Goal: Contribute content: Contribute content

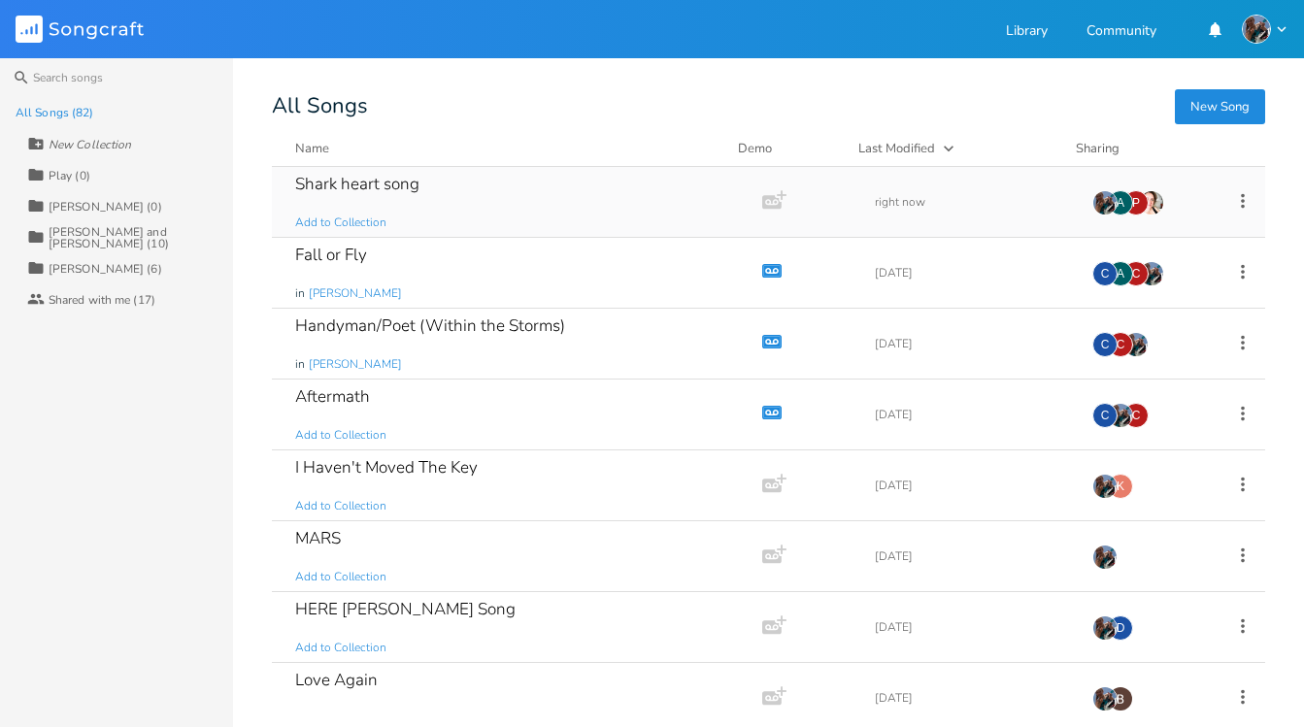
click at [366, 182] on div "Shark heart song" at bounding box center [357, 184] width 124 height 17
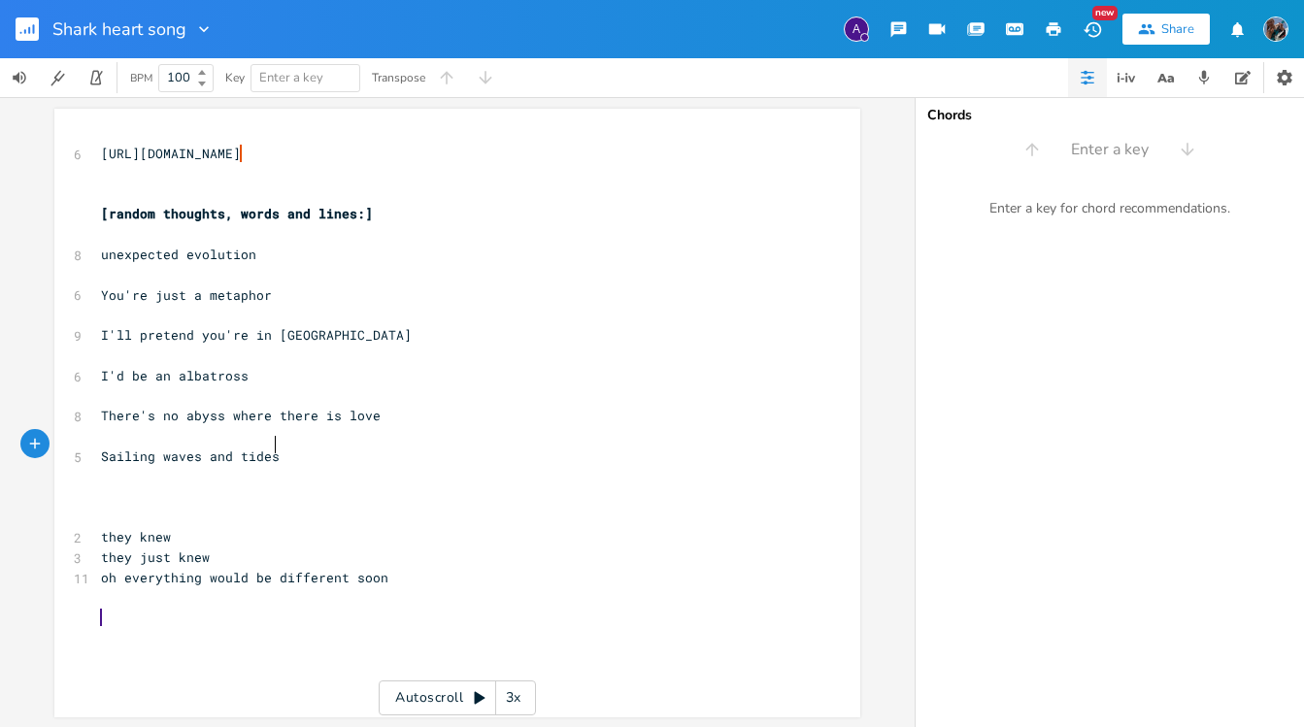
click at [288, 449] on pre "Sailing waves and tides" at bounding box center [447, 457] width 701 height 20
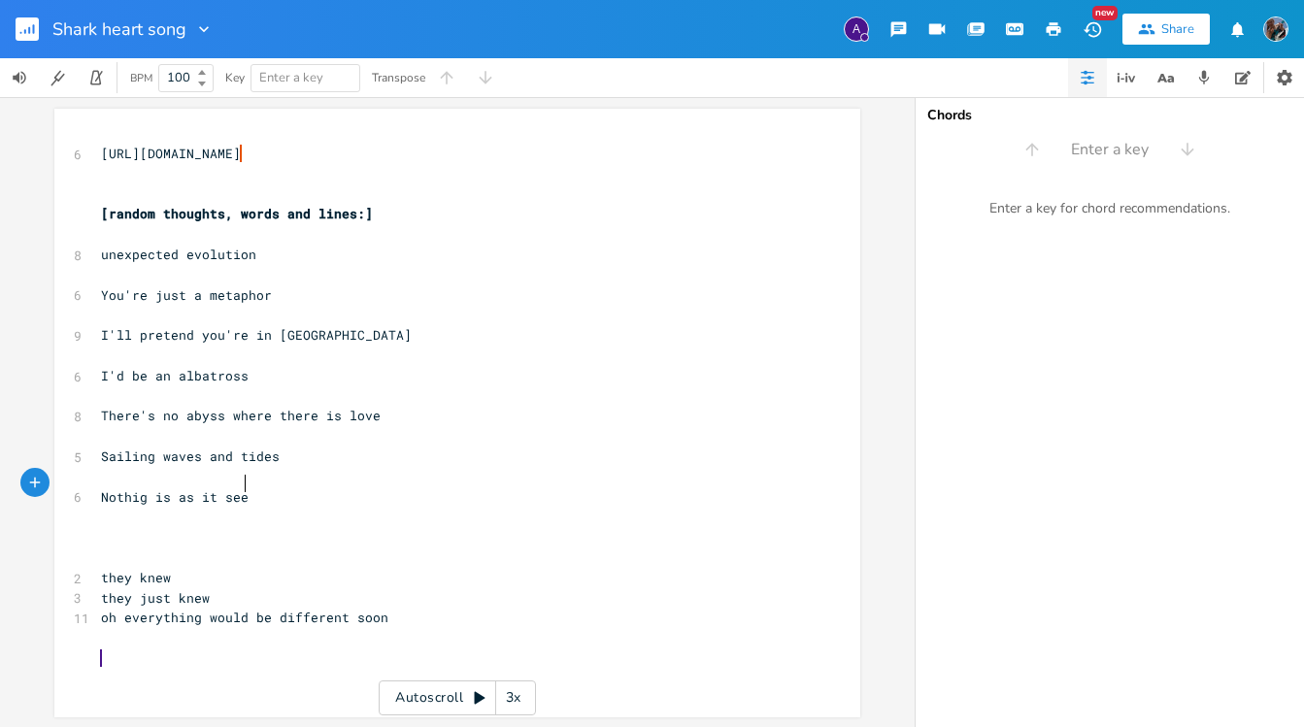
type textarea "Nothig is as it seems"
click at [132, 488] on span "Nothig is as it seems" at bounding box center [182, 496] width 163 height 17
type textarea "n"
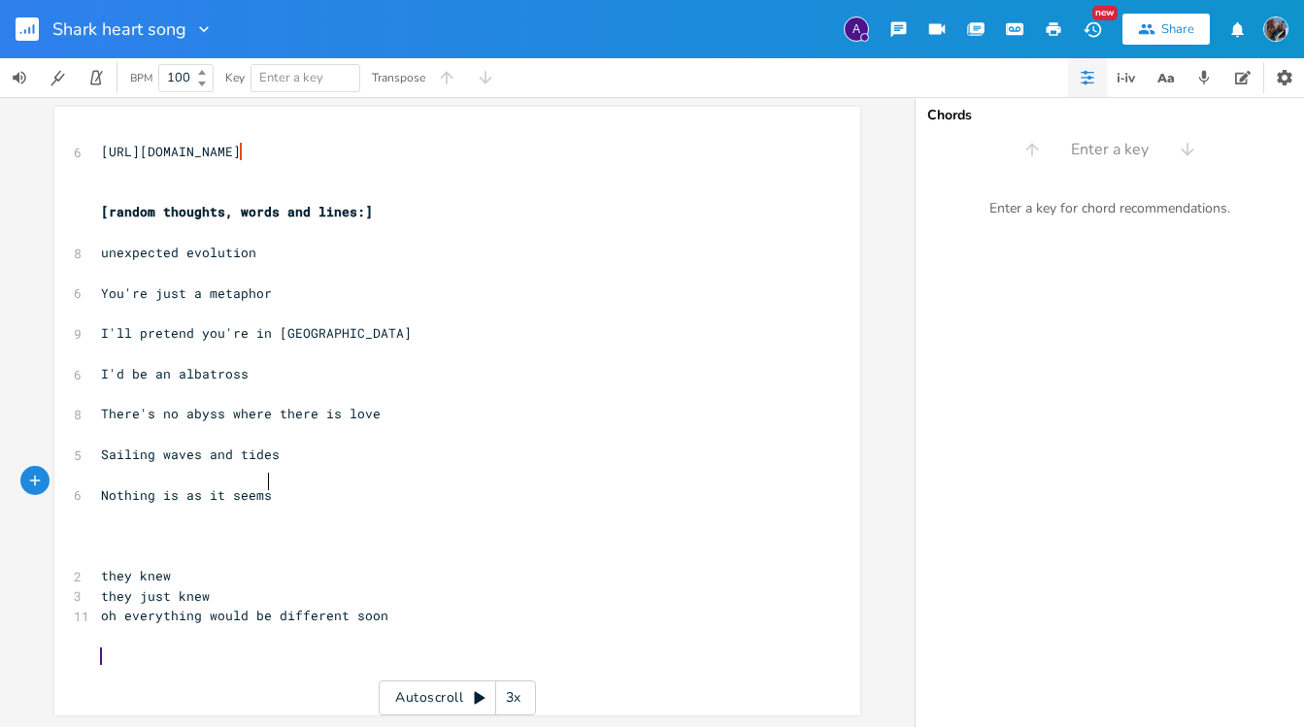
click at [278, 486] on pre "Nothing is as it seems" at bounding box center [447, 496] width 701 height 20
type textarea "- roads aren't solid"
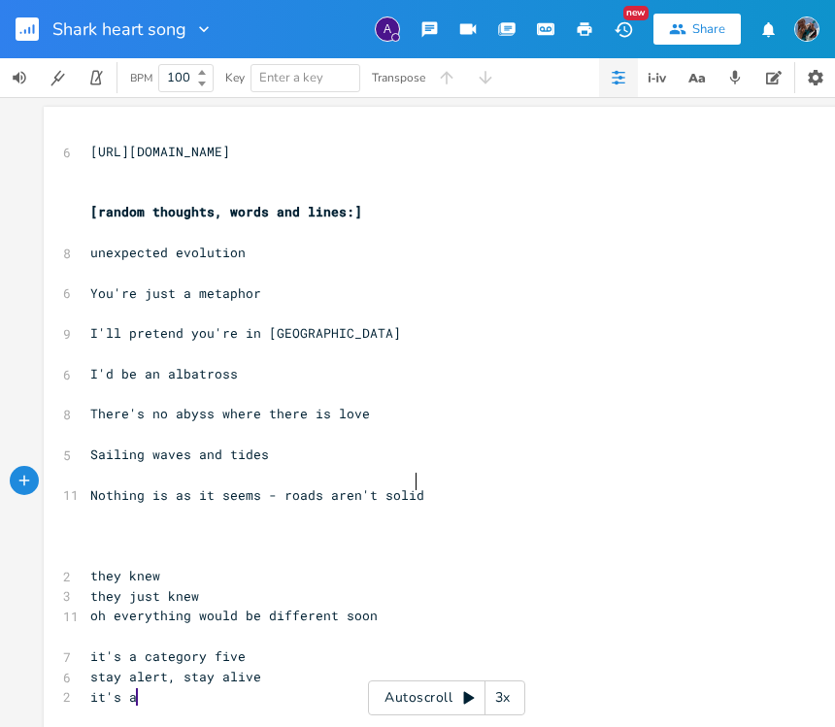
click at [427, 486] on pre "Nothing is as it seems - roads aren't solid" at bounding box center [436, 496] width 701 height 20
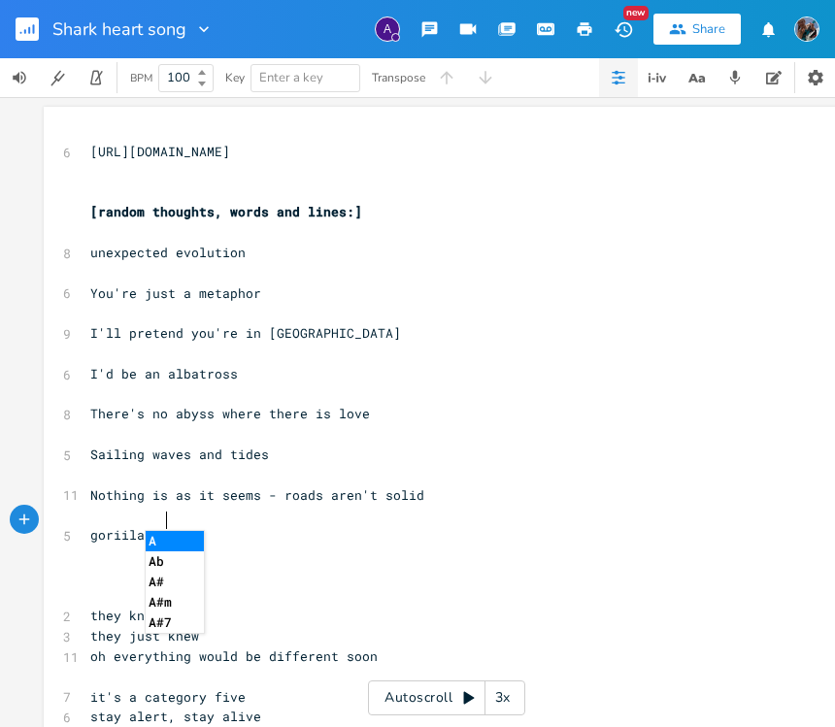
type textarea "goriila art"
click at [122, 526] on span "goriila art" at bounding box center [132, 534] width 85 height 17
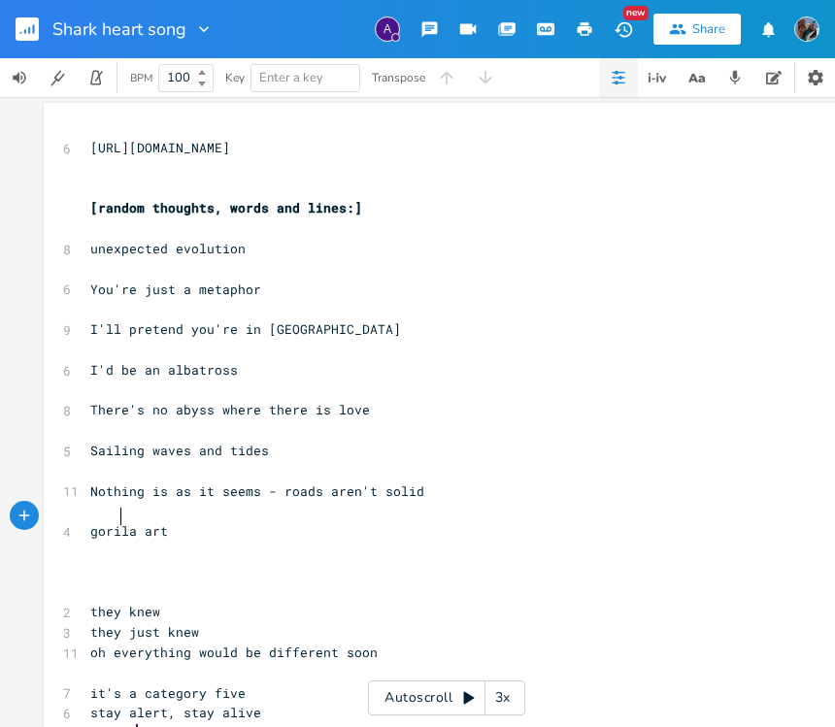
type textarea "l"
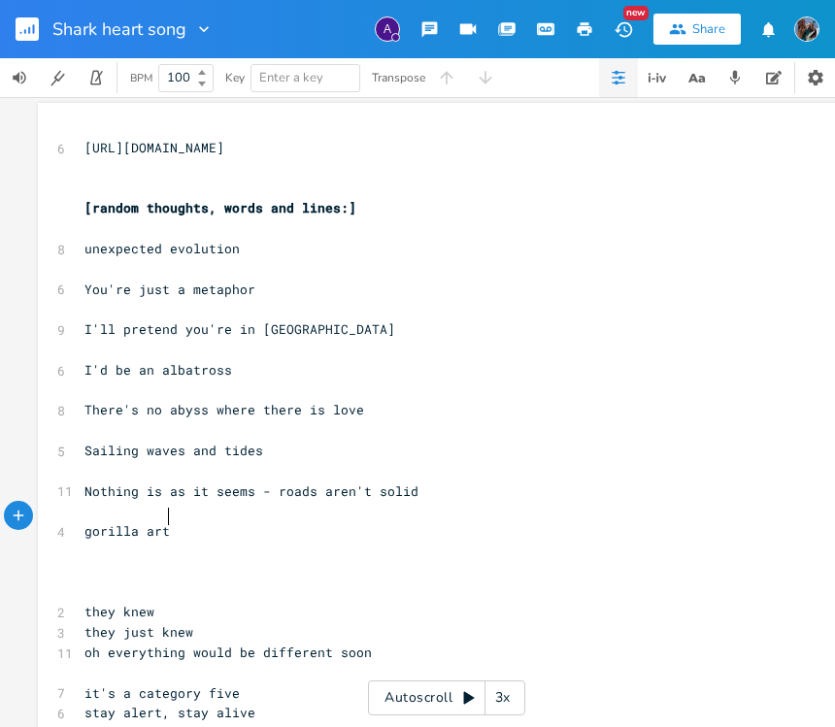
scroll to position [0, 0]
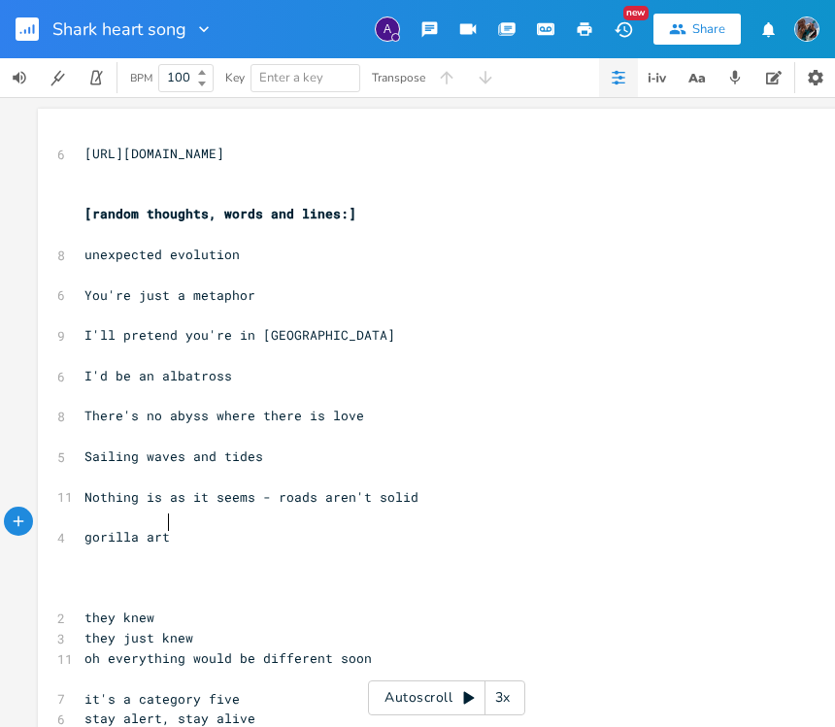
click at [186, 527] on pre "gorilla art" at bounding box center [431, 537] width 701 height 20
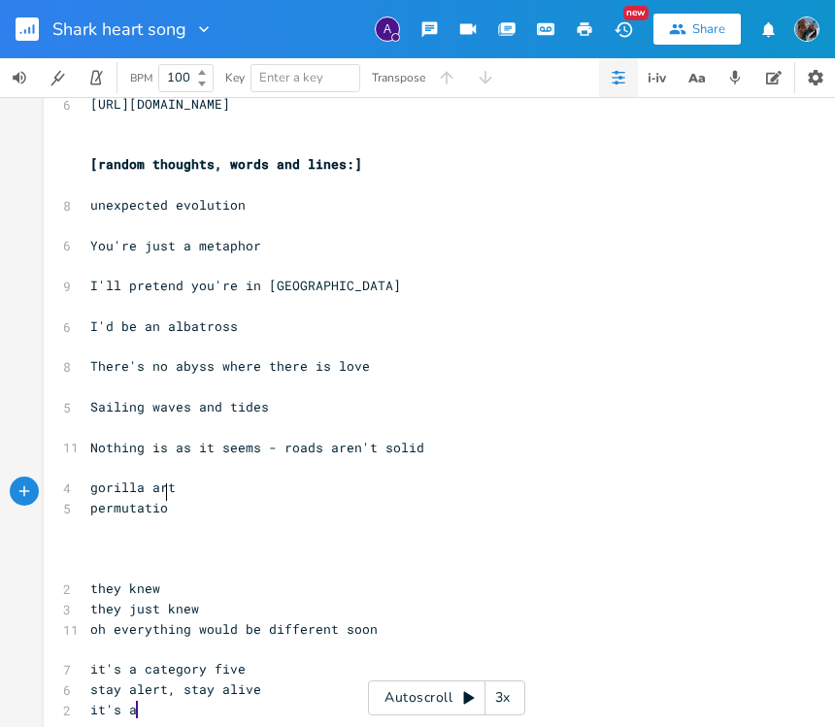
type textarea "permutation"
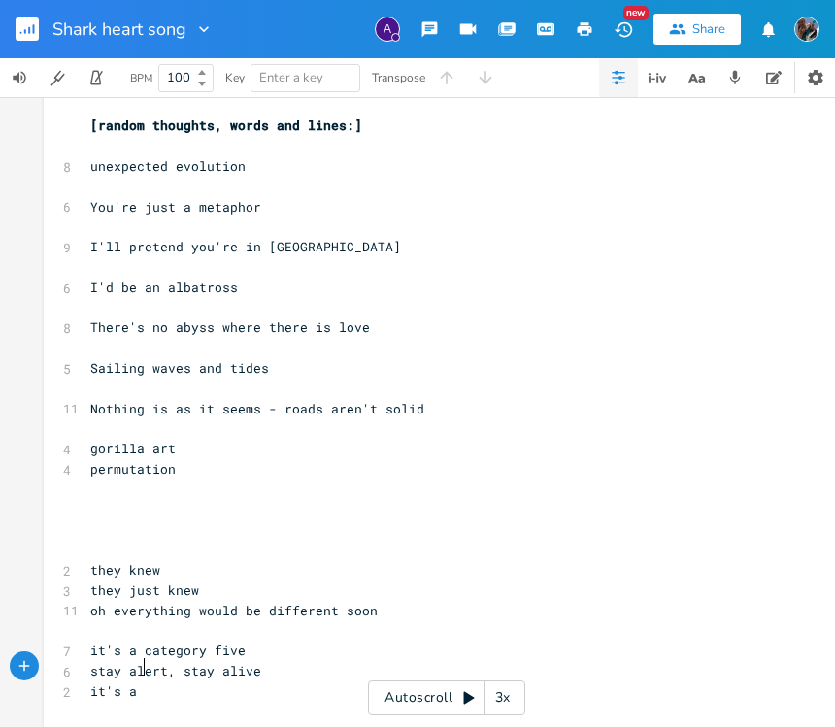
drag, startPoint x: 208, startPoint y: 694, endPoint x: 296, endPoint y: 662, distance: 94.0
click at [263, 678] on div "xxxxxxxxxx 6 [URL][DOMAIN_NAME] ​ ​ [random thoughts, words and lines:] ​ 8 une…" at bounding box center [461, 393] width 750 height 684
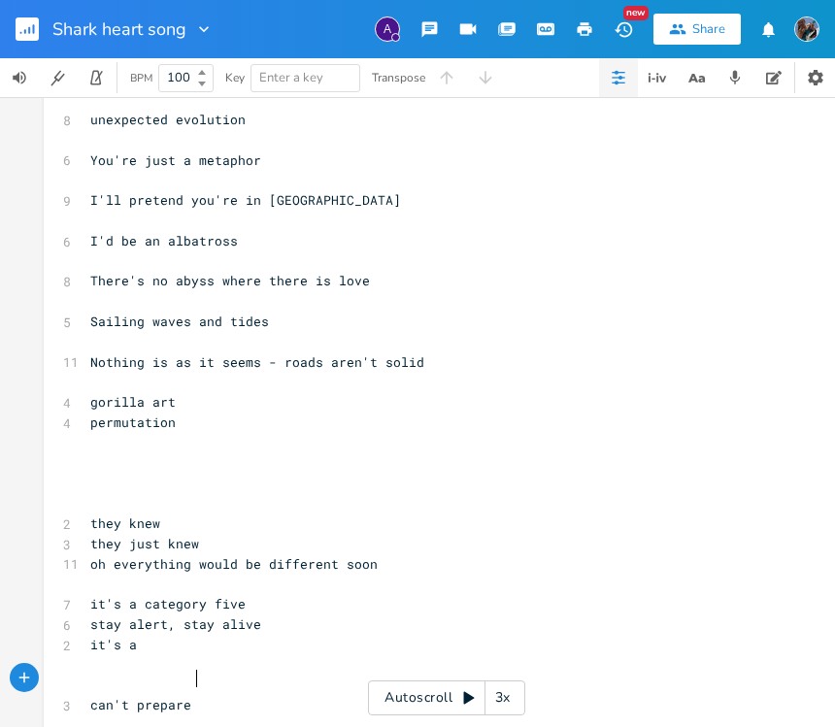
scroll to position [0, 65]
type textarea "can't prepare - can't control it"
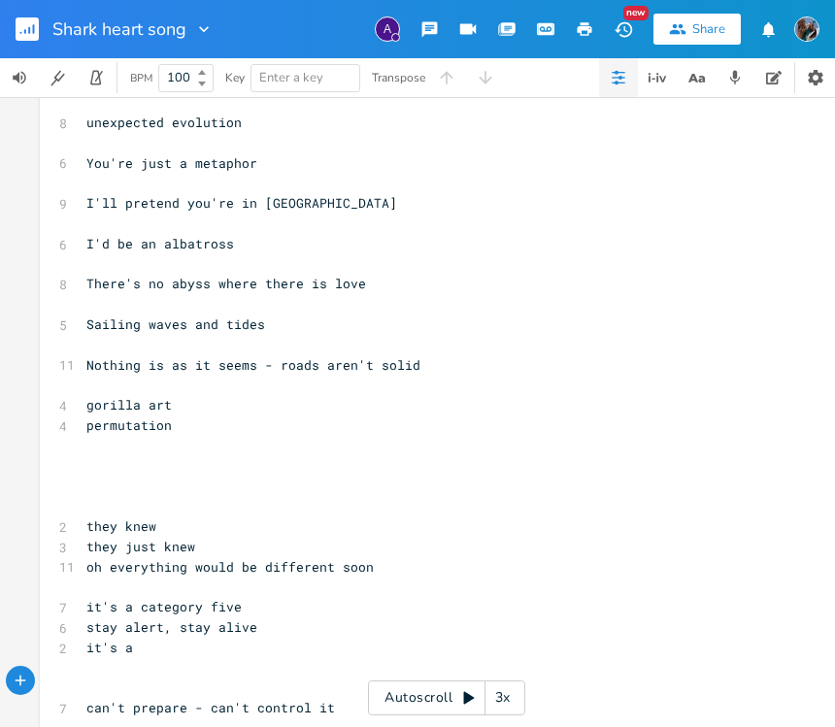
scroll to position [131, 0]
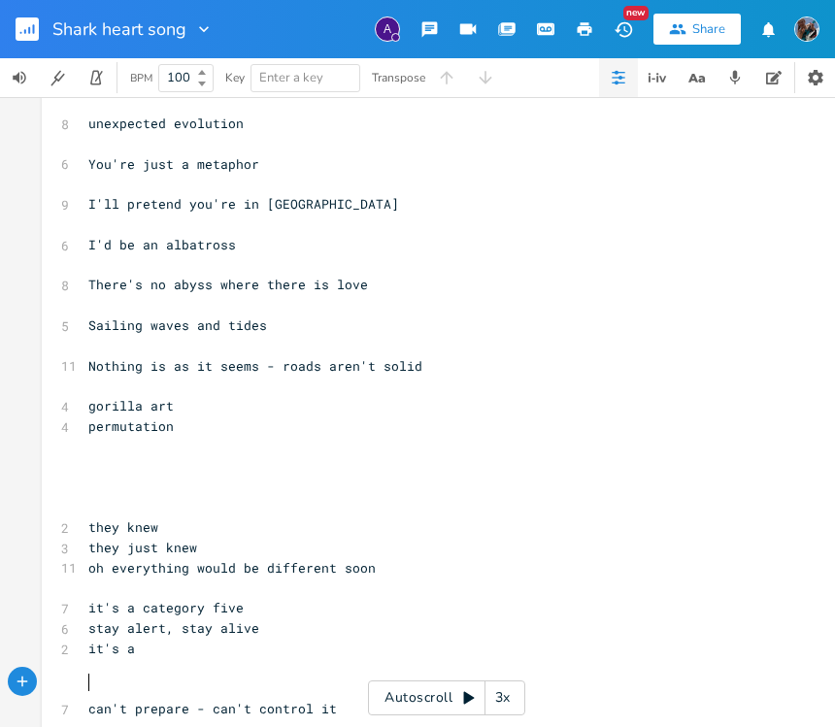
click at [84, 699] on pre "can't prepare - can't control it" at bounding box center [434, 709] width 701 height 20
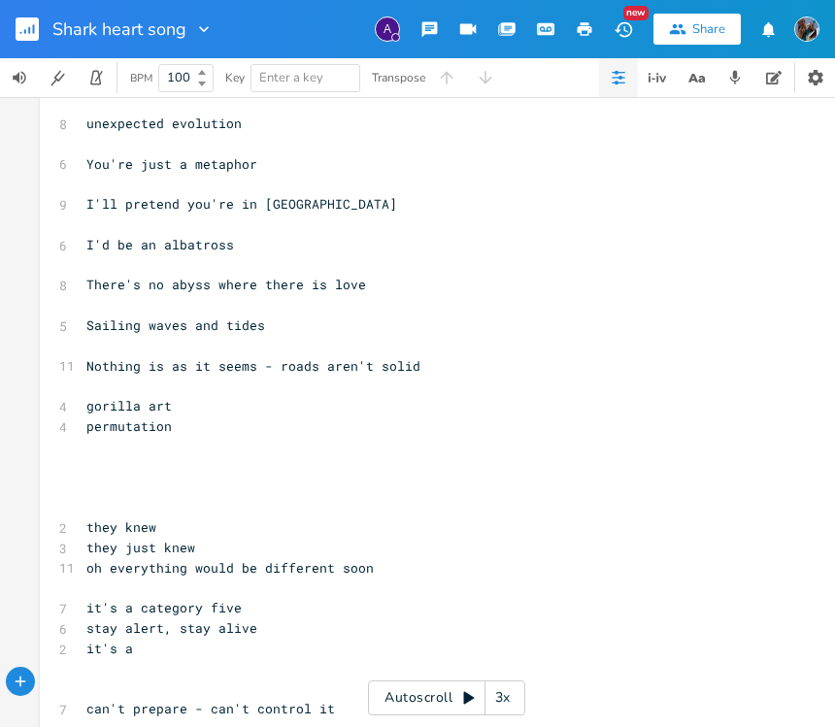
click at [349, 699] on pre "can't prepare - can't control it" at bounding box center [433, 709] width 701 height 20
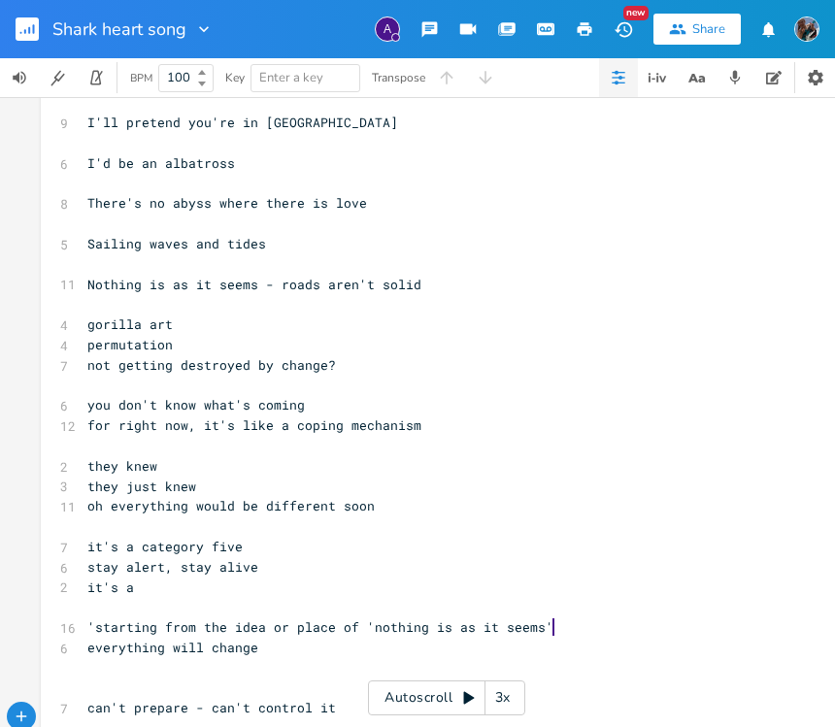
scroll to position [263, 0]
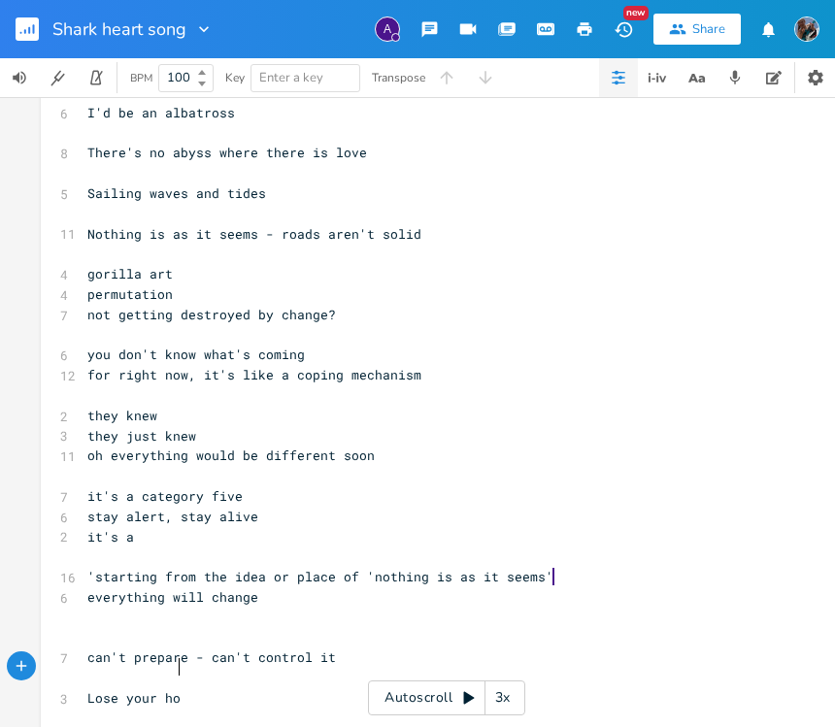
type textarea "Lose your home"
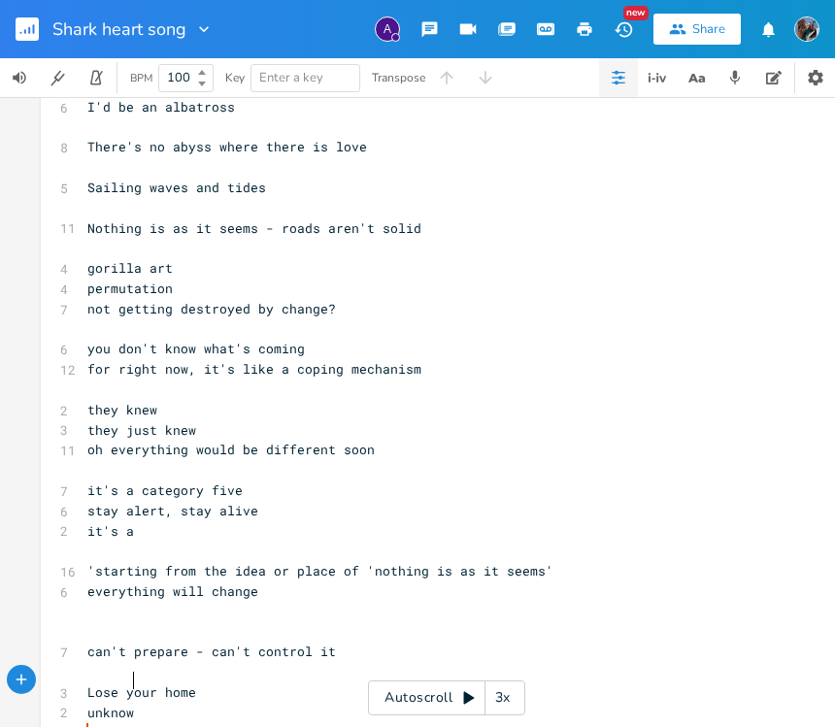
type textarea "unknown"
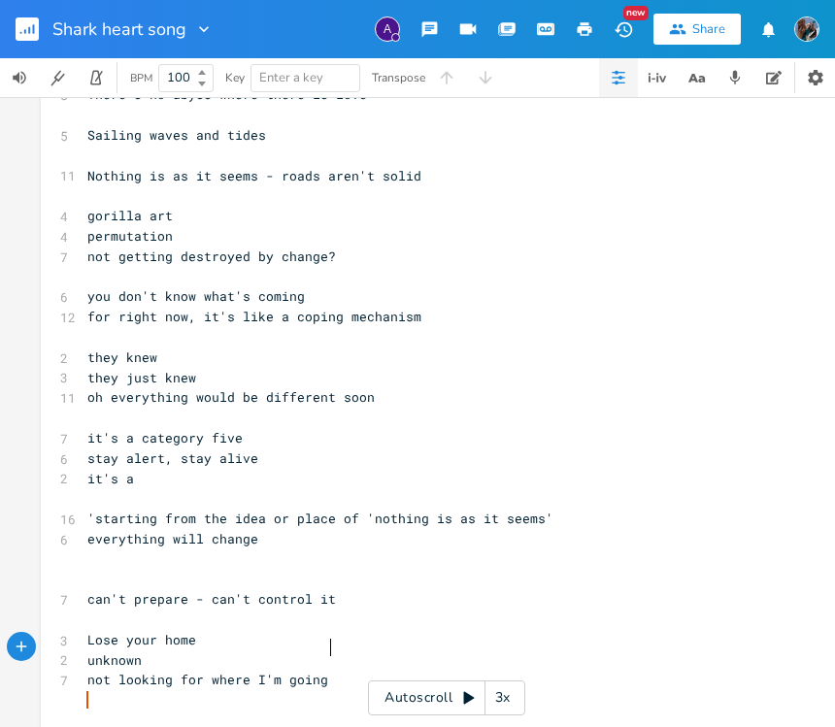
scroll to position [0, 155]
type textarea "not looking for where I'm going I see where I am"
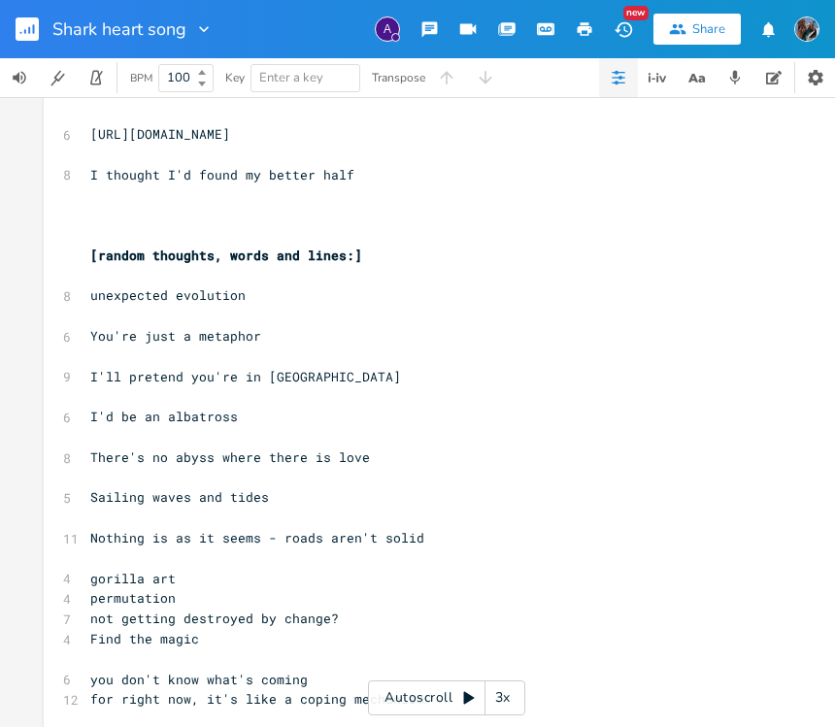
scroll to position [0, 0]
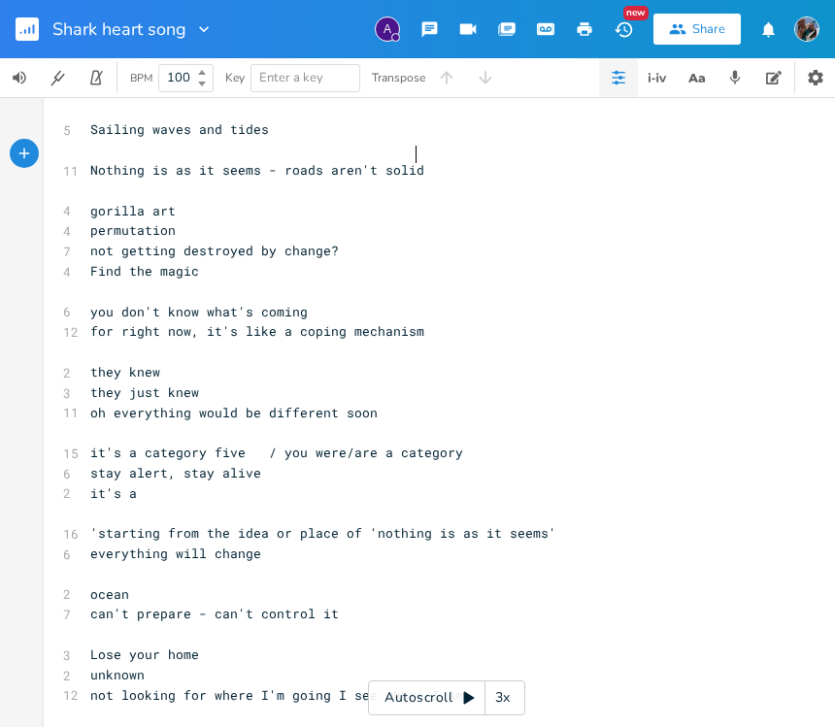
click at [420, 162] on pre "Nothing is as it seems - roads aren't solid" at bounding box center [436, 170] width 701 height 20
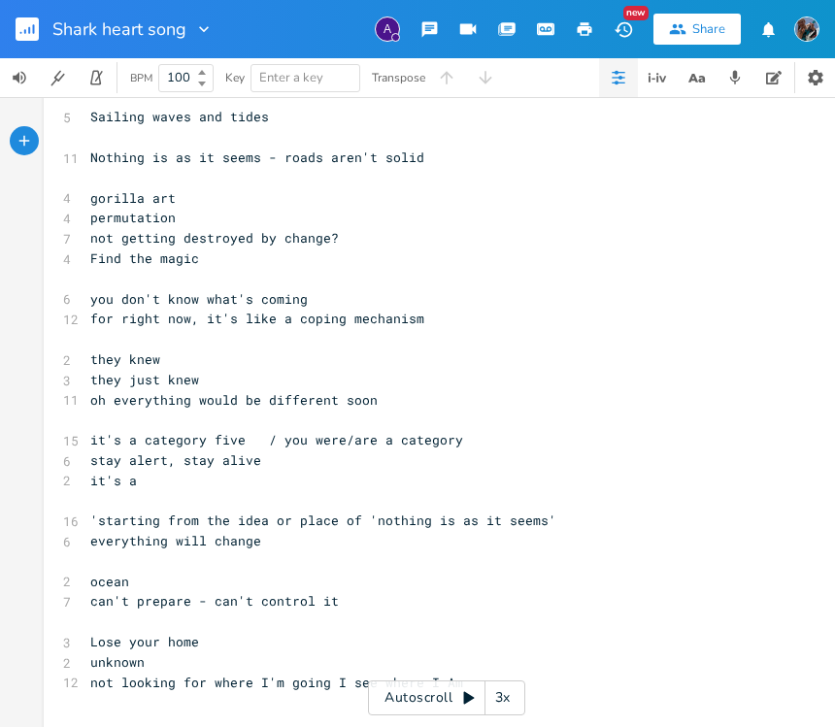
scroll to position [399, 0]
drag, startPoint x: 253, startPoint y: 146, endPoint x: 271, endPoint y: 142, distance: 17.9
click at [255, 150] on span "Nothing is as it seems - roads aren't solid" at bounding box center [257, 158] width 334 height 17
type textarea "ed"
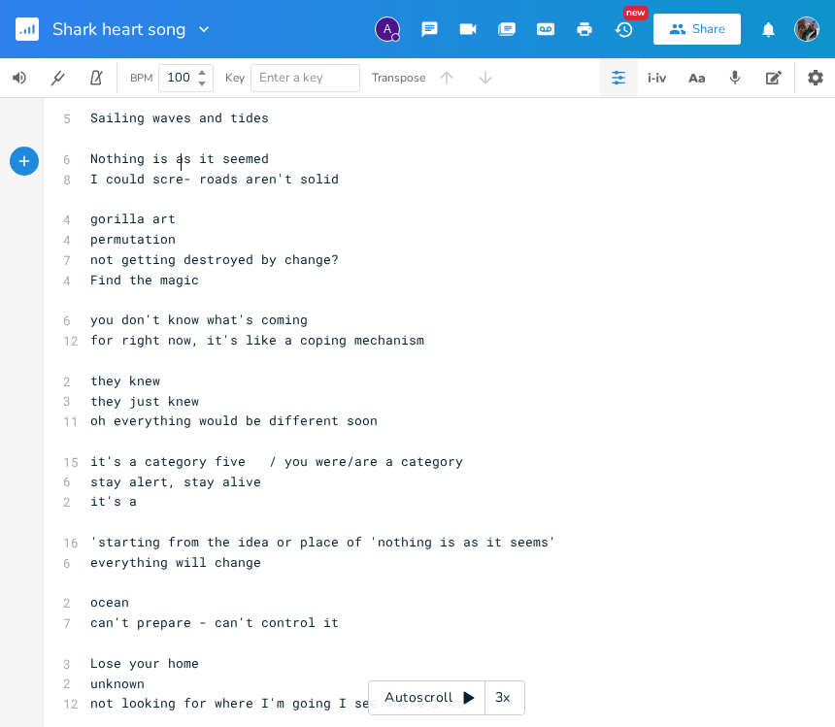
scroll to position [0, 54]
type textarea "I could scream"
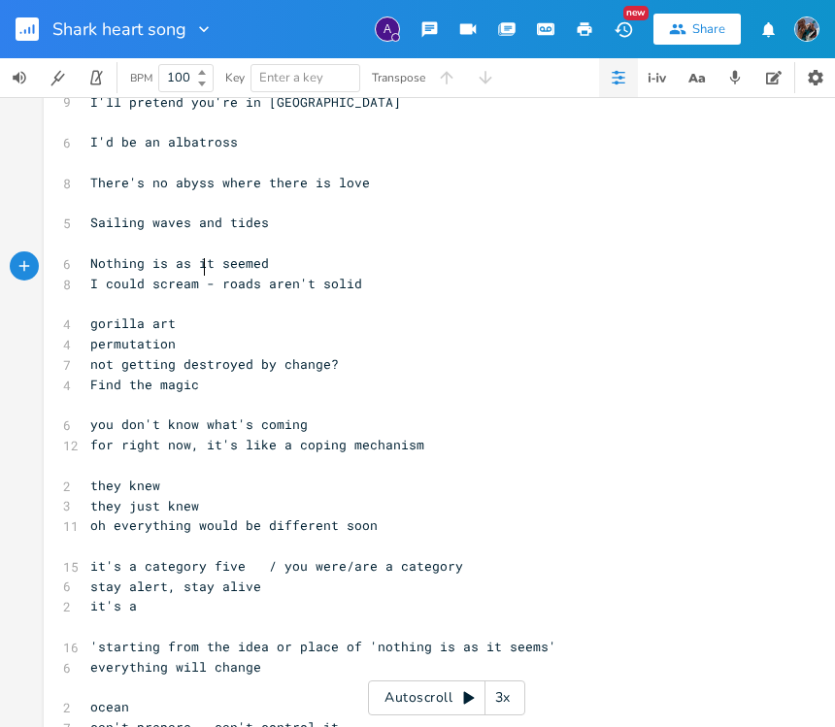
scroll to position [291, 0]
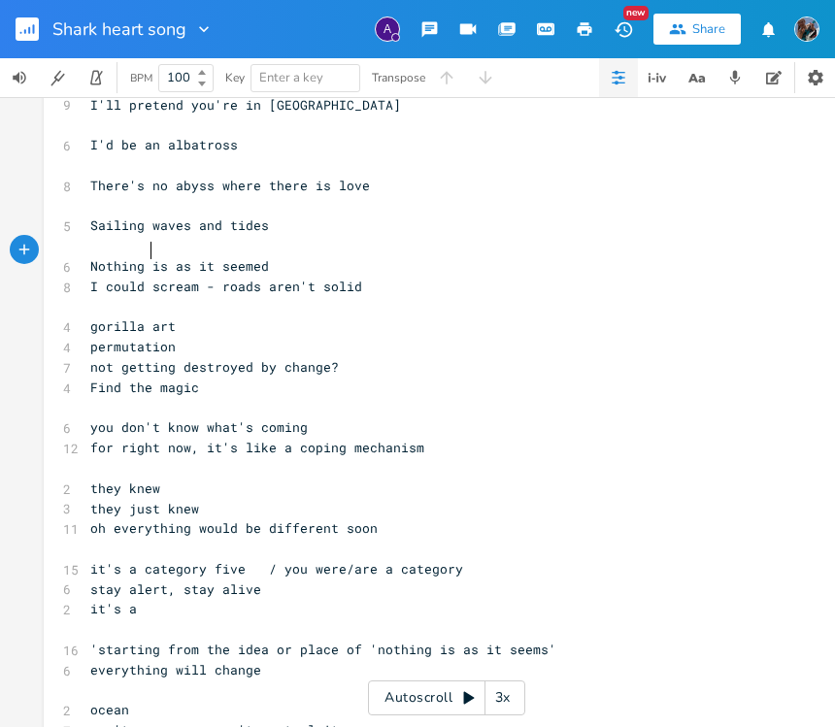
click at [146, 257] on span "Nothing is as it seemed" at bounding box center [179, 265] width 179 height 17
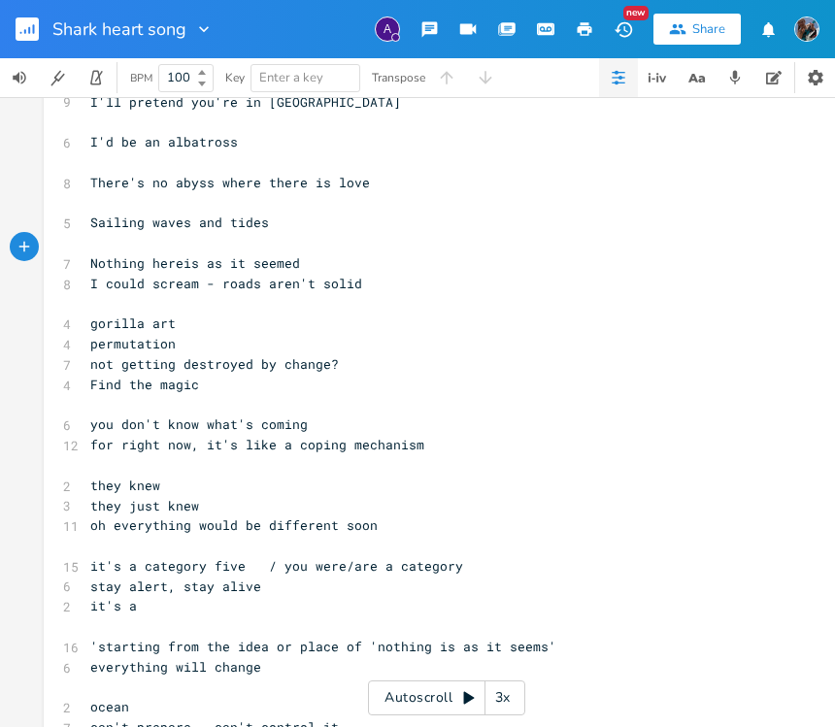
type textarea "here"
click at [198, 275] on span "I could scream - roads aren't solid" at bounding box center [226, 283] width 272 height 17
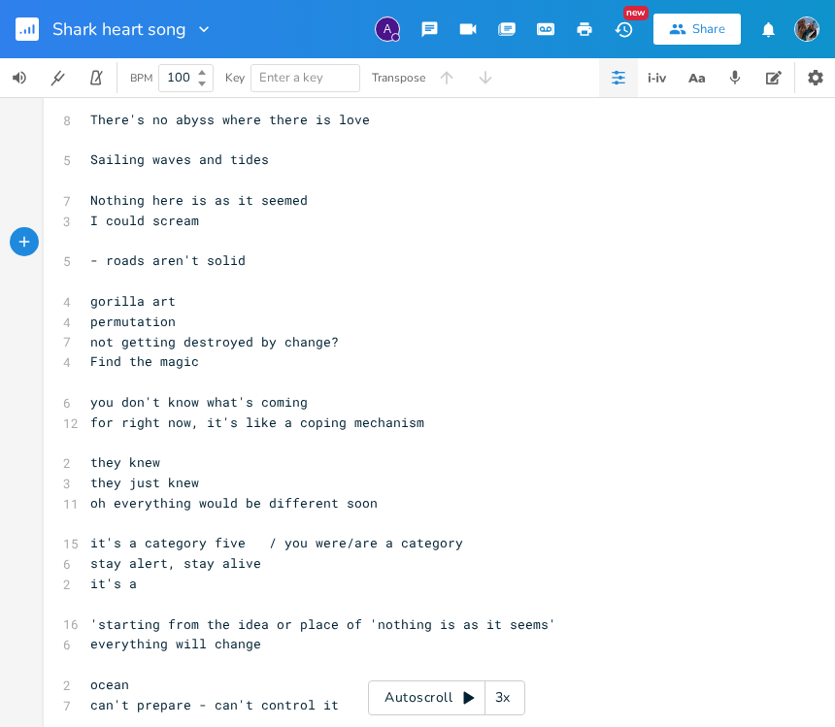
scroll to position [372, 0]
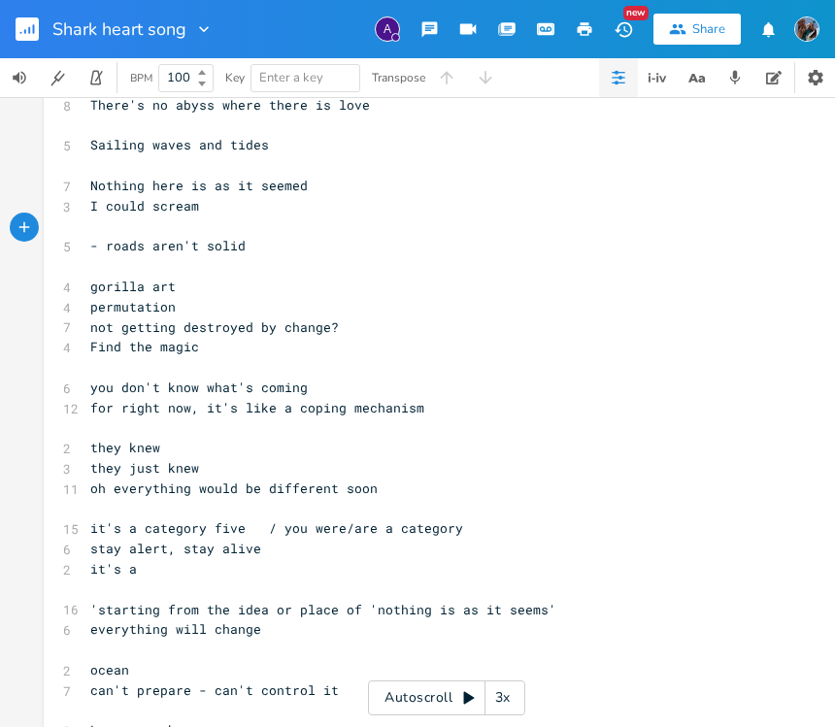
click at [213, 196] on pre "I could scream" at bounding box center [436, 206] width 701 height 20
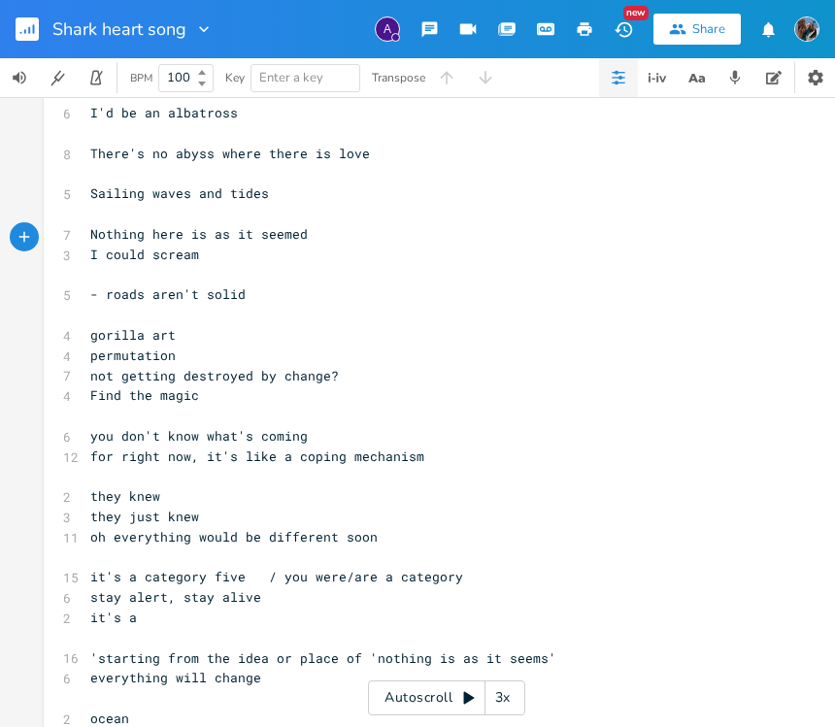
scroll to position [0, 0]
type textarea "I cou"
type textarea "you could leave"
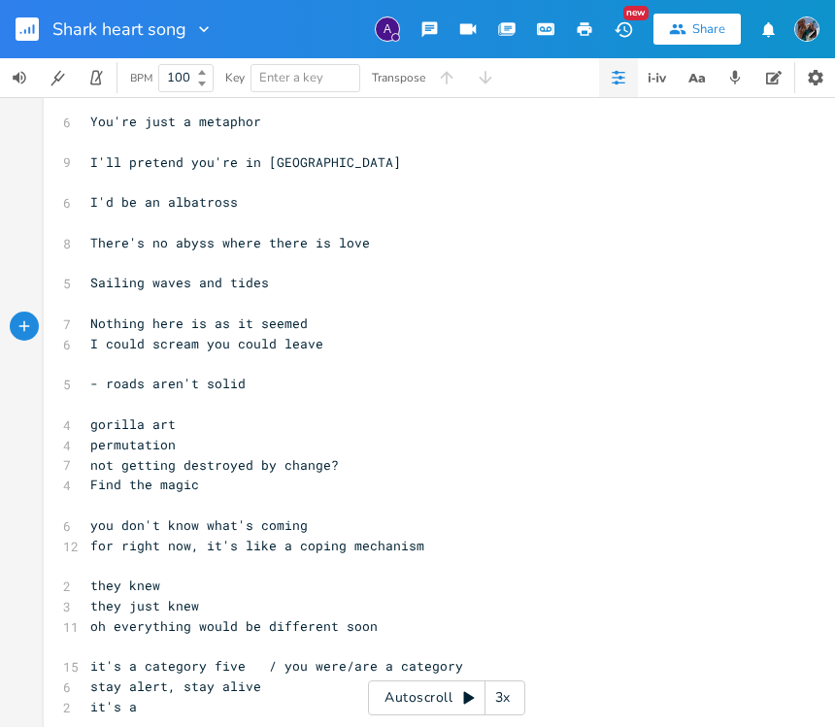
scroll to position [241, 0]
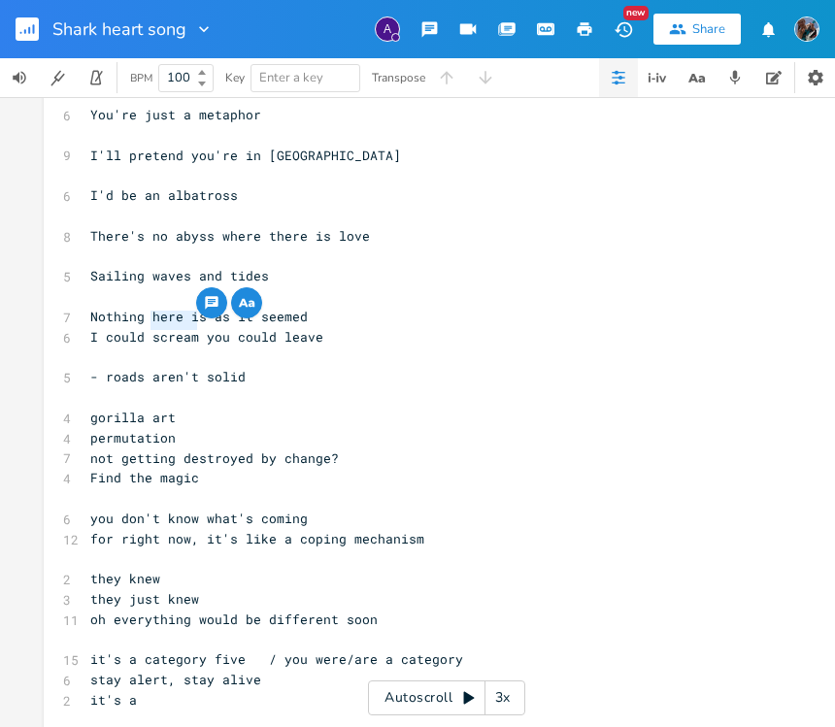
drag, startPoint x: 189, startPoint y: 322, endPoint x: 146, endPoint y: 322, distance: 43.7
click at [146, 328] on span "I could scream you could leave" at bounding box center [206, 336] width 233 height 17
type textarea "pleed"
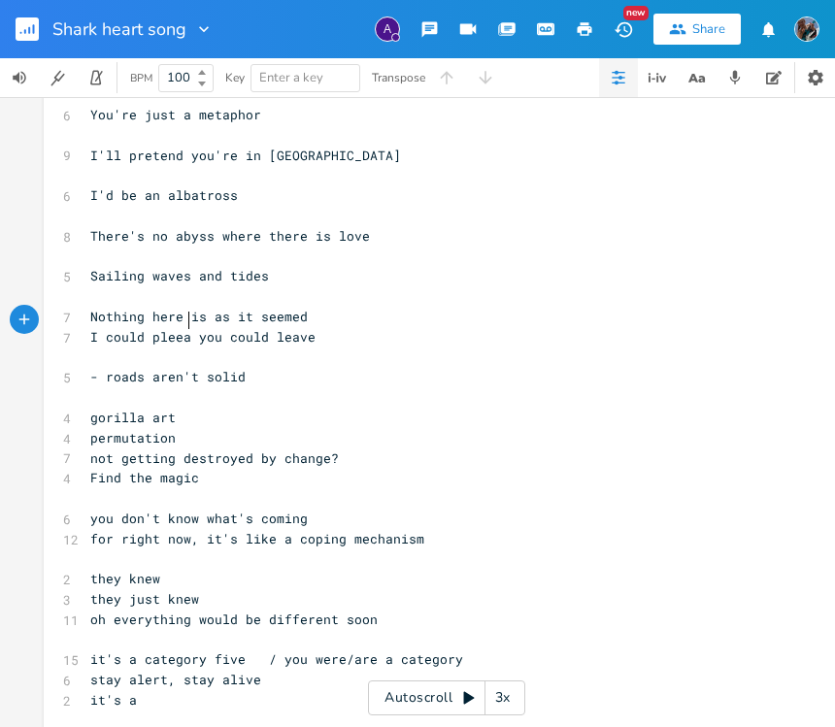
type textarea "ad"
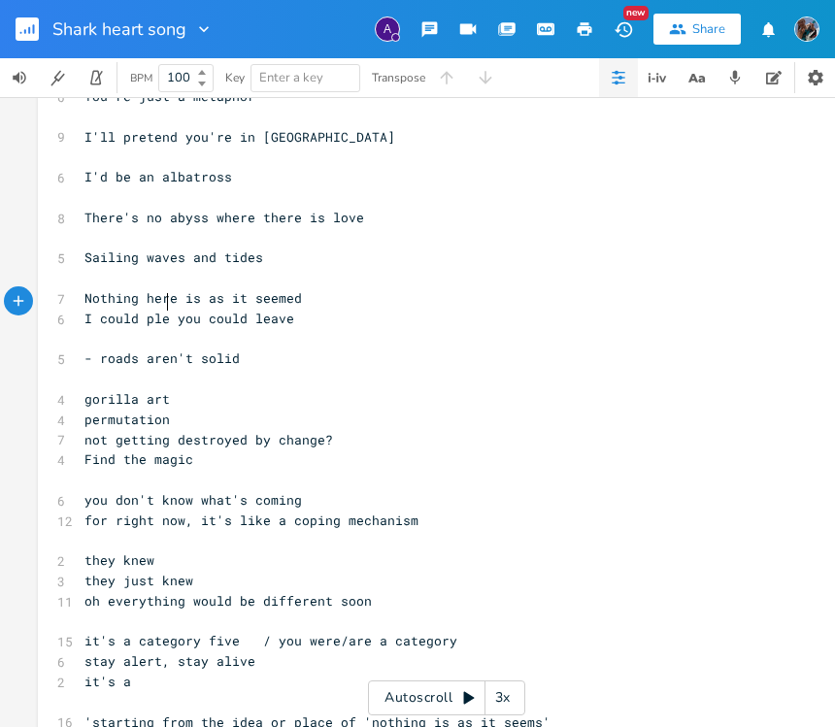
scroll to position [0, 0]
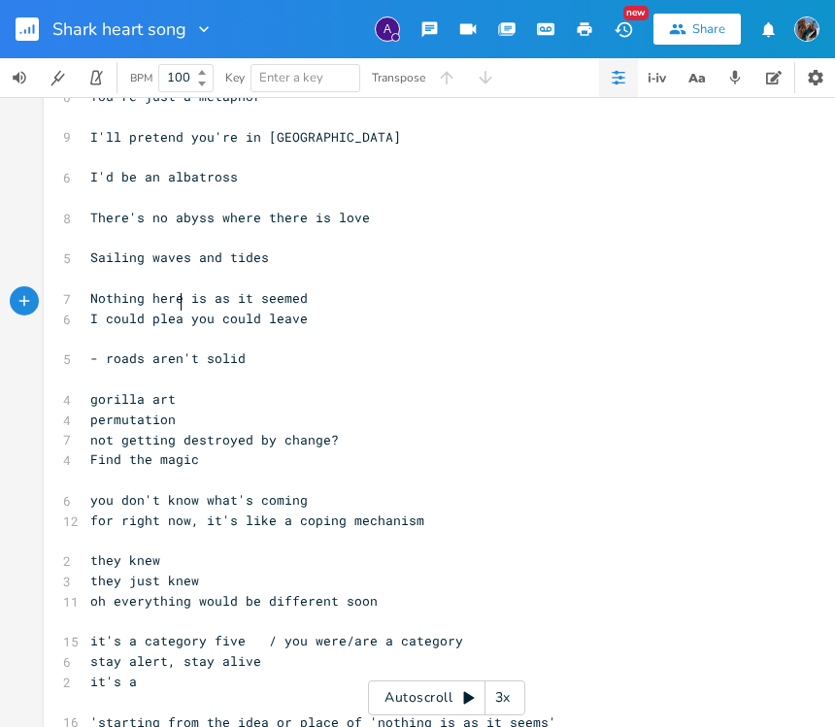
type textarea "ad"
type textarea "ou could"
drag, startPoint x: 260, startPoint y: 304, endPoint x: 319, endPoint y: 325, distance: 62.1
click at [199, 310] on span "I could plead you could leave" at bounding box center [202, 318] width 225 height 17
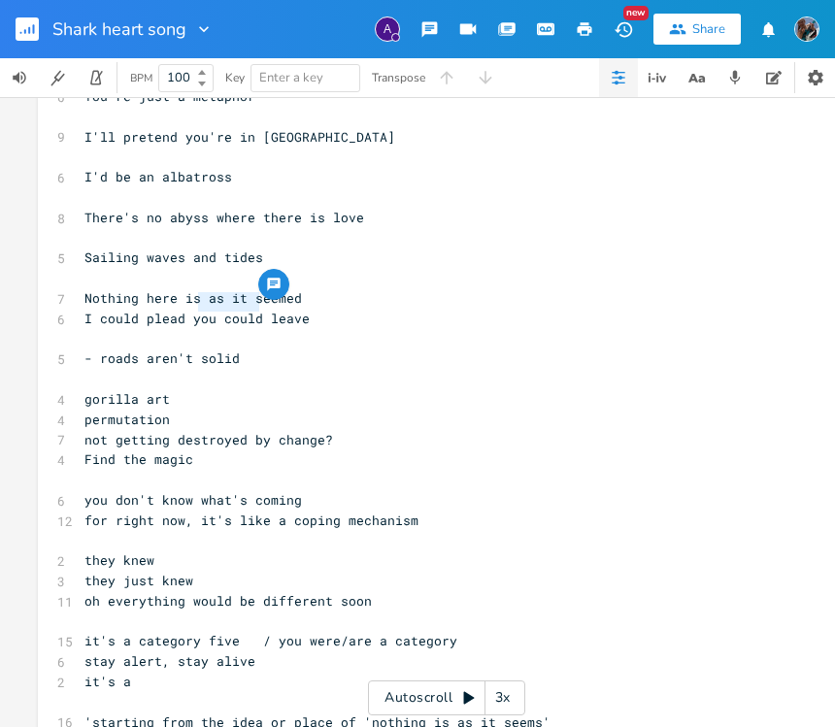
scroll to position [0, 5]
click at [250, 310] on span "I could plead you could leave" at bounding box center [197, 318] width 225 height 17
drag, startPoint x: 253, startPoint y: 301, endPoint x: 216, endPoint y: 305, distance: 38.1
click at [216, 310] on span "I could plead you could leave" at bounding box center [197, 318] width 225 height 17
type textarea "will"
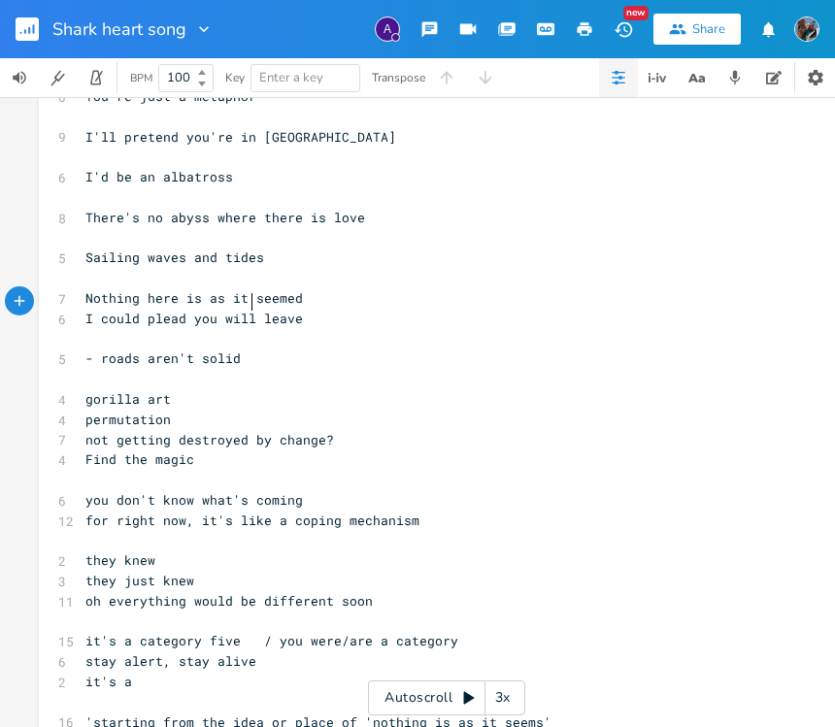
scroll to position [0, 18]
drag, startPoint x: 297, startPoint y: 302, endPoint x: 311, endPoint y: 305, distance: 13.9
click at [297, 309] on pre "I could plead you will leave" at bounding box center [432, 319] width 701 height 20
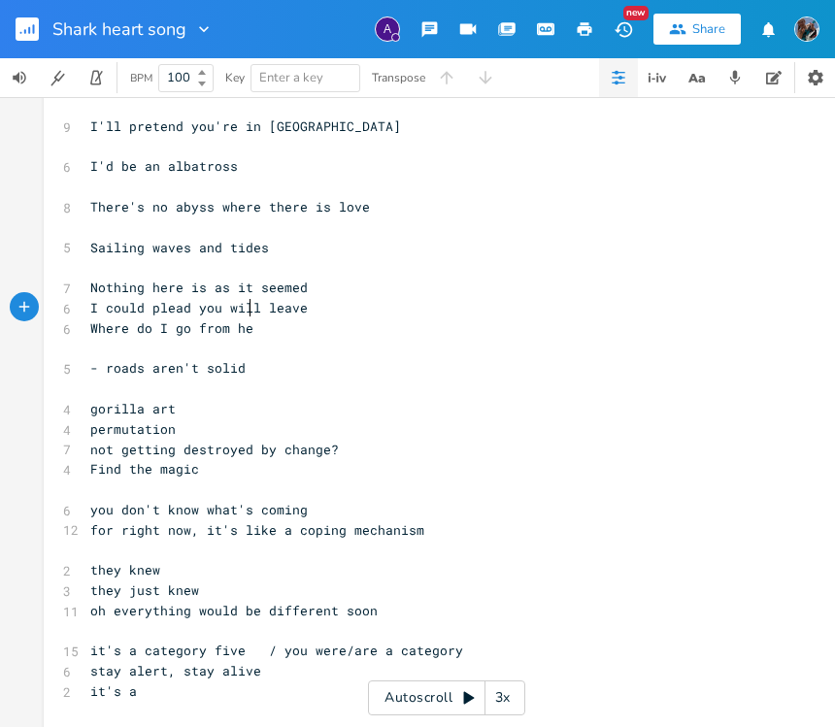
scroll to position [0, 118]
type textarea "Where do I go from here"
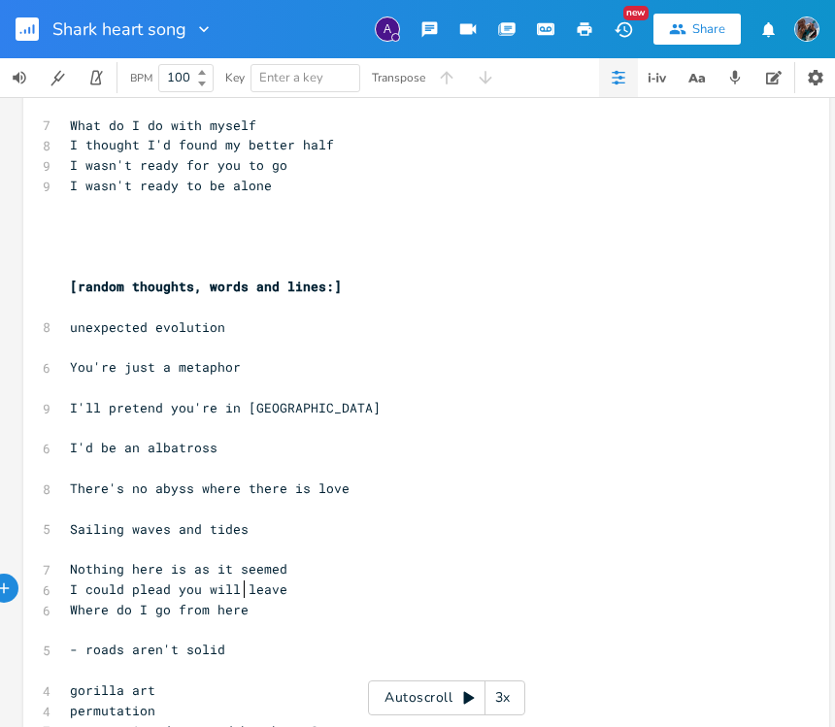
scroll to position [0, 0]
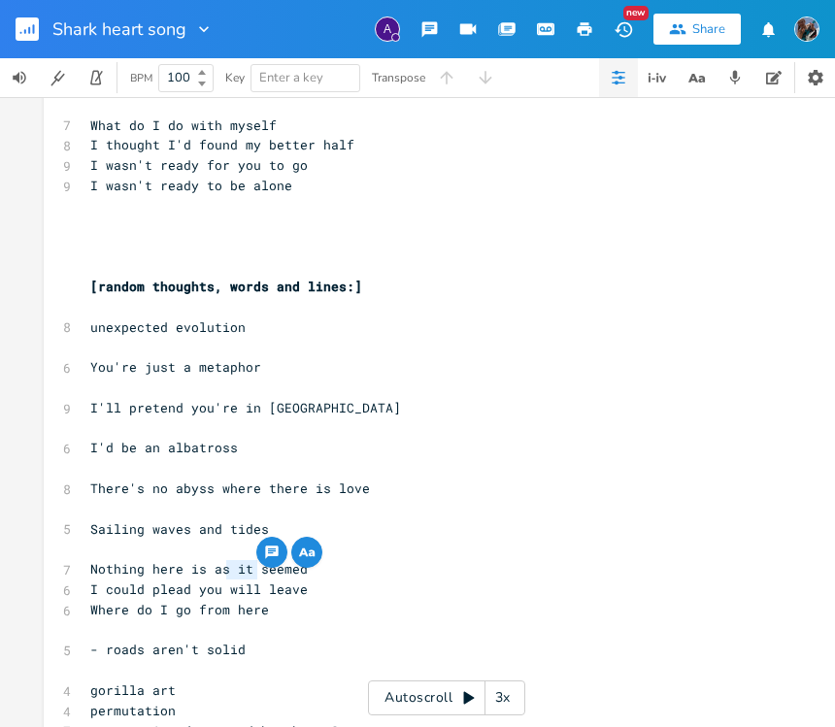
drag, startPoint x: 251, startPoint y: 570, endPoint x: 223, endPoint y: 573, distance: 27.3
click at [223, 581] on span "I could plead you will leave" at bounding box center [199, 589] width 218 height 17
type textarea "still"
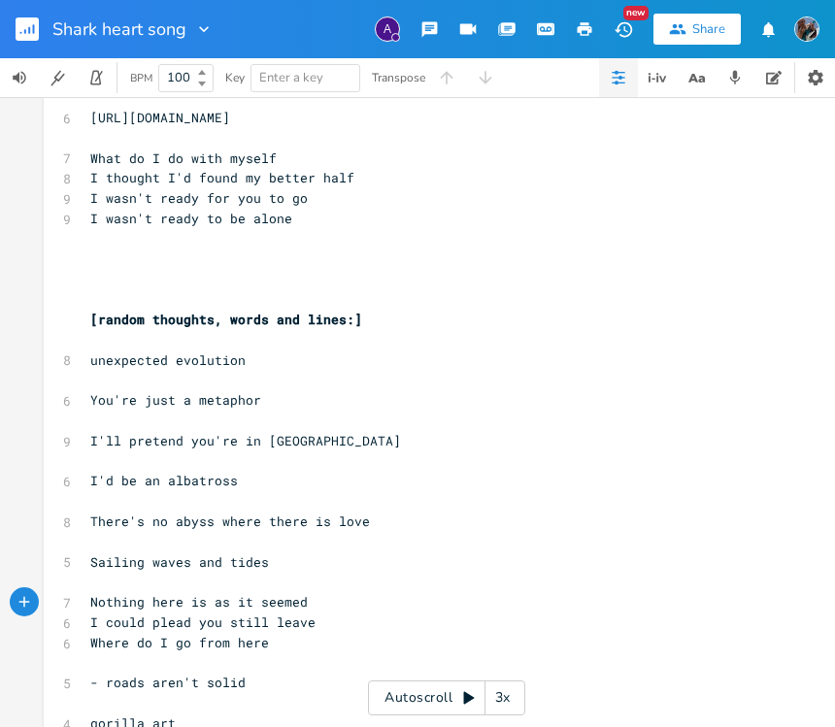
scroll to position [40, 0]
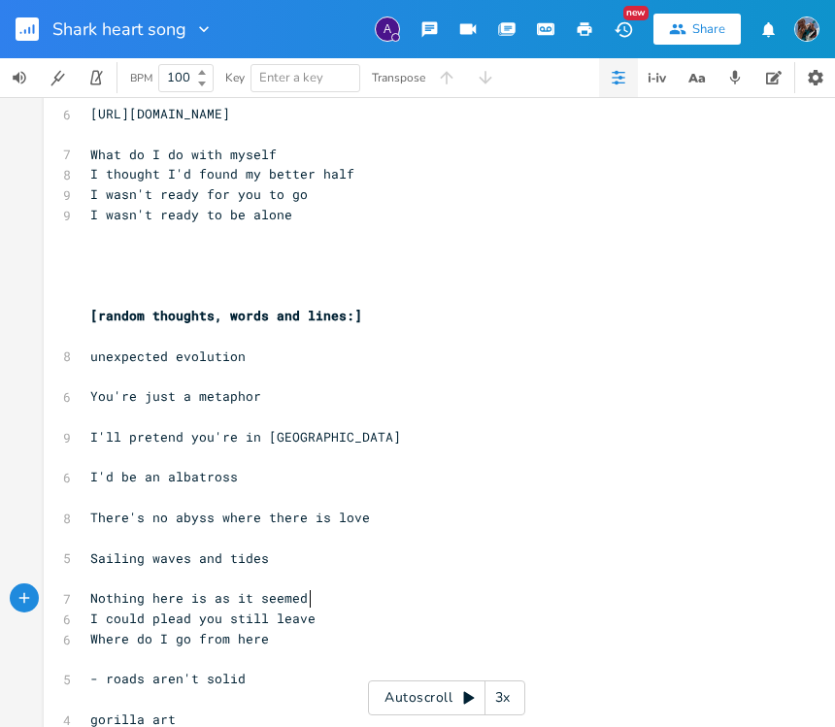
click at [306, 609] on pre "I could plead you still leave" at bounding box center [436, 619] width 701 height 20
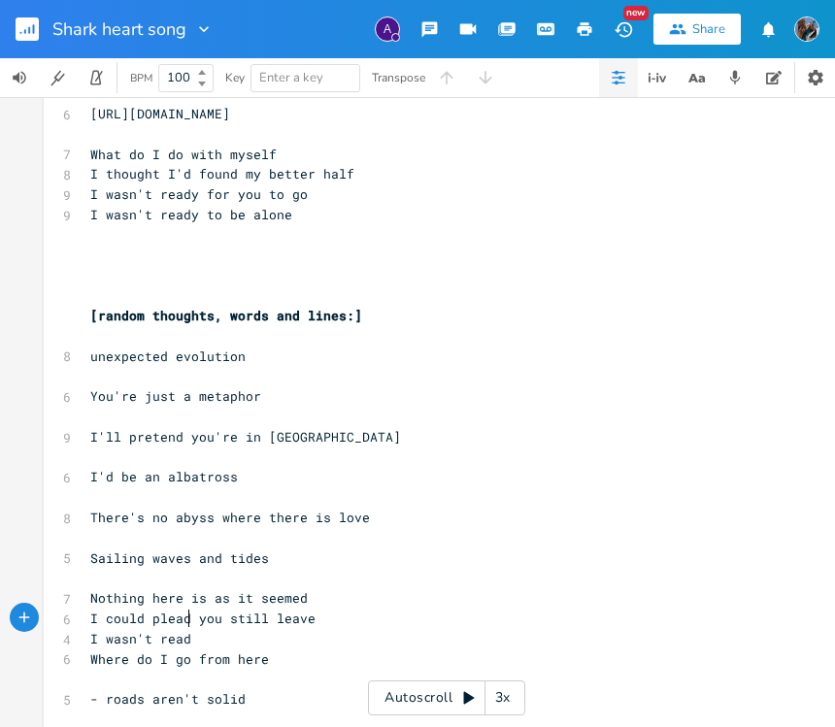
type textarea "I wasn't ready"
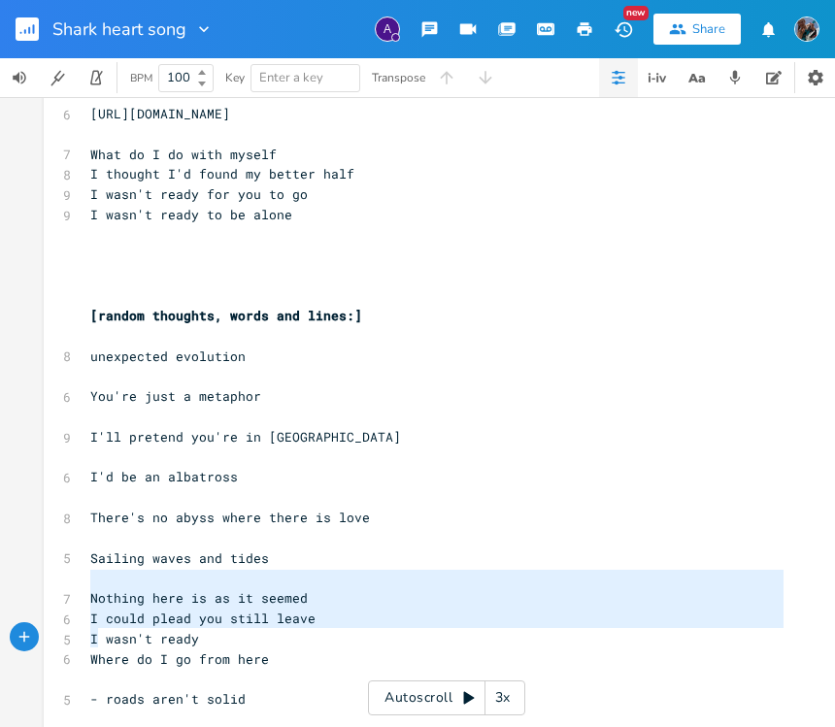
type textarea "Nothing here is as it seemed I could plead you still leave I wasn't ready Where…"
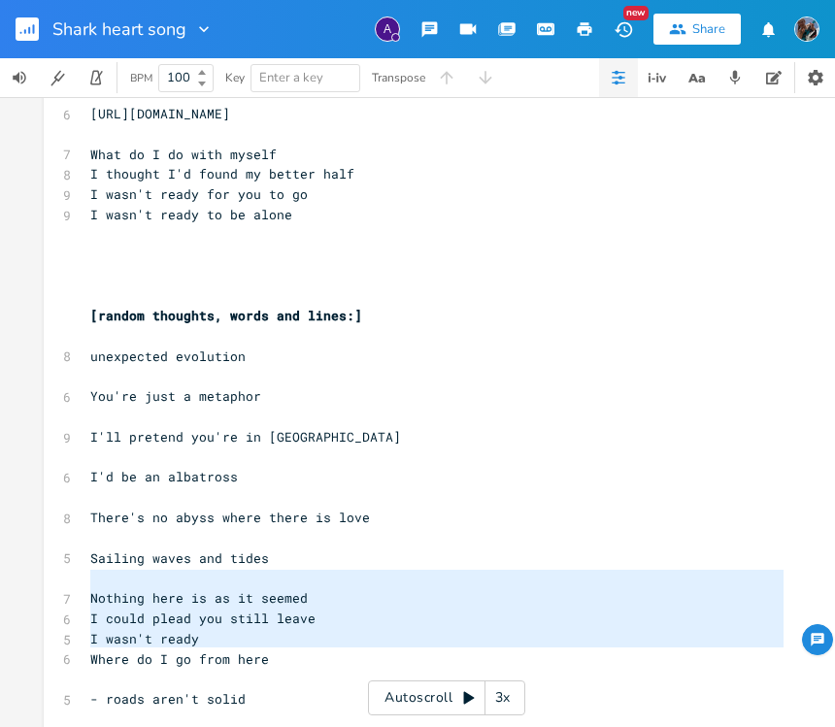
drag, startPoint x: 81, startPoint y: 578, endPoint x: 238, endPoint y: 650, distance: 173.0
click at [233, 651] on div "6 [URL][DOMAIN_NAME] ​ 7 What do I do with myself 8 I thought I'd found my bett…" at bounding box center [436, 679] width 701 height 1151
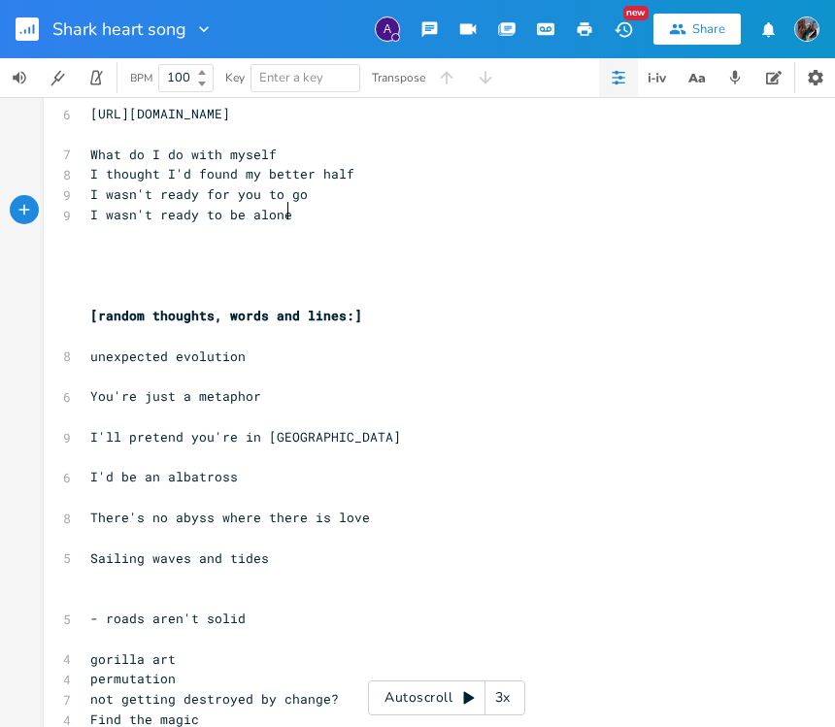
click at [284, 218] on pre "I wasn't ready to be alone" at bounding box center [436, 215] width 701 height 20
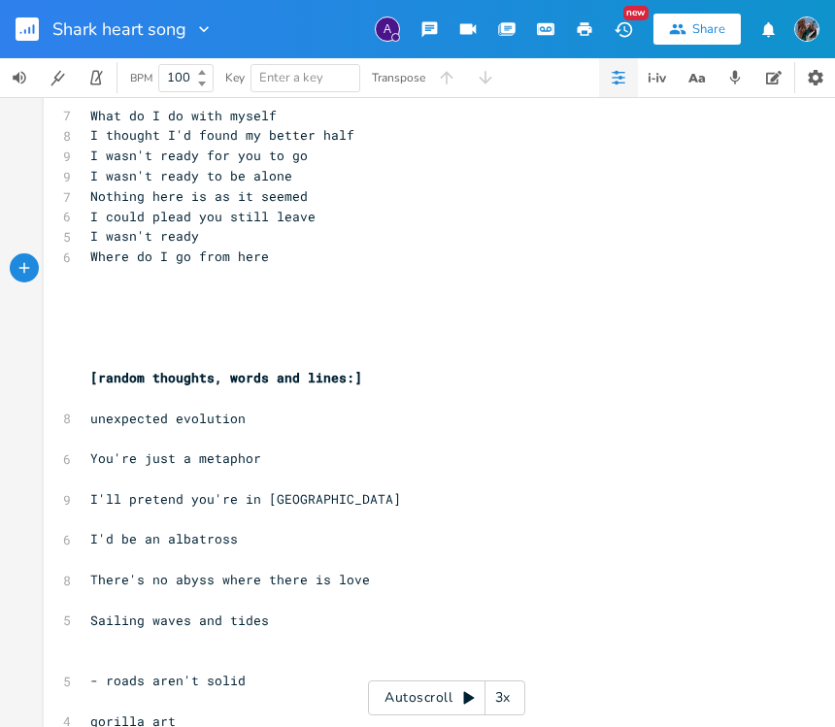
click at [297, 191] on pre "Nothing here is as it seemed" at bounding box center [436, 196] width 701 height 20
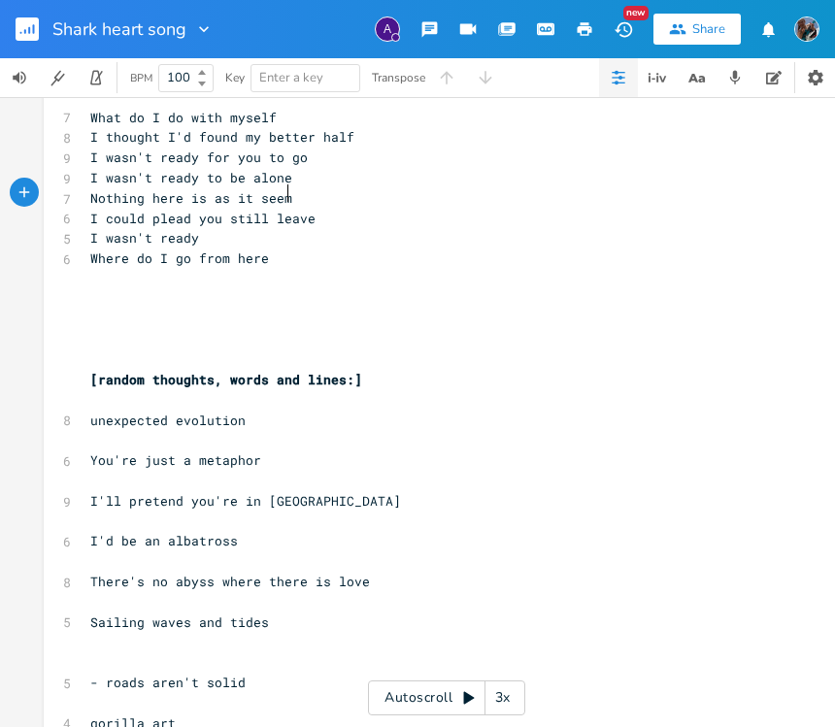
type textarea "s"
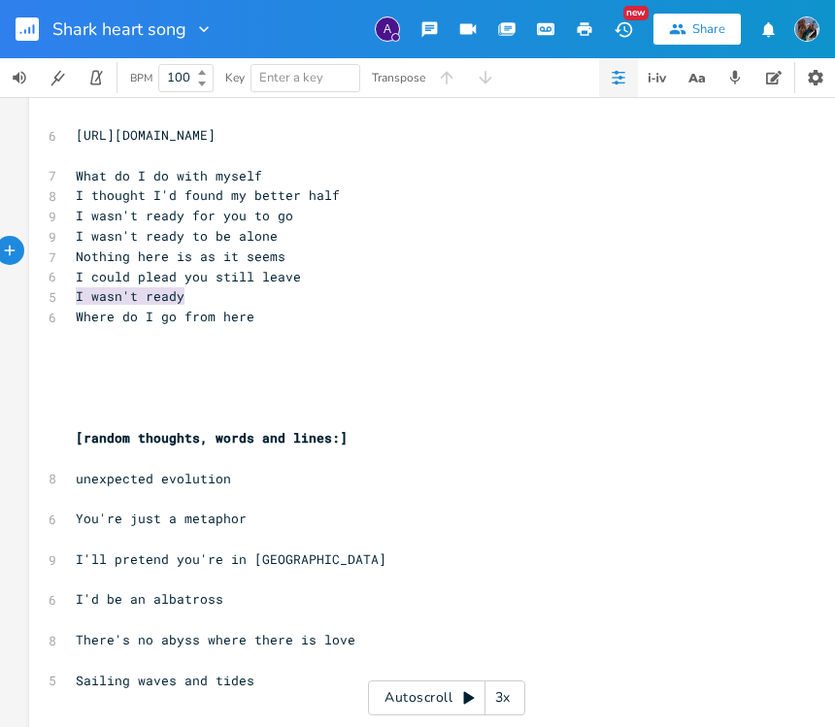
scroll to position [0, 0]
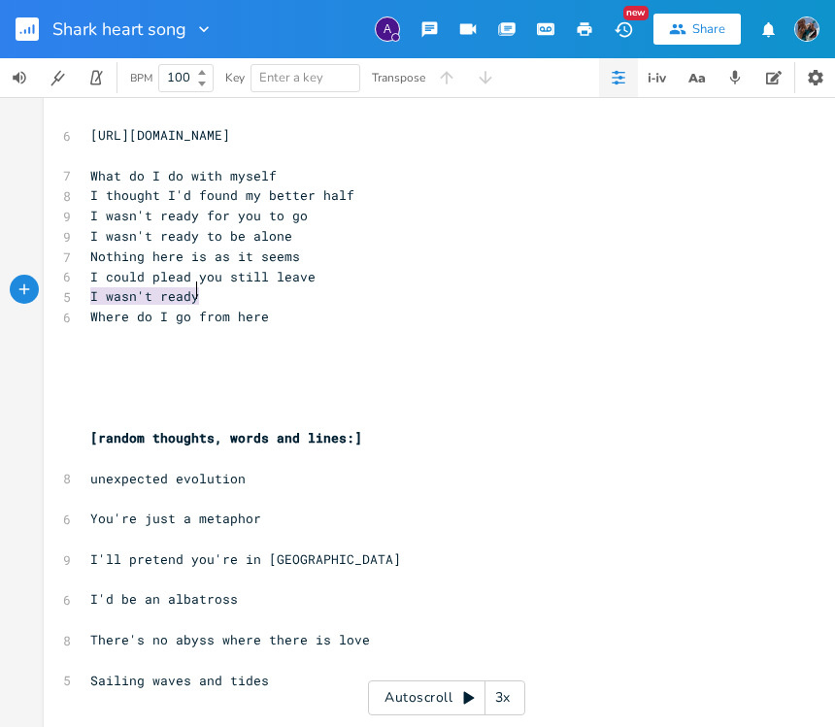
click at [194, 290] on pre "I wasn't ready" at bounding box center [436, 296] width 701 height 20
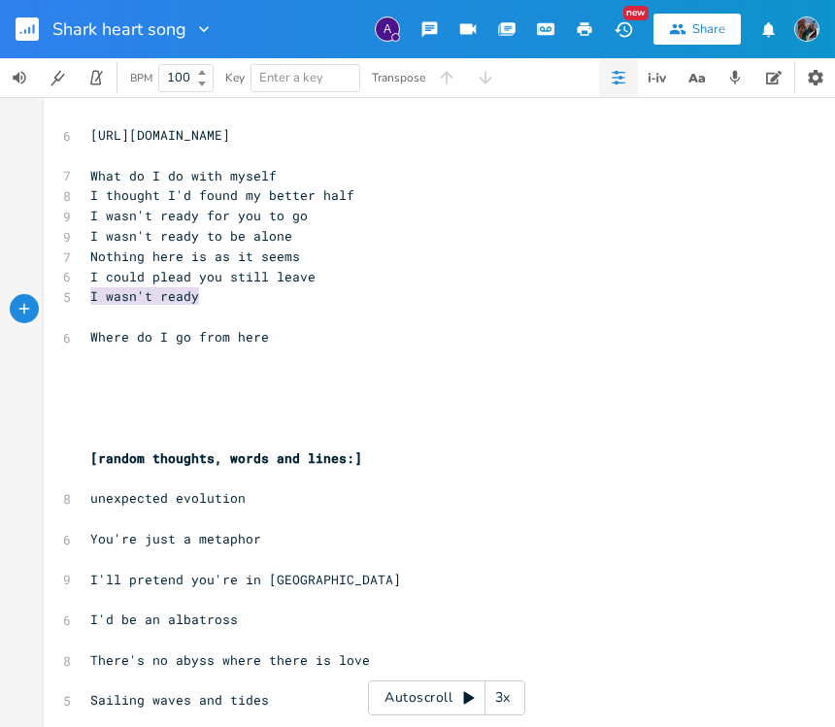
click at [198, 290] on pre "I wasn't ready" at bounding box center [436, 296] width 701 height 20
type textarea "I wasn;'t ready"
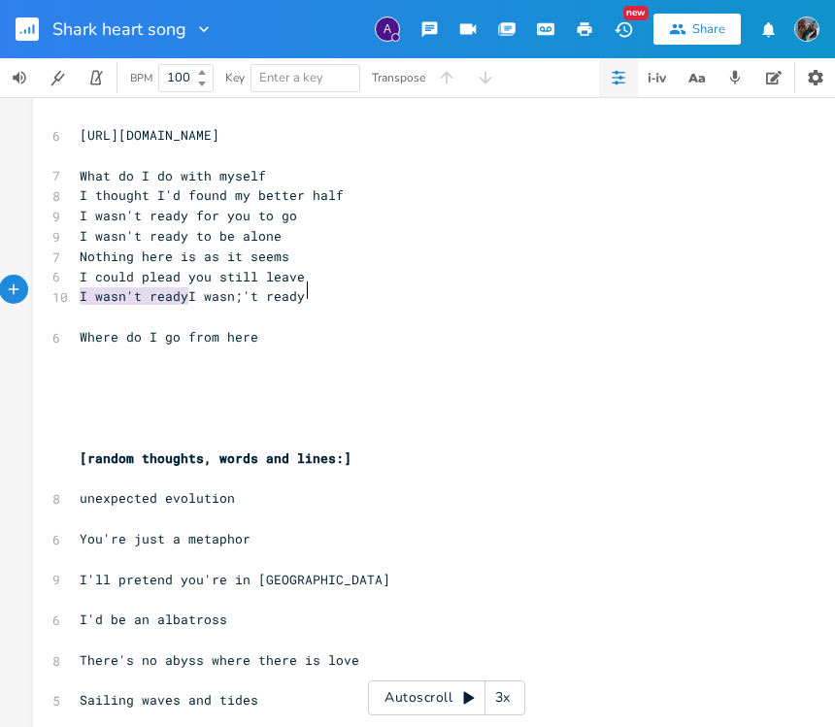
scroll to position [20, 0]
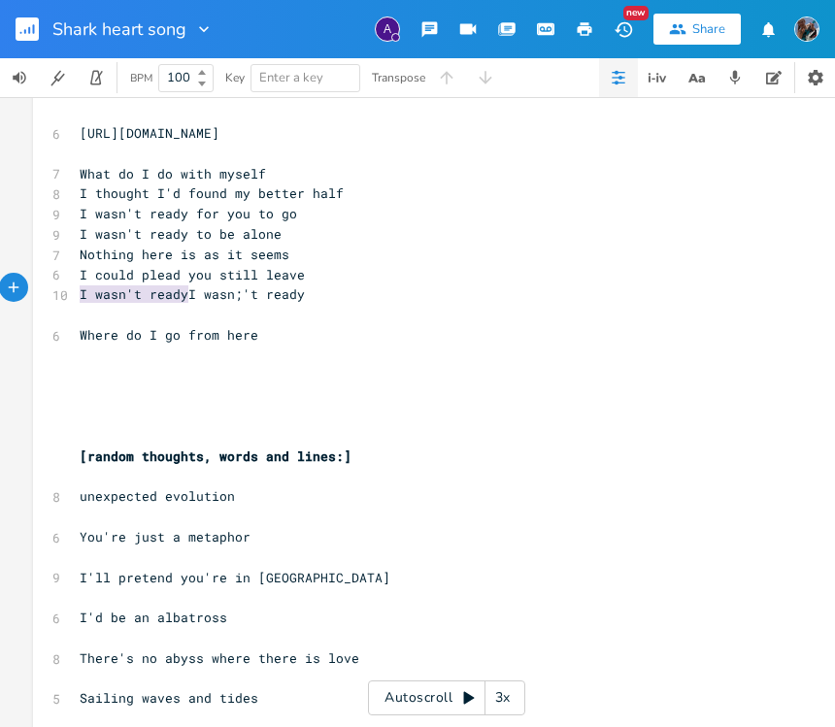
click at [241, 290] on span "I wasn't ready I wasn;'t ready" at bounding box center [192, 294] width 225 height 17
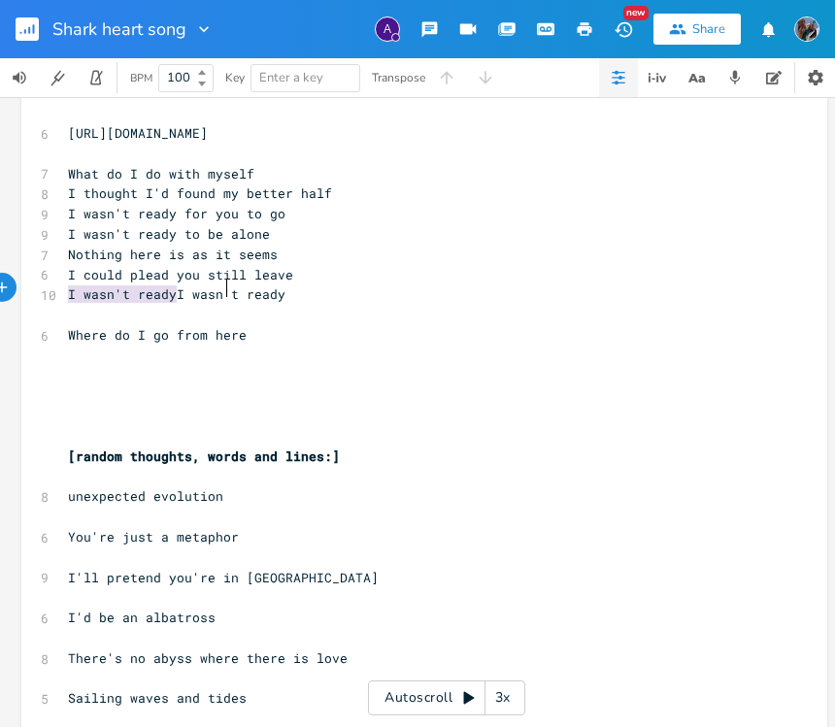
scroll to position [0, 0]
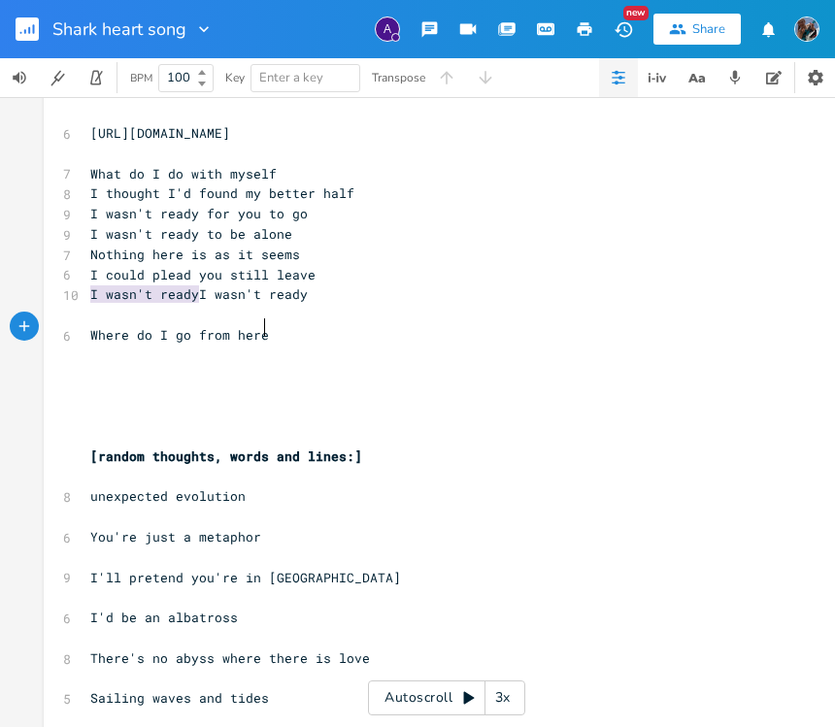
drag, startPoint x: 284, startPoint y: 330, endPoint x: 319, endPoint y: 333, distance: 35.1
click at [286, 330] on pre "Where do I go from here" at bounding box center [436, 335] width 701 height 20
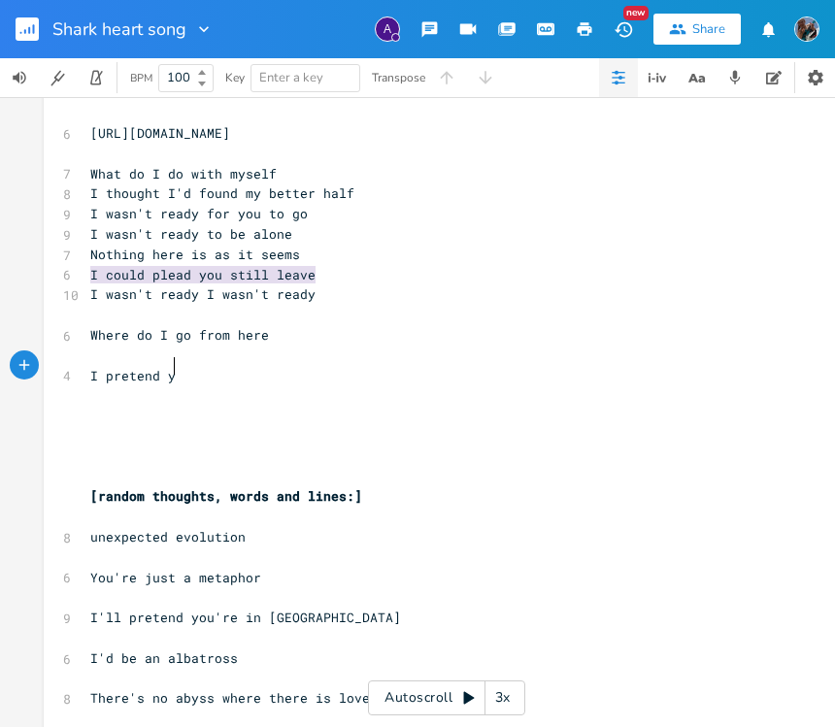
scroll to position [0, 63]
type textarea "I pretend you're your inNova Sc"
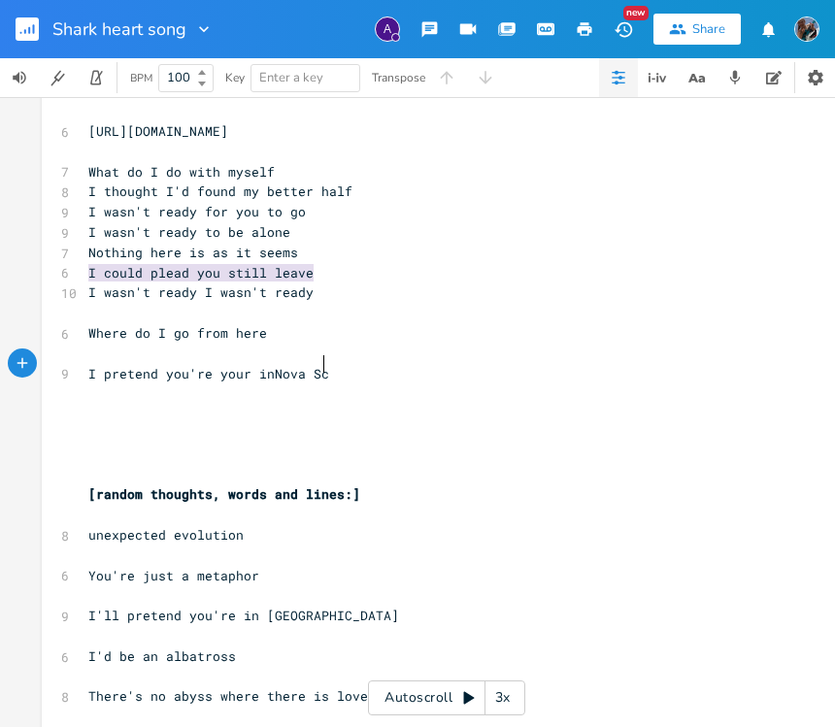
scroll to position [0, 0]
click at [266, 365] on span "I pretend you're your inNova Sc" at bounding box center [210, 373] width 241 height 17
click at [330, 366] on pre "I pretend you're your in [GEOGRAPHIC_DATA]" at bounding box center [436, 374] width 701 height 20
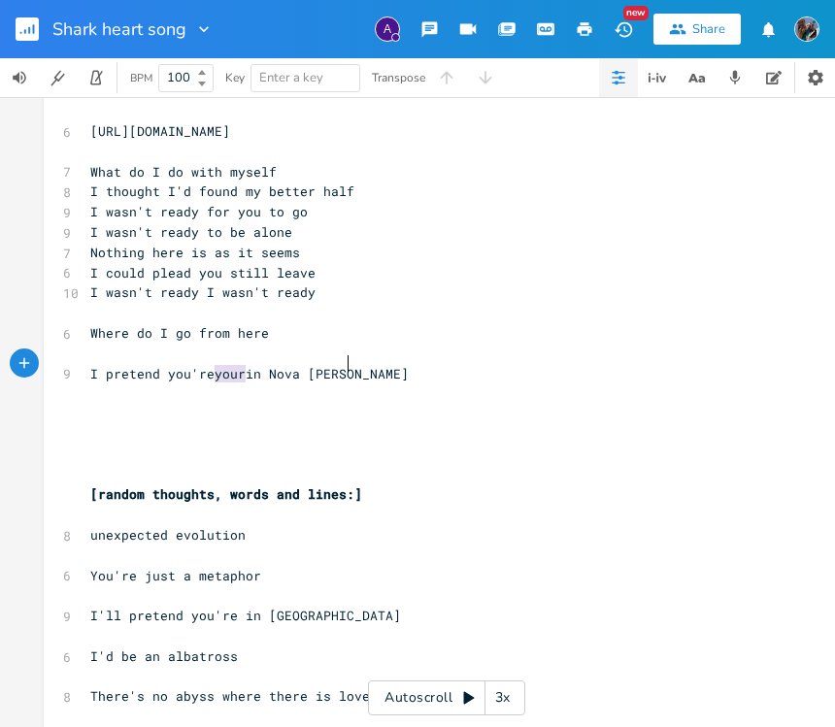
type textarea "oti"
type textarea "a"
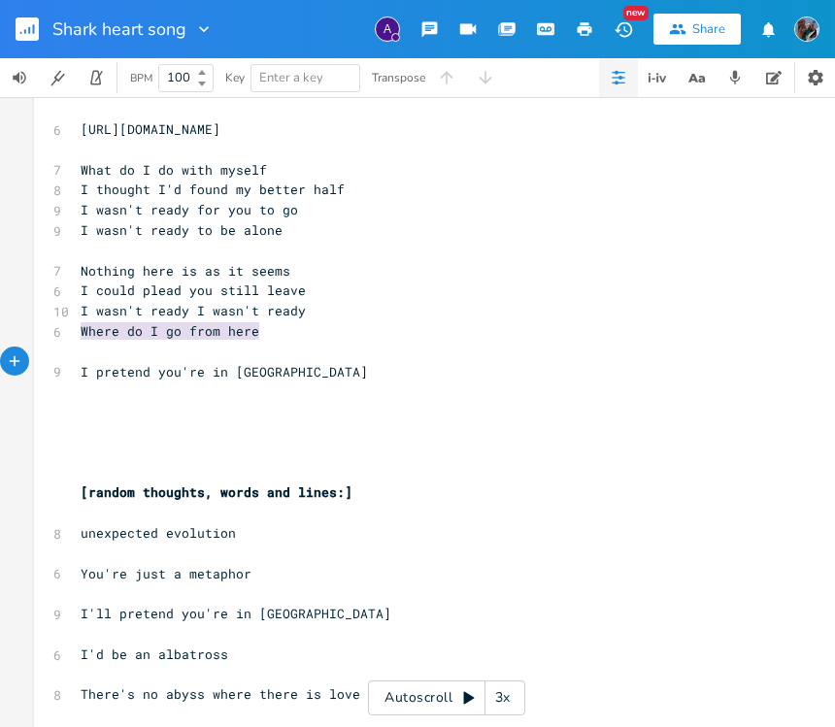
scroll to position [0, 12]
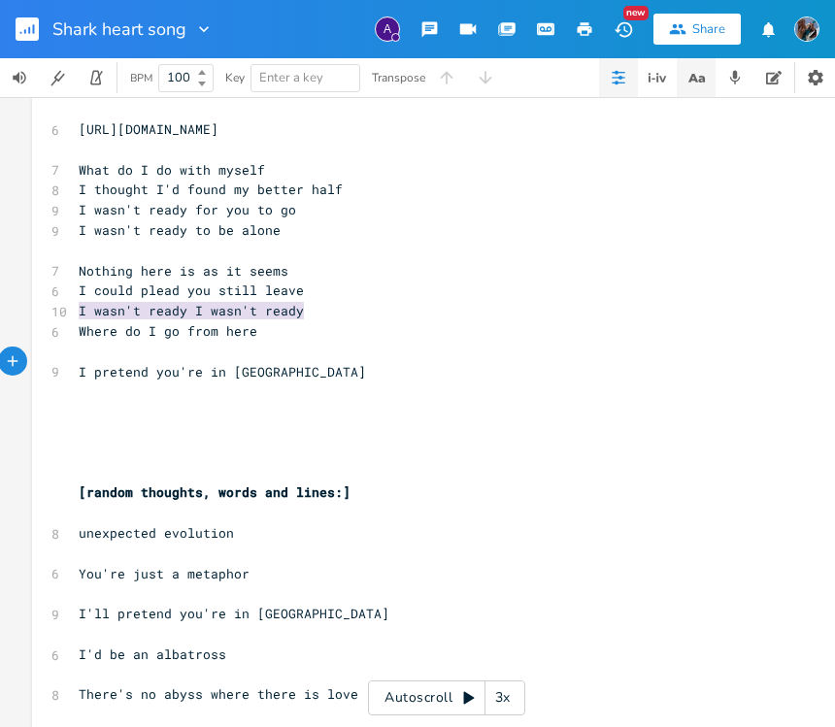
click at [702, 80] on icon "button" at bounding box center [701, 78] width 7 height 7
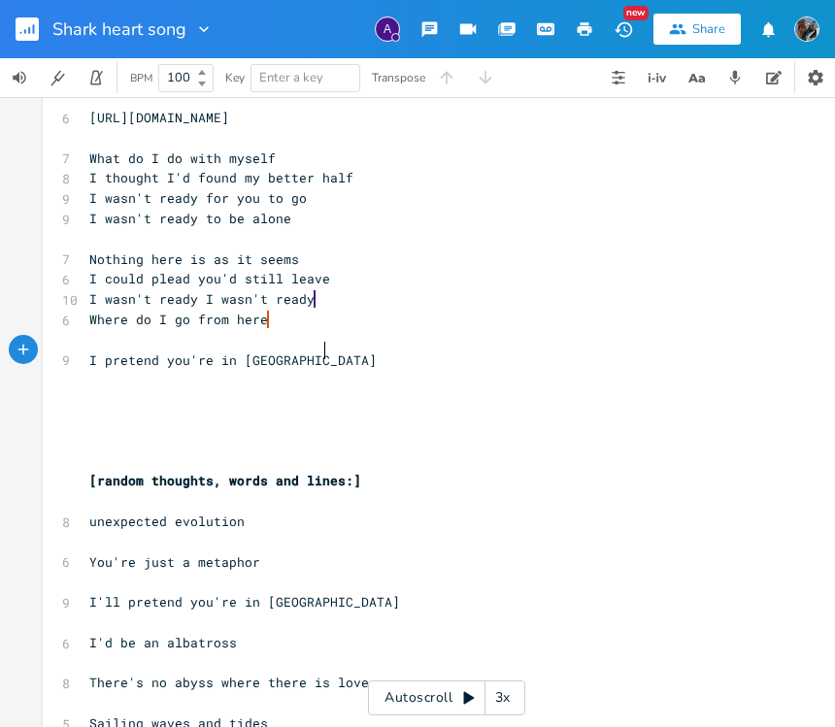
scroll to position [0, 0]
drag, startPoint x: 321, startPoint y: 351, endPoint x: 338, endPoint y: 351, distance: 16.5
click at [328, 351] on pre "I pretend you're in [GEOGRAPHIC_DATA]" at bounding box center [435, 361] width 701 height 20
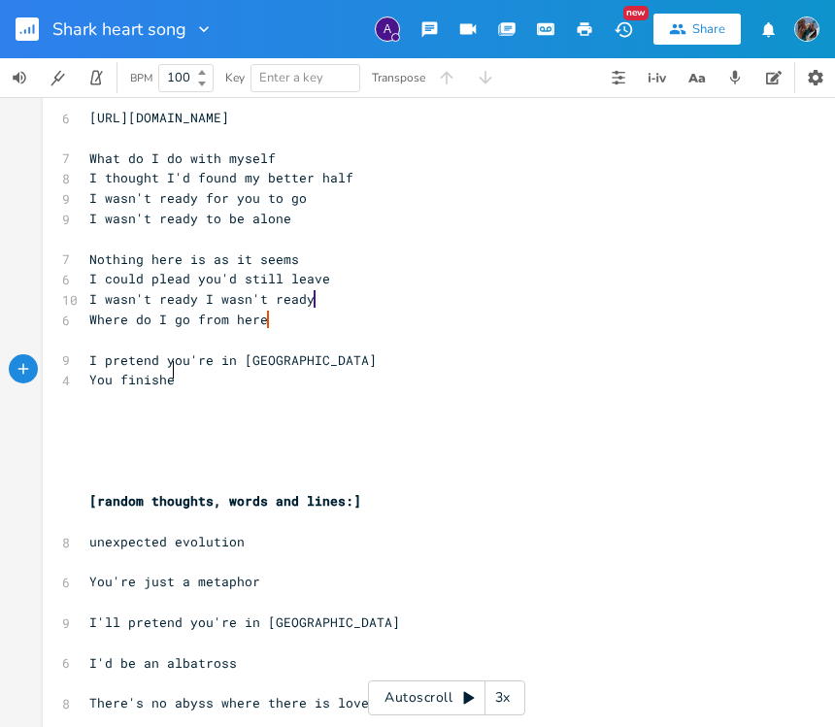
scroll to position [0, 61]
type textarea "You finished your play and busk on the street"
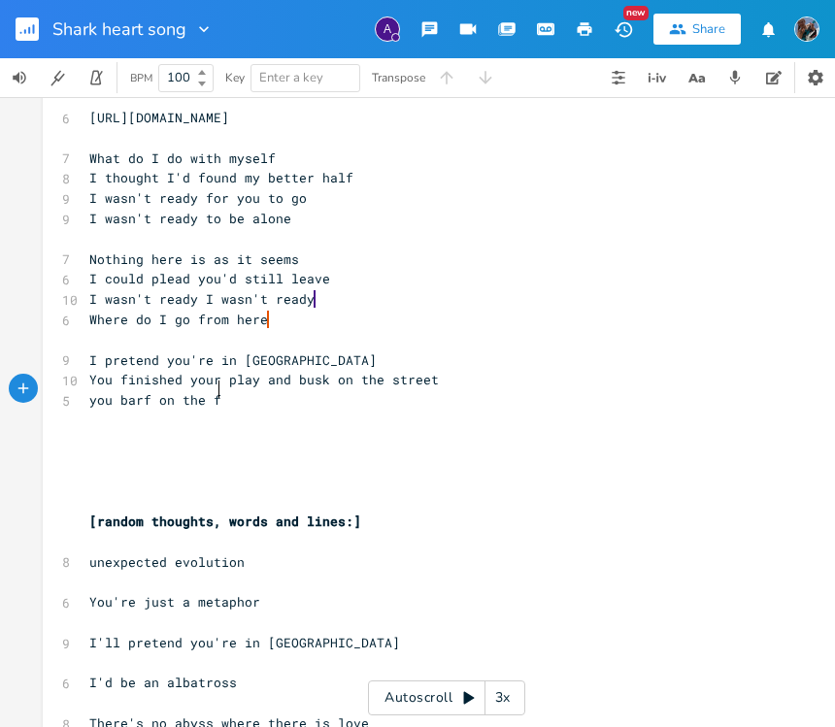
type textarea "you barf on the fr"
type textarea "erry and"
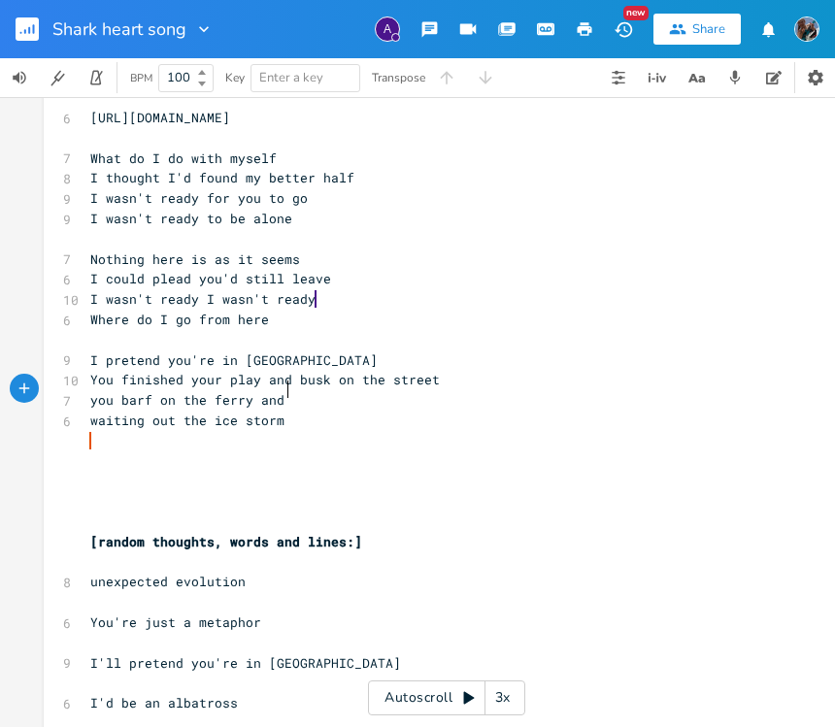
scroll to position [40, 0]
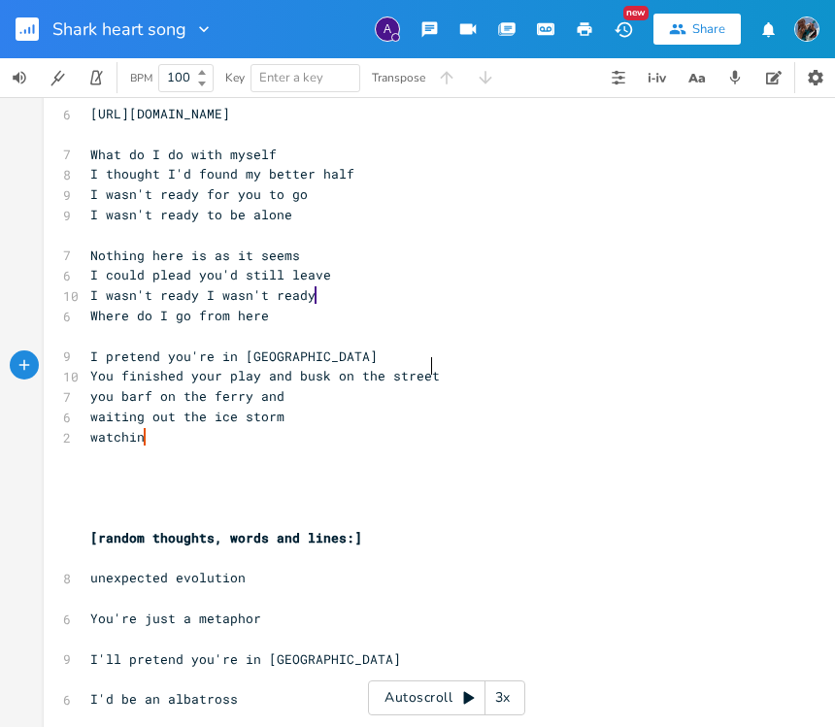
click at [432, 366] on pre "You finished your play and busk on the street" at bounding box center [436, 376] width 701 height 20
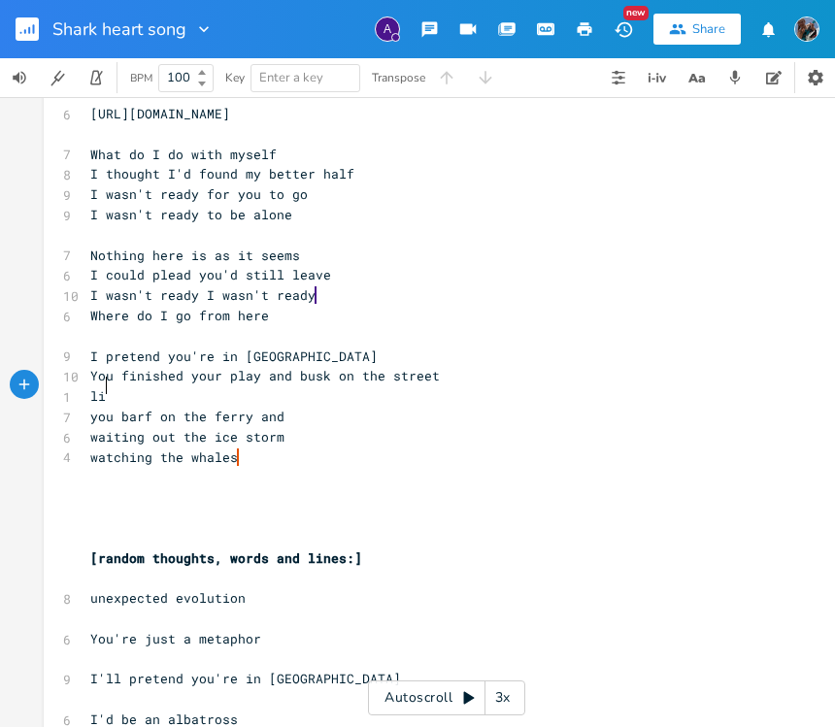
scroll to position [0, 5]
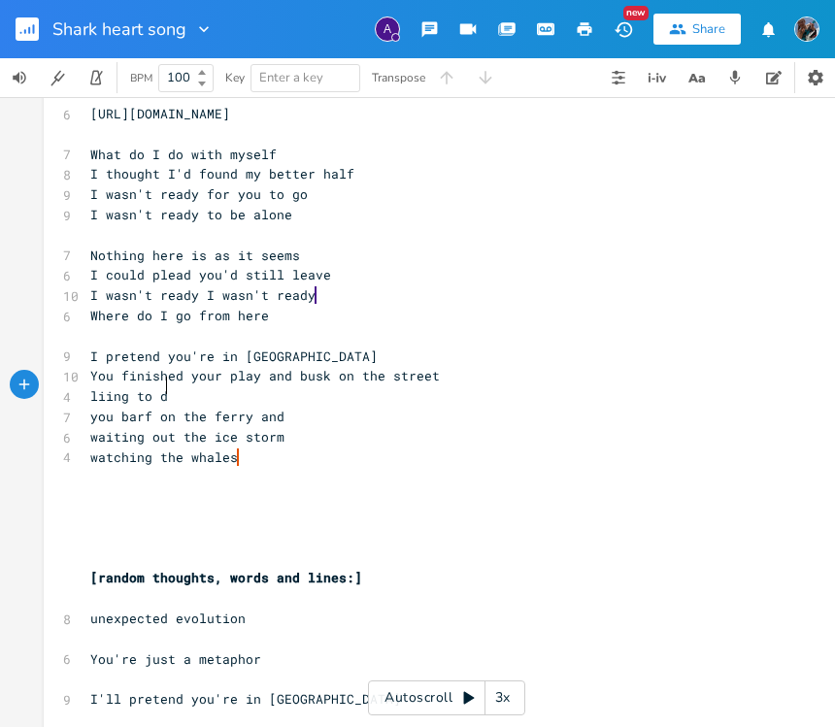
type textarea "liing to dp"
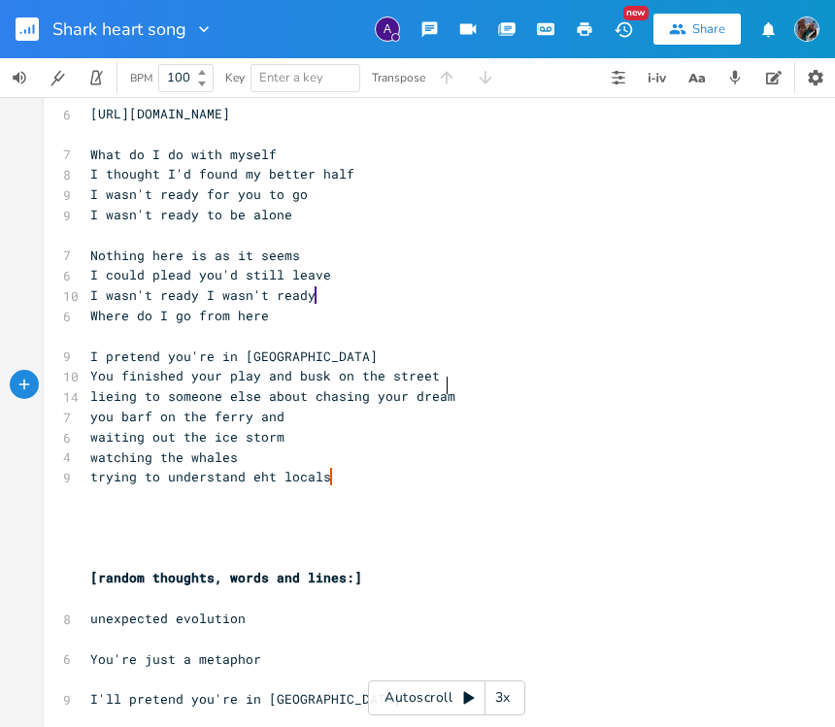
type textarea "eing to someone else about chasing your dreams"
click at [106, 387] on span "lieing to someone else about chasing your dreams" at bounding box center [276, 395] width 373 height 17
type textarea "u"
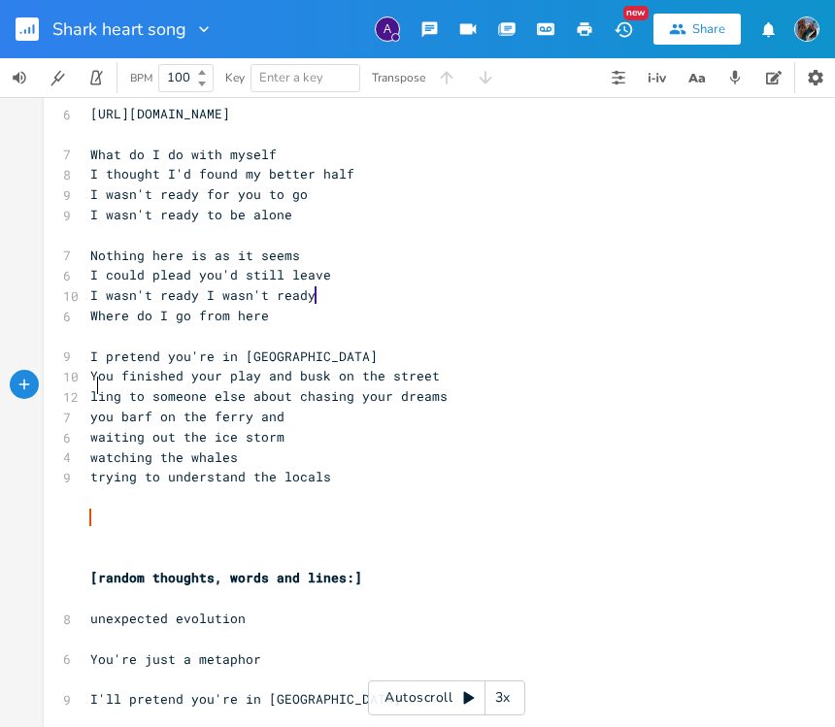
type textarea "y"
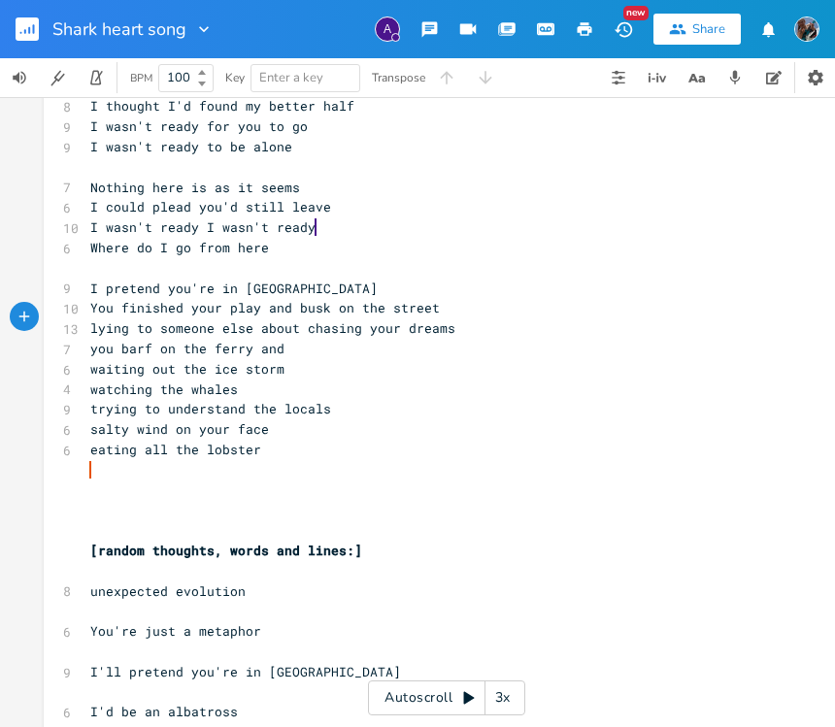
scroll to position [91, 0]
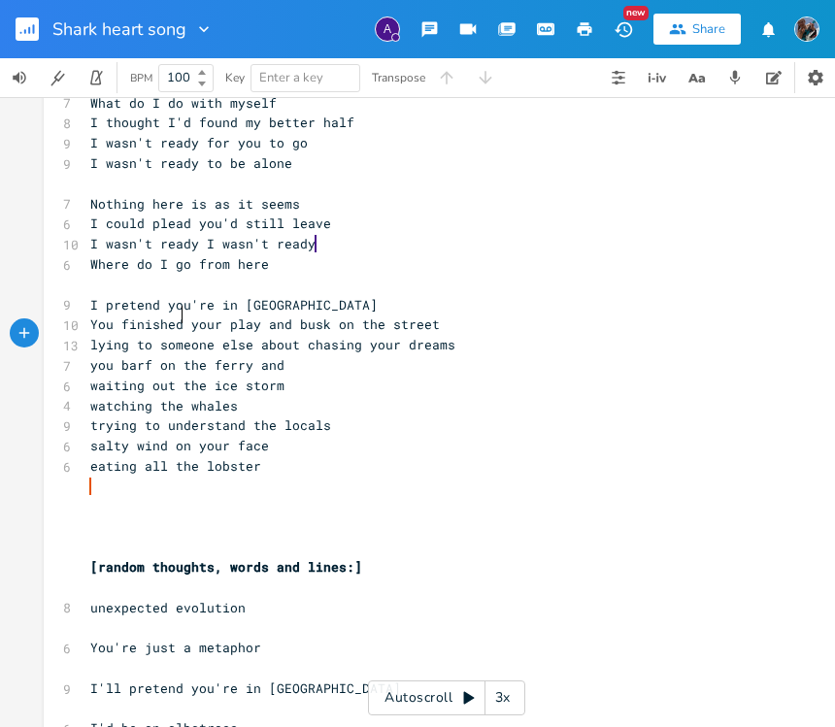
click at [175, 316] on span "You finished your play and busk on the street" at bounding box center [265, 324] width 350 height 17
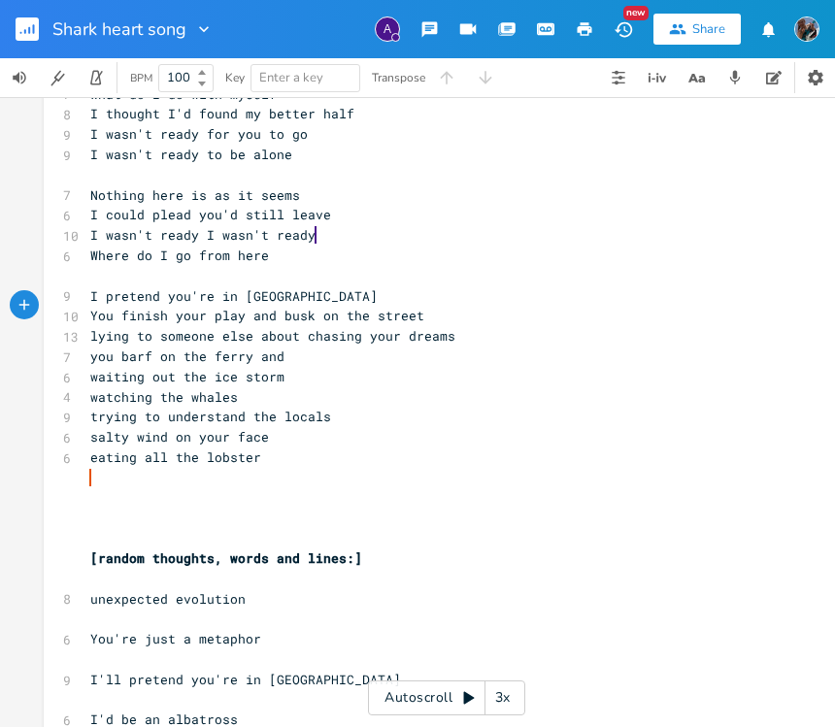
scroll to position [99, 0]
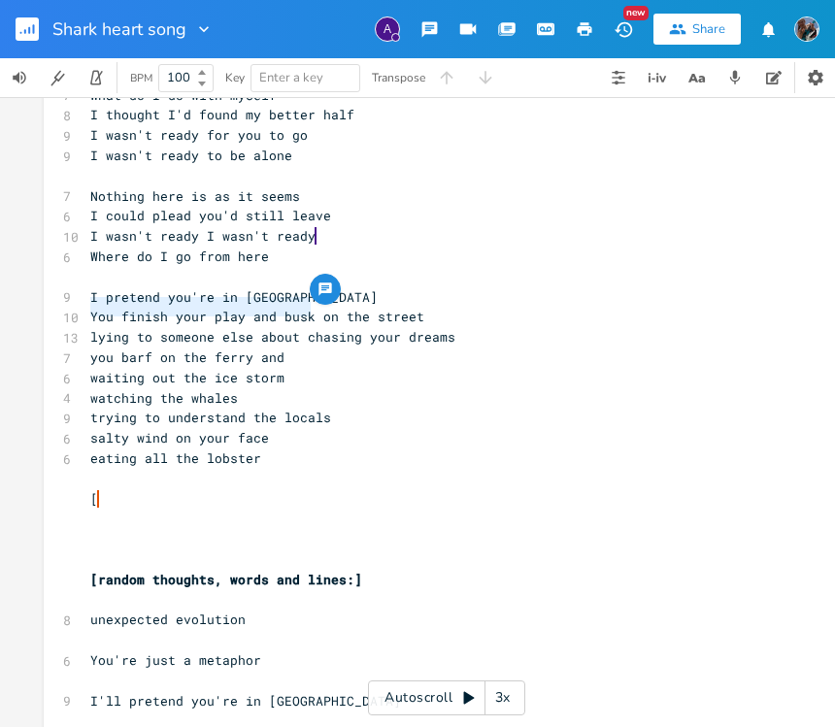
drag, startPoint x: 302, startPoint y: 308, endPoint x: 83, endPoint y: 310, distance: 219.5
click at [86, 310] on pre "You finish your play and busk on the street" at bounding box center [436, 317] width 701 height 20
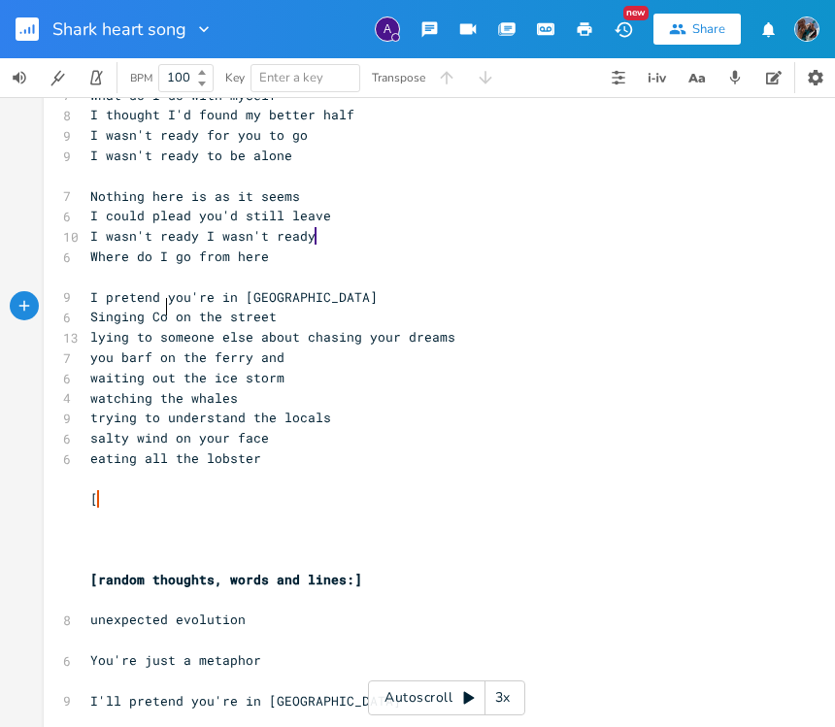
scroll to position [0, 51]
type textarea "Singing [PERSON_NAME]"
drag, startPoint x: 121, startPoint y: 325, endPoint x: 86, endPoint y: 326, distance: 35.0
click at [90, 328] on span "lying to someone else about chasing your dreams" at bounding box center [272, 336] width 365 height 17
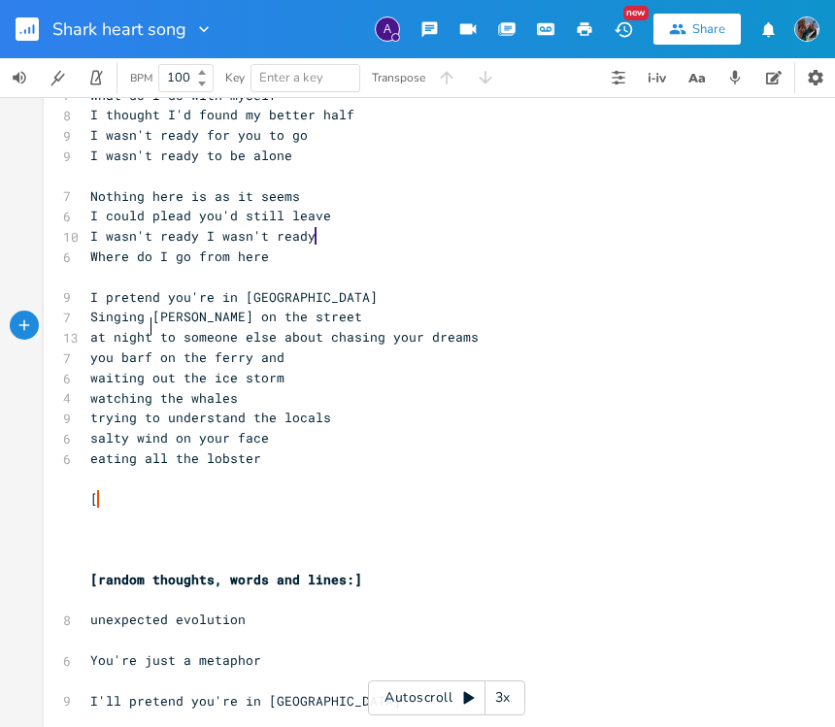
scroll to position [0, 37]
type textarea "at night you lie"
click at [326, 328] on span "at night you lie to someone else about chasing your dreams" at bounding box center [315, 336] width 451 height 17
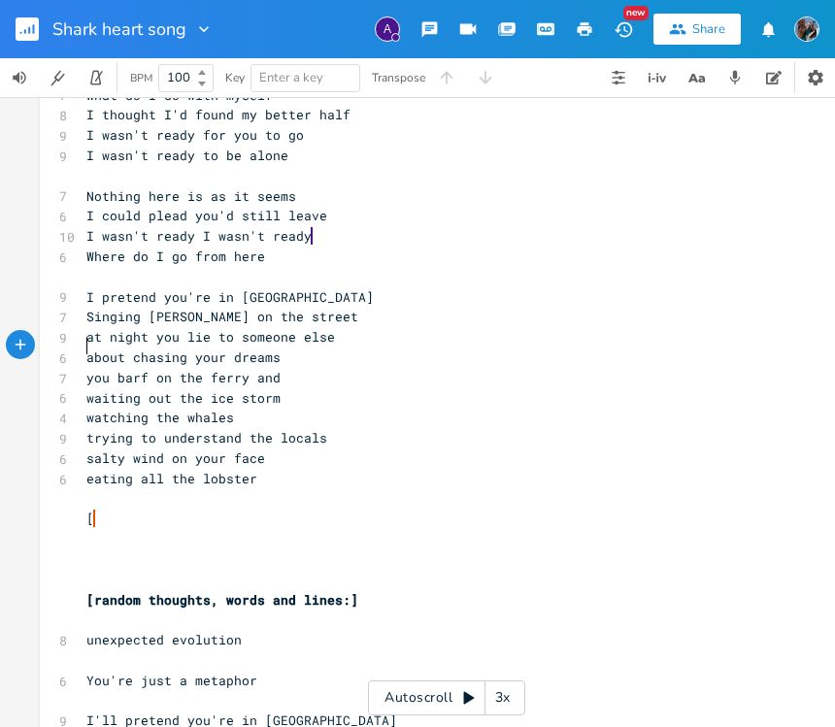
scroll to position [101, 0]
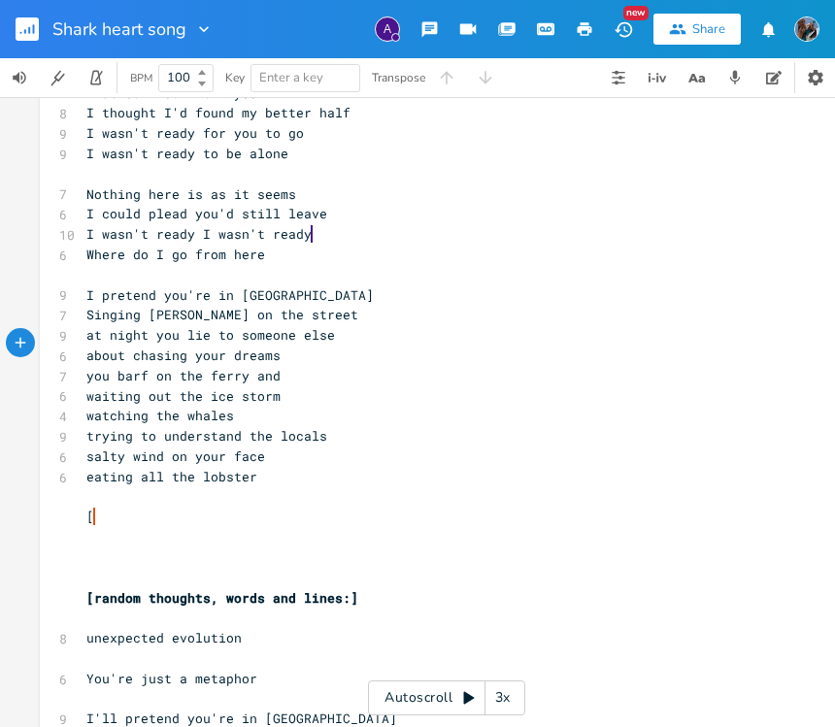
click at [280, 346] on pre "about chasing your dreams" at bounding box center [433, 356] width 701 height 20
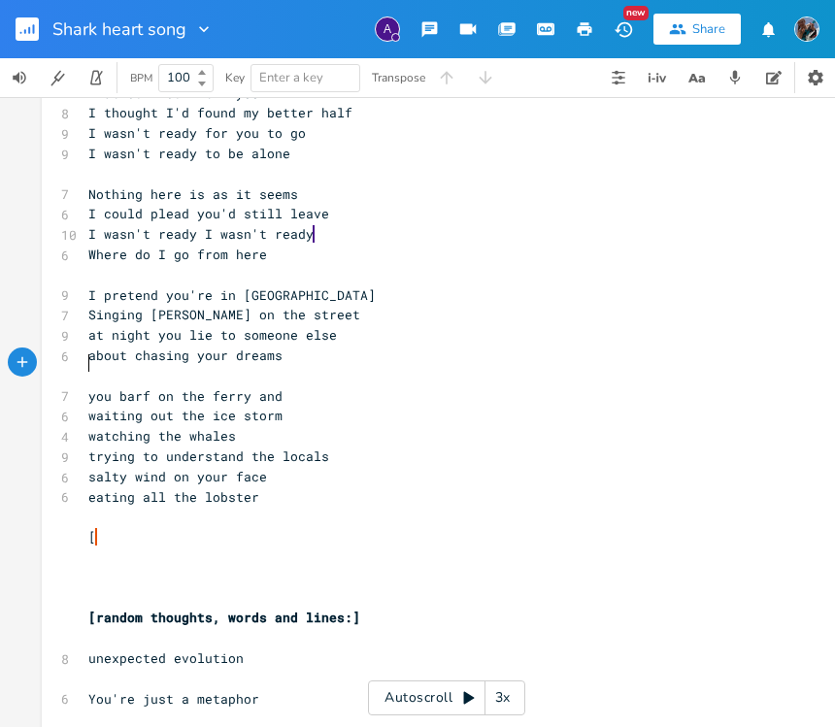
scroll to position [0, 3]
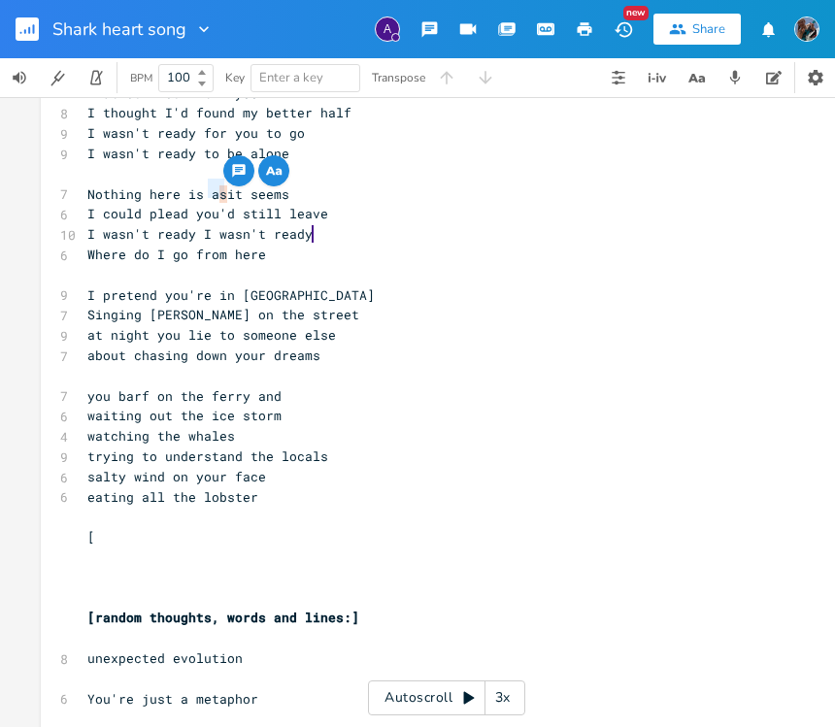
type textarea "w"
type textarea "hay"
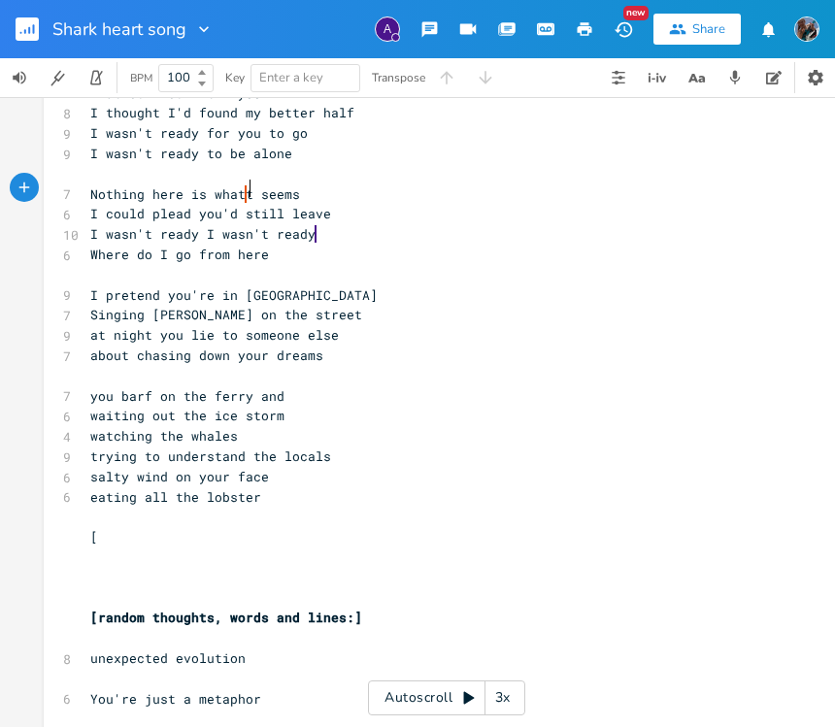
scroll to position [0, 6]
type textarea "t i"
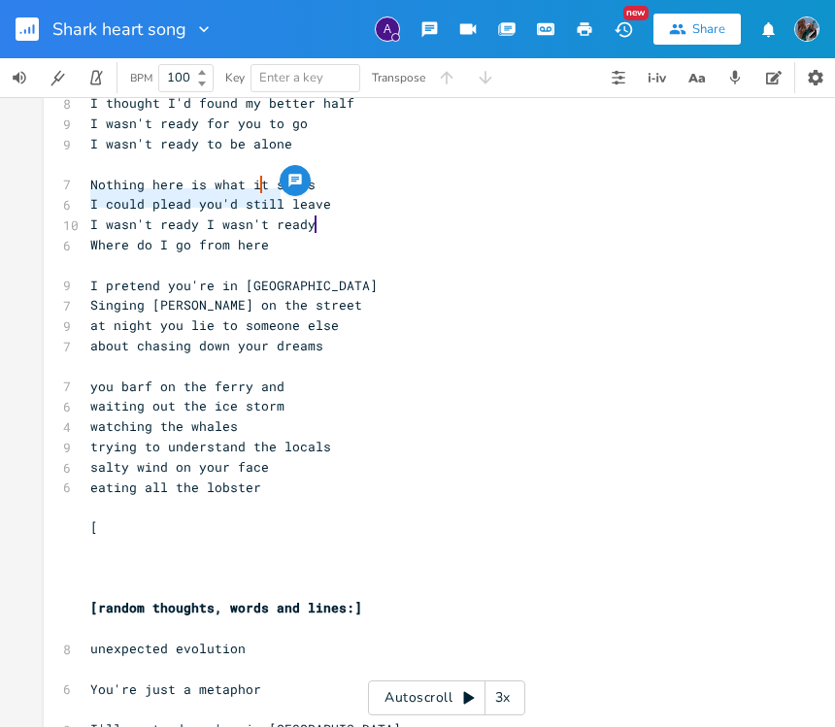
drag, startPoint x: 84, startPoint y: 209, endPoint x: 276, endPoint y: 199, distance: 191.6
click at [276, 199] on span "I could plead you'd still leave" at bounding box center [210, 203] width 241 height 17
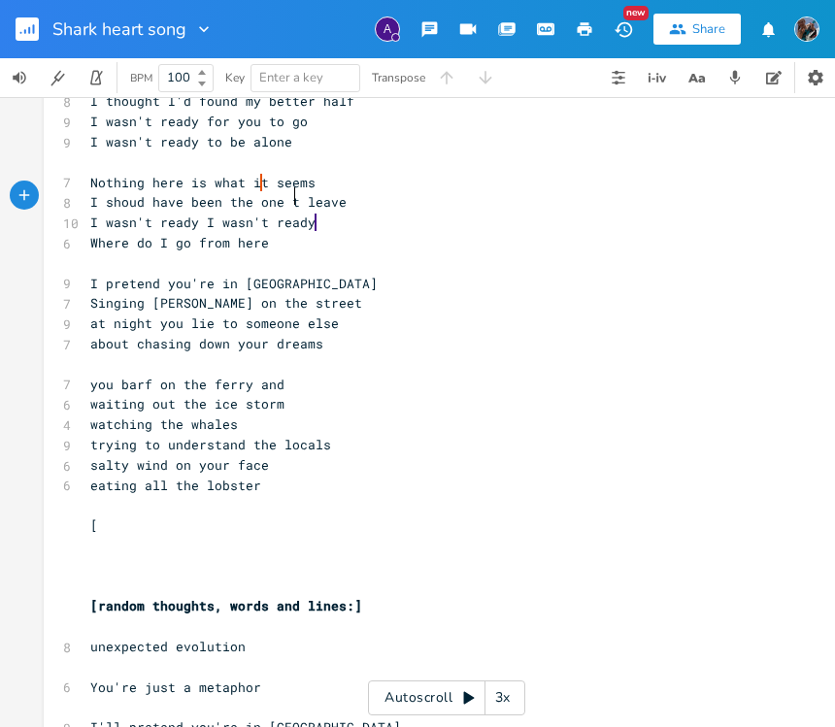
type textarea "I shoud have been the one to"
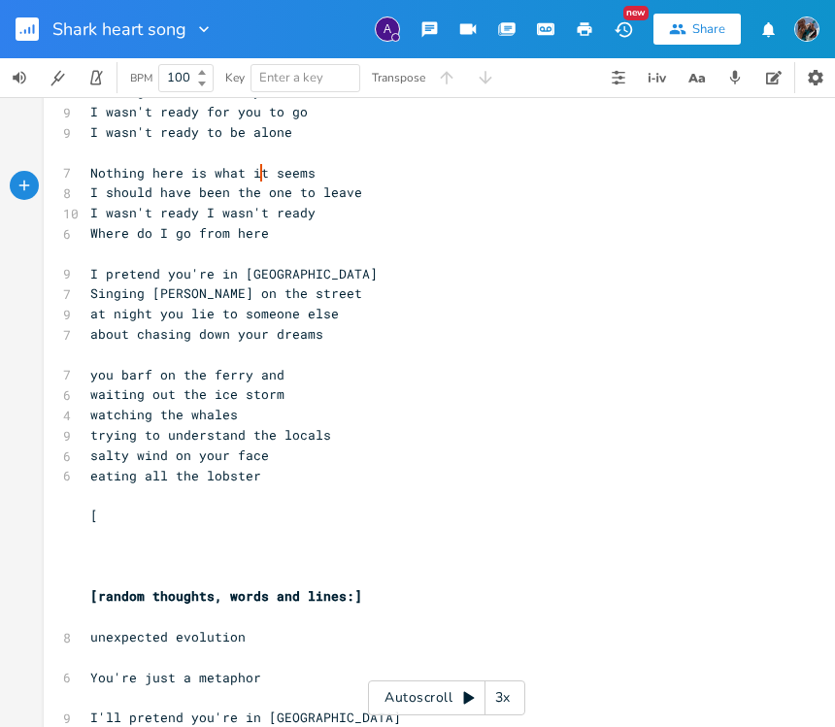
click at [86, 155] on pre "​" at bounding box center [436, 153] width 701 height 20
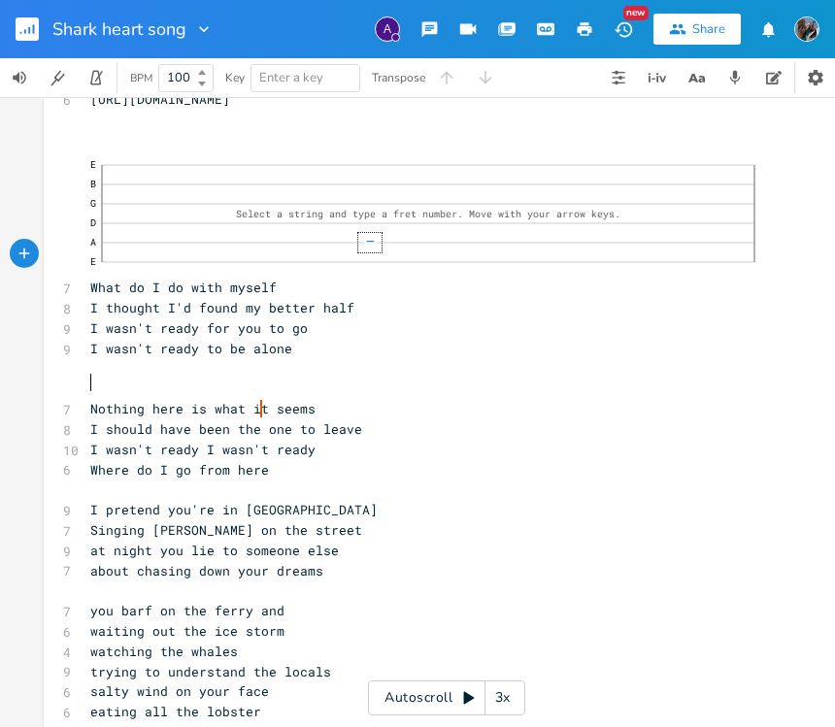
scroll to position [55, 0]
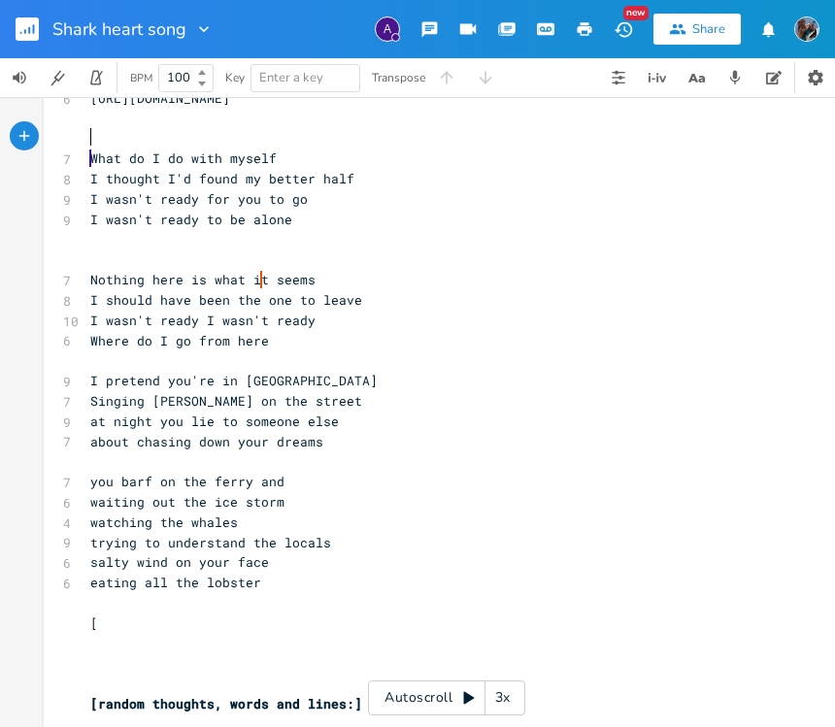
click at [86, 141] on pre "​" at bounding box center [436, 139] width 701 height 20
click at [86, 139] on pre "​" at bounding box center [436, 140] width 701 height 20
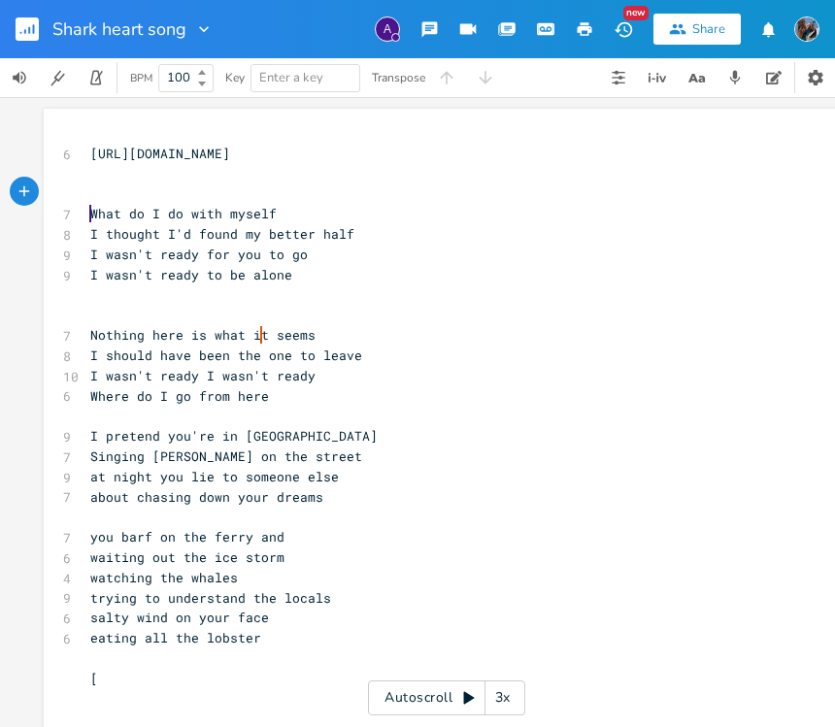
scroll to position [0, 0]
type textarea "E"
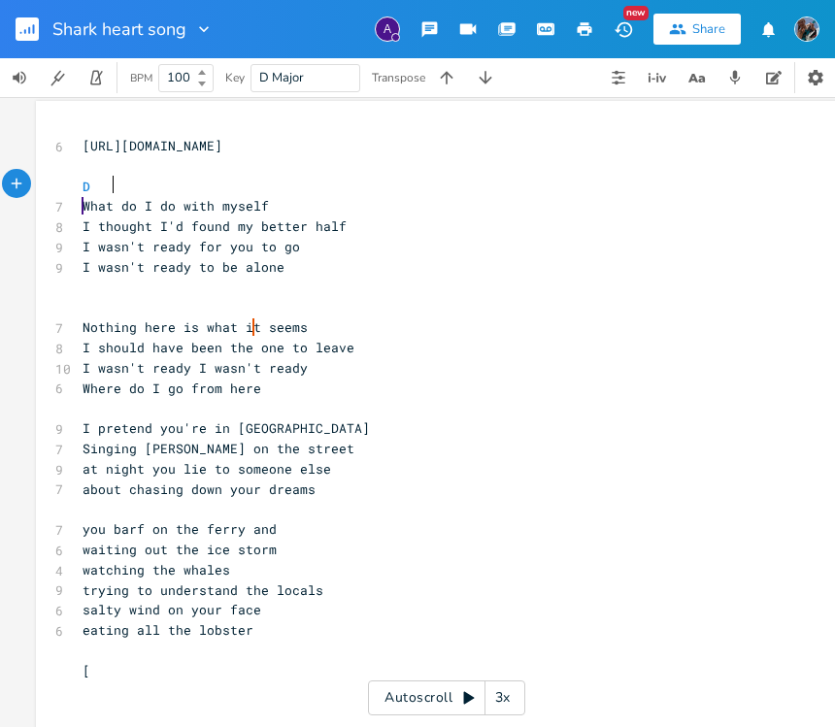
scroll to position [0, 11]
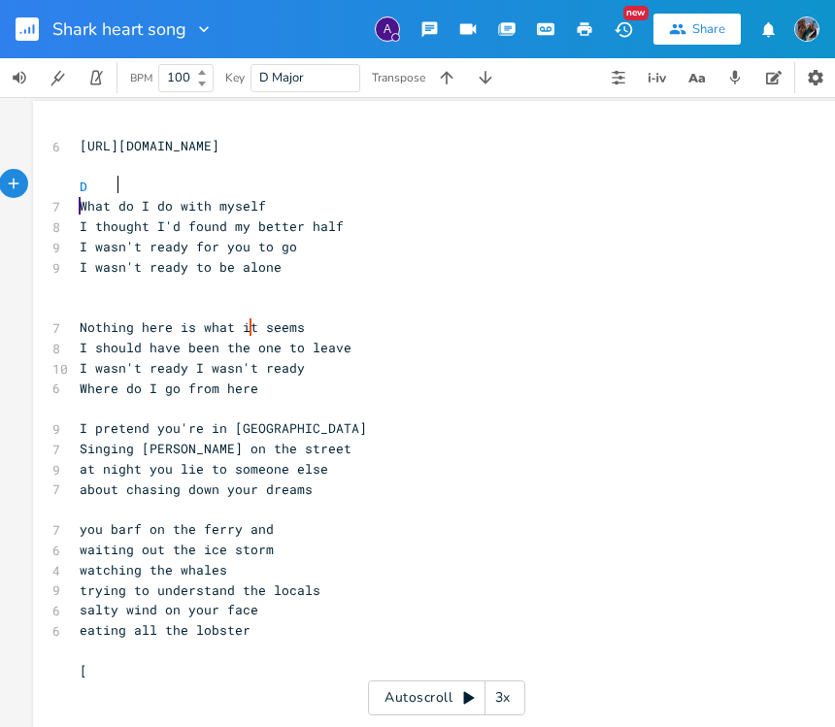
type textarea "D"
click at [265, 200] on pre "What do I do with myself" at bounding box center [426, 206] width 701 height 20
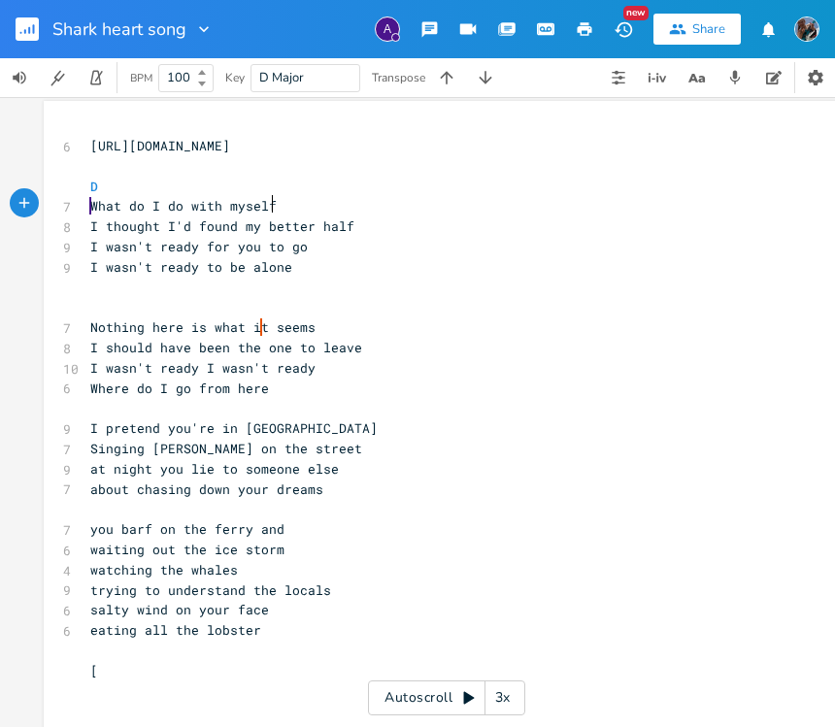
scroll to position [0, 0]
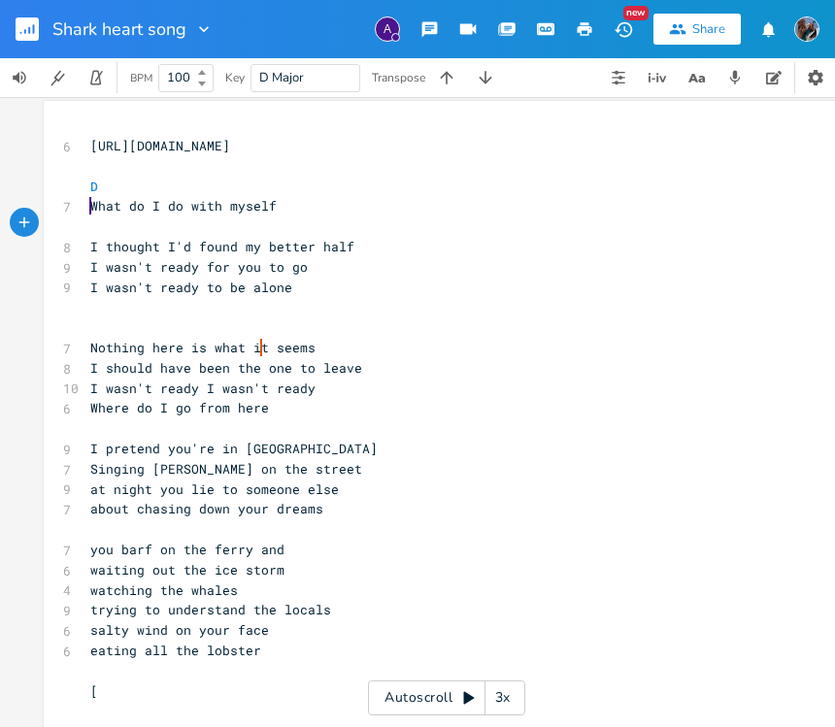
type textarea "D"
click at [349, 242] on pre "I thought I'd found my better half" at bounding box center [436, 247] width 701 height 20
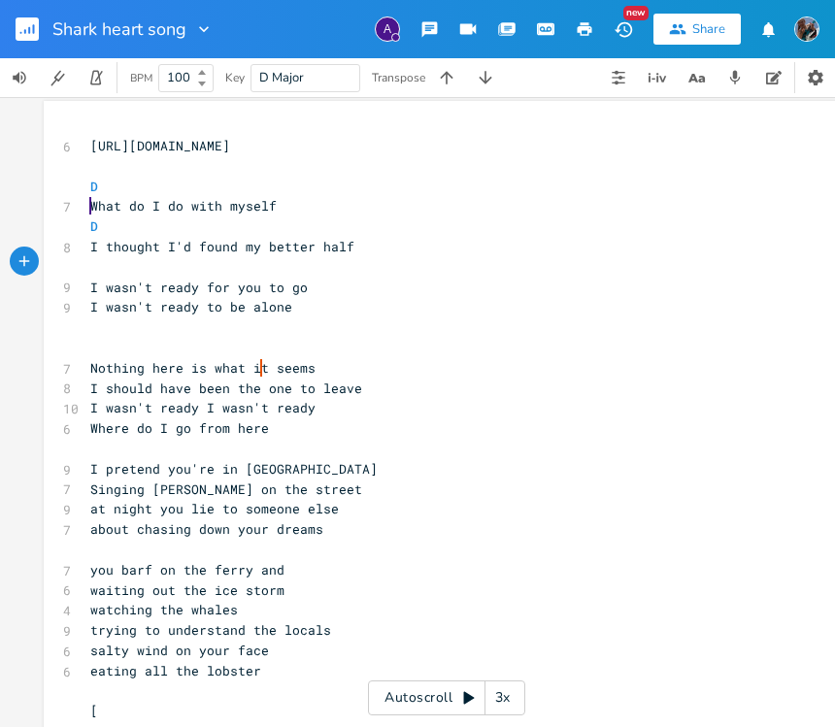
type textarea "G"
click at [301, 283] on pre "I wasn't ready for you to go" at bounding box center [436, 288] width 701 height 20
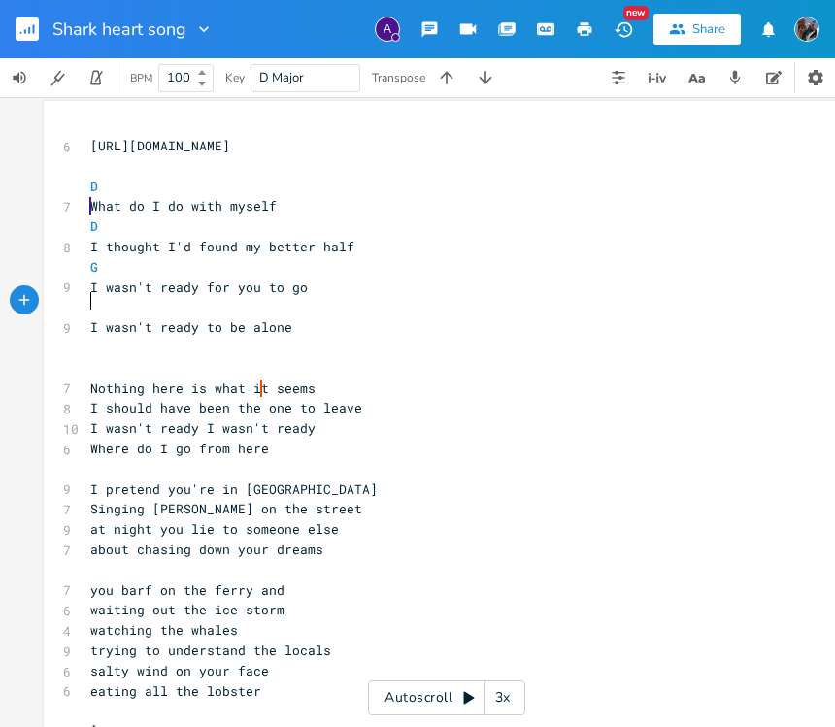
type textarea "G"
click at [314, 338] on pre "​" at bounding box center [436, 348] width 701 height 20
click at [87, 363] on pre "​" at bounding box center [436, 368] width 701 height 20
type textarea "D"
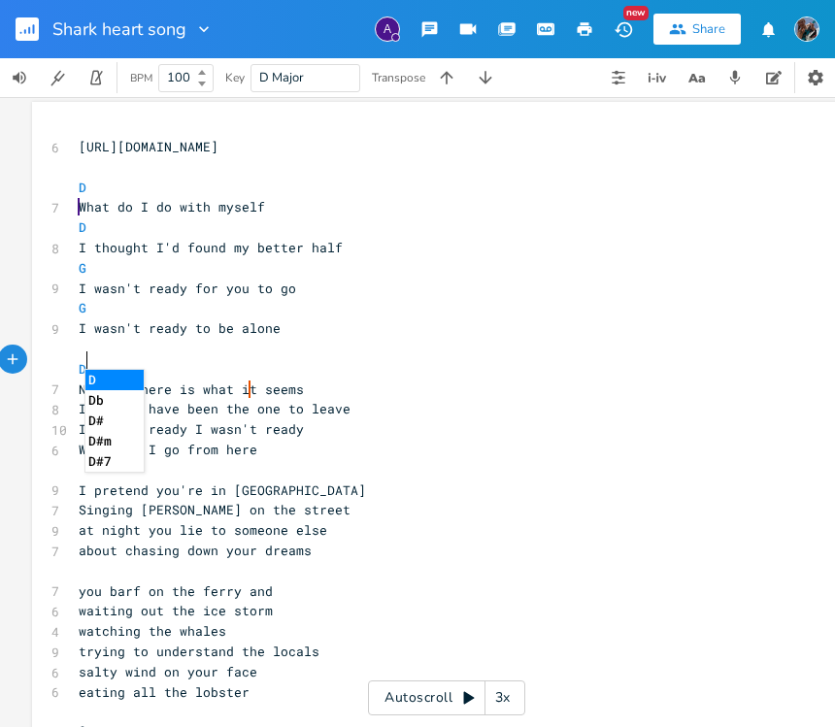
scroll to position [0, 4]
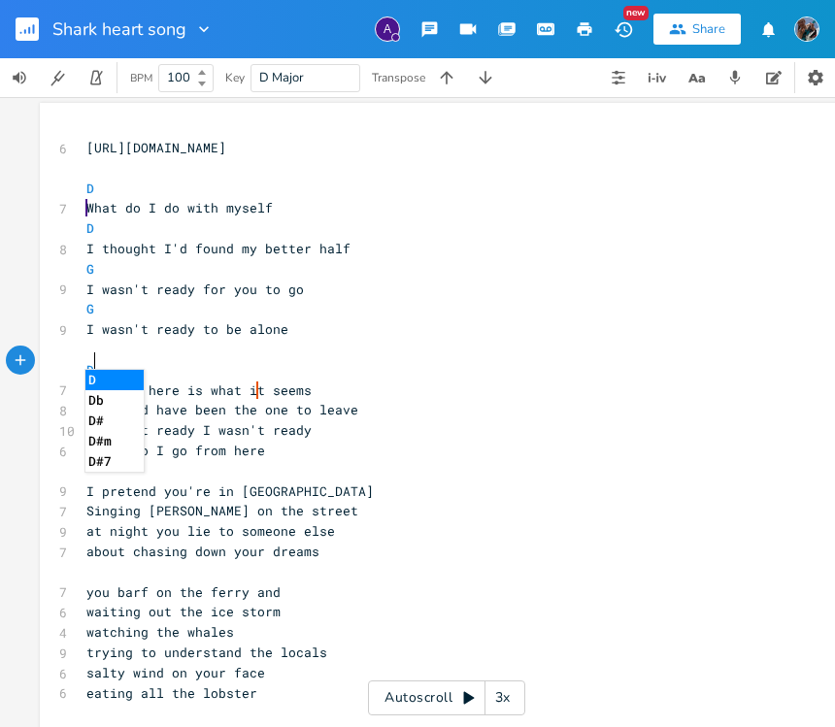
click at [305, 381] on pre "Nothing here is what i t seems" at bounding box center [433, 391] width 701 height 20
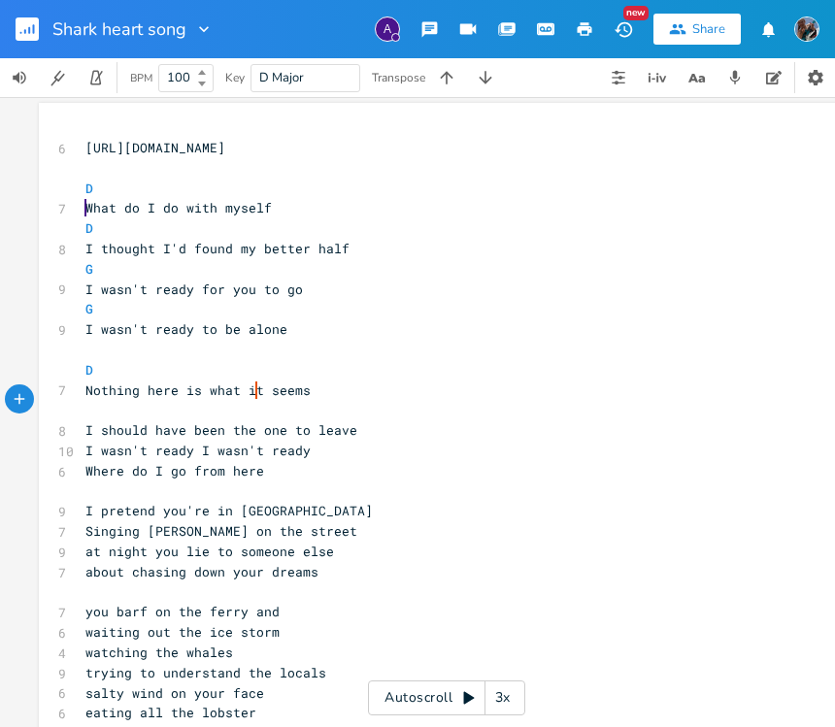
type textarea "D"
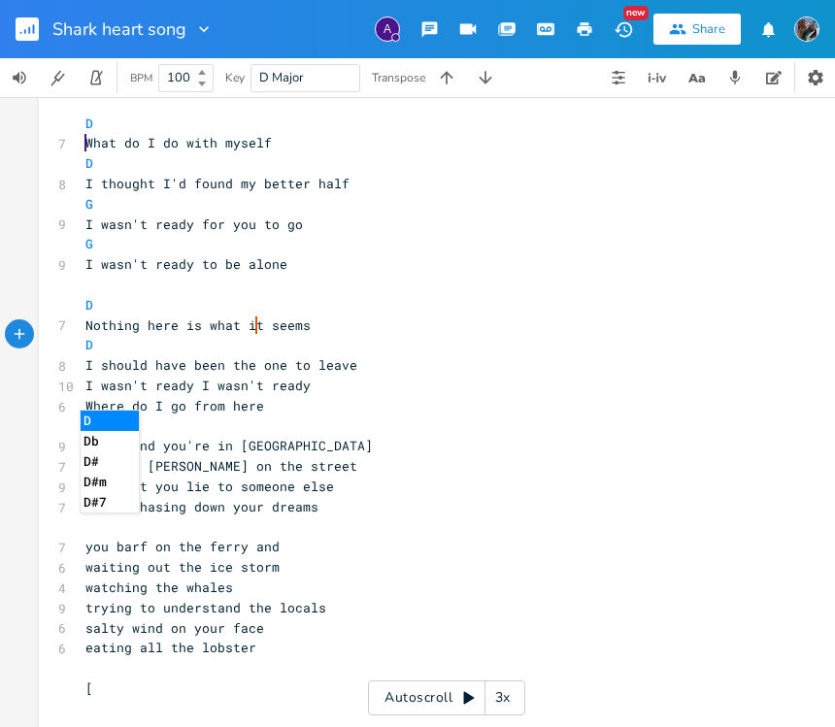
scroll to position [87, 0]
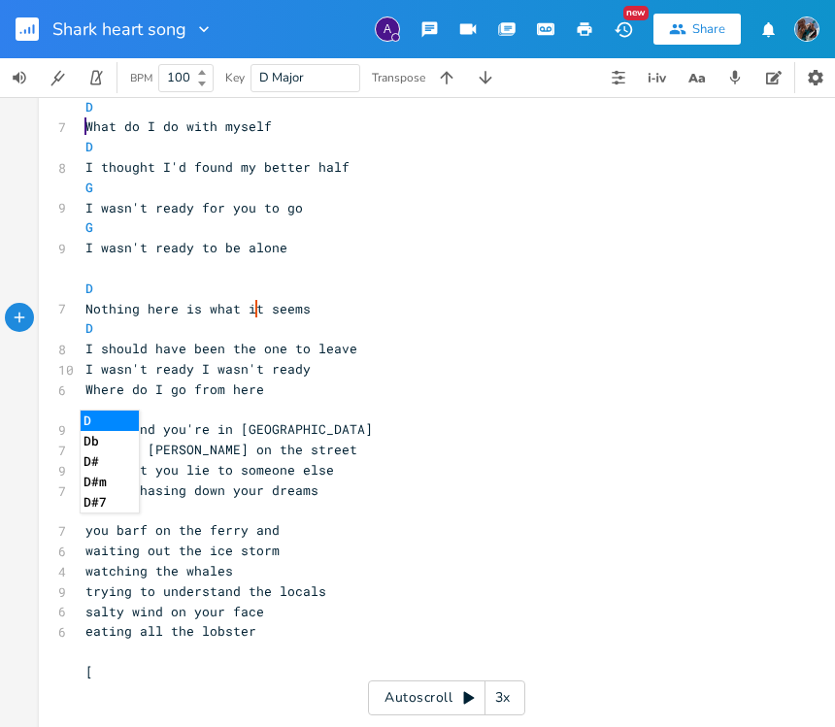
click at [348, 339] on pre "I should have been the one to leave" at bounding box center [432, 349] width 701 height 20
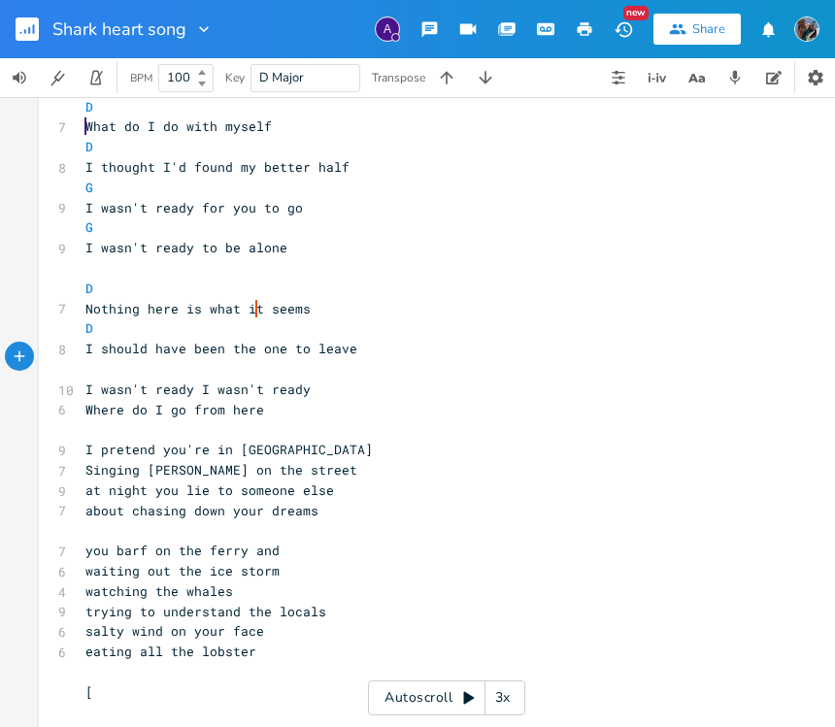
type textarea "G"
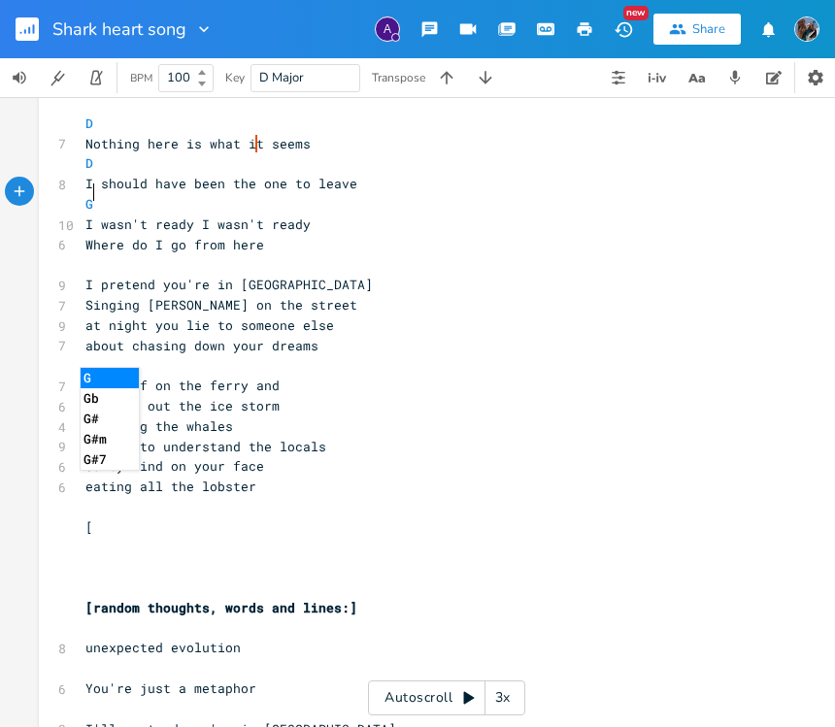
scroll to position [253, 0]
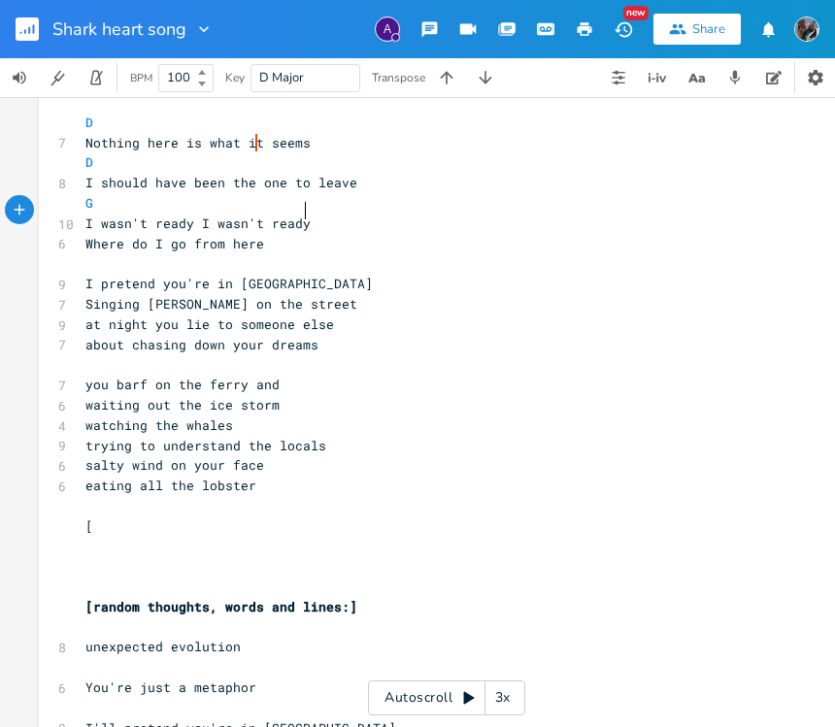
click at [301, 214] on pre "I wasn't ready I wasn't ready" at bounding box center [432, 224] width 701 height 20
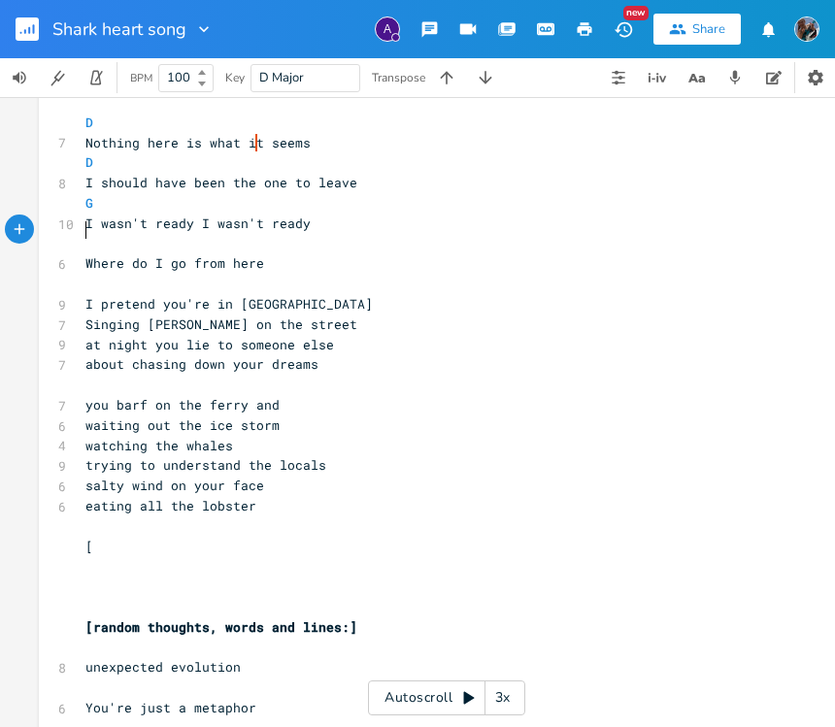
type textarea "G"
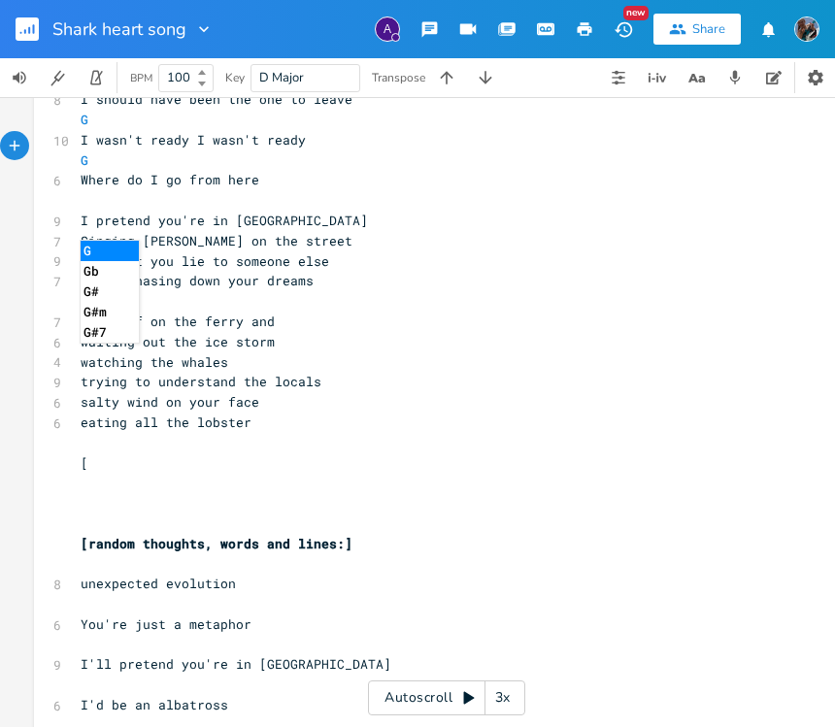
scroll to position [348, 0]
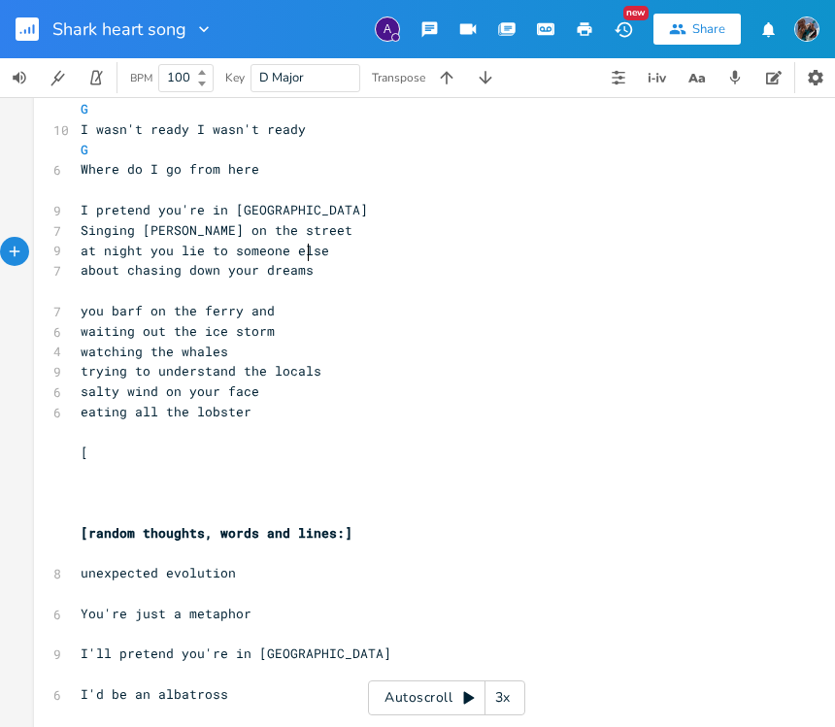
click at [381, 260] on pre "about chasing down your dreams" at bounding box center [427, 270] width 701 height 20
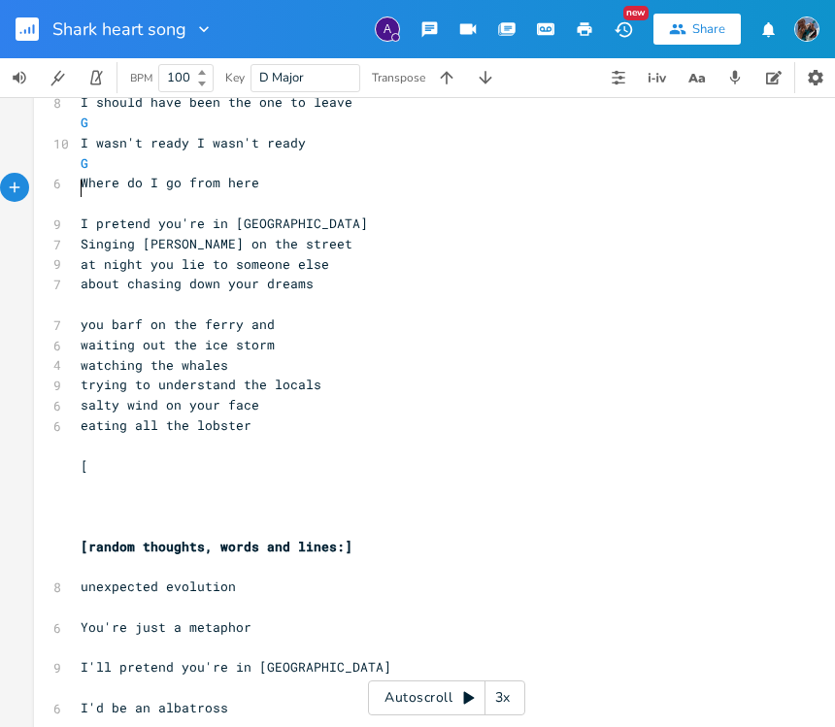
click at [78, 193] on pre "​" at bounding box center [427, 203] width 701 height 20
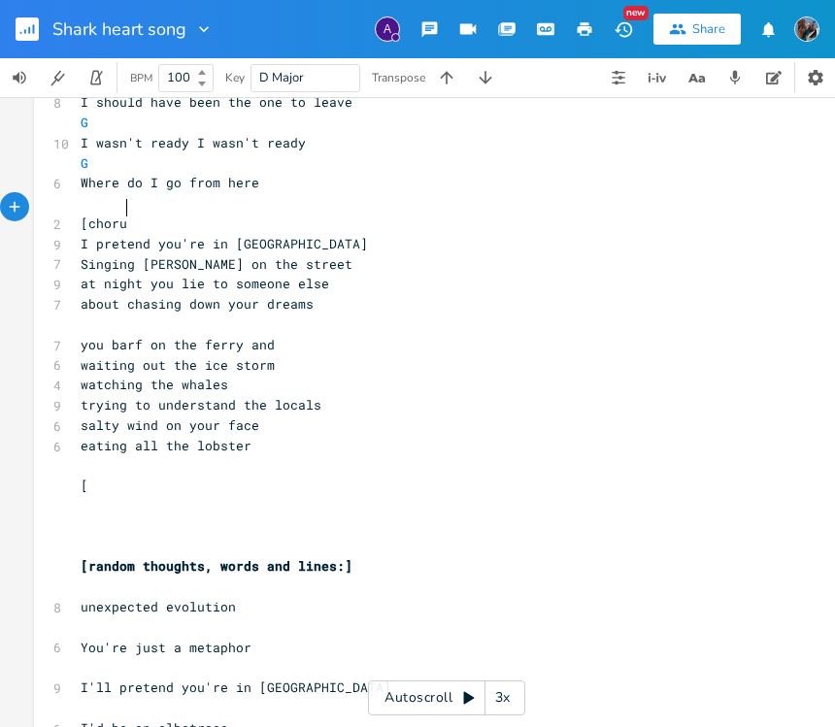
scroll to position [0, 34]
type textarea "[chorus]"
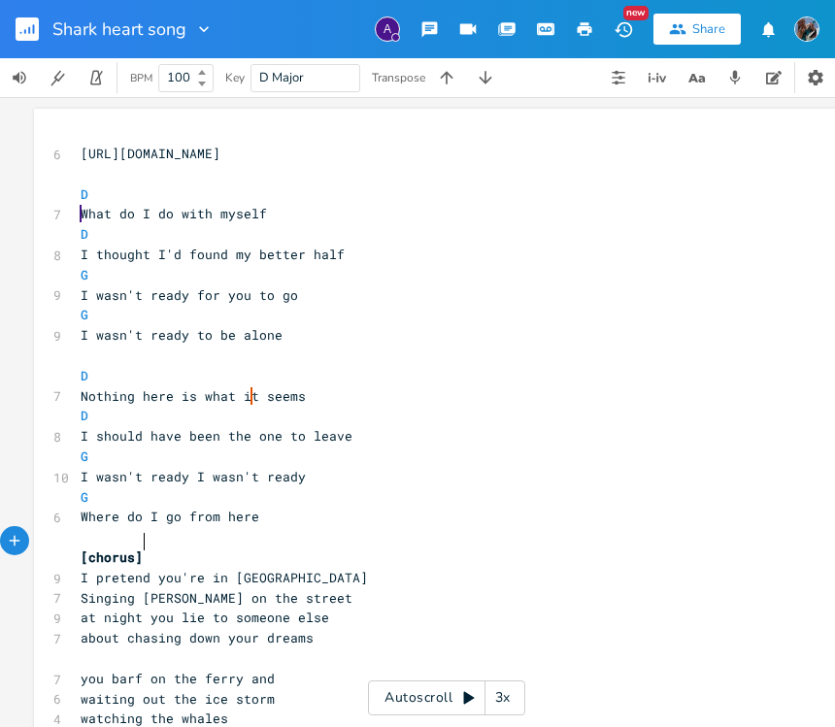
scroll to position [0, 0]
drag, startPoint x: 77, startPoint y: 174, endPoint x: 90, endPoint y: 175, distance: 13.6
click at [77, 174] on pre "​" at bounding box center [427, 174] width 701 height 20
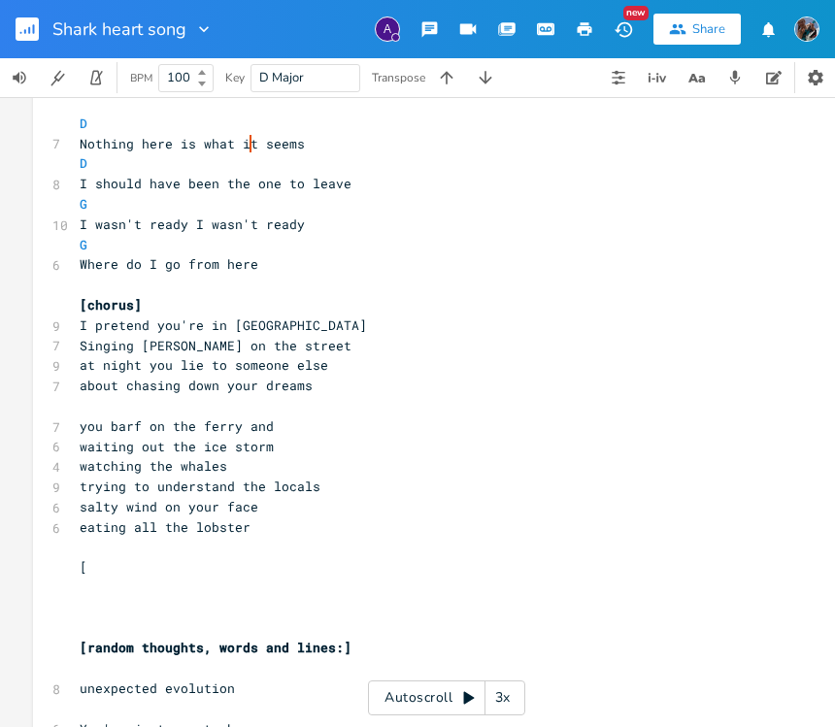
scroll to position [0, 7]
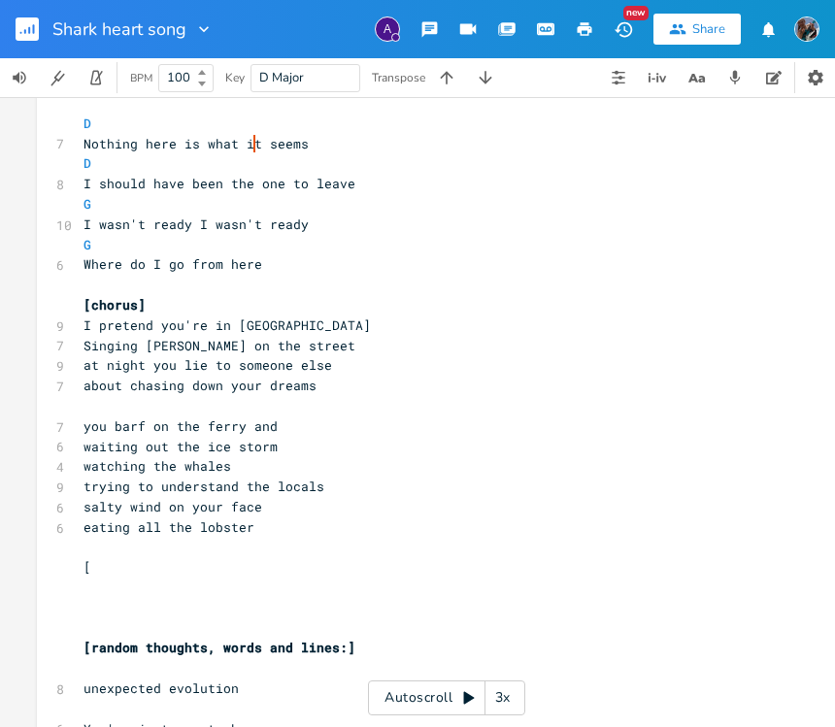
type textarea "[verse]"
click at [64, 388] on div "[verse] xxxxxxxxxx 6 [URL][DOMAIN_NAME] [verse] D 7 What do I do with myself D …" at bounding box center [440, 695] width 806 height 1678
click at [315, 376] on pre "about chasing down your dreams" at bounding box center [430, 386] width 701 height 20
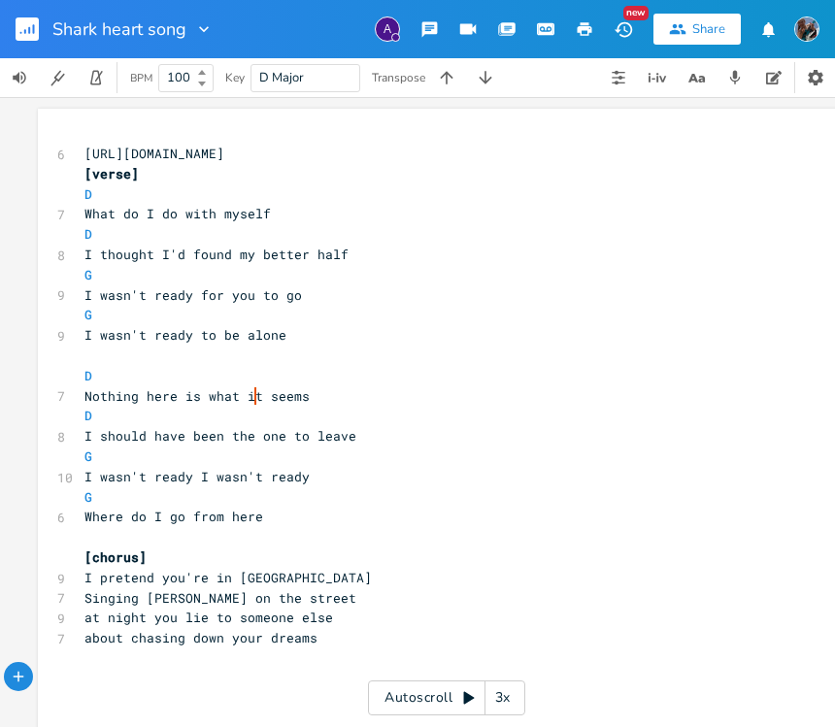
scroll to position [18, 0]
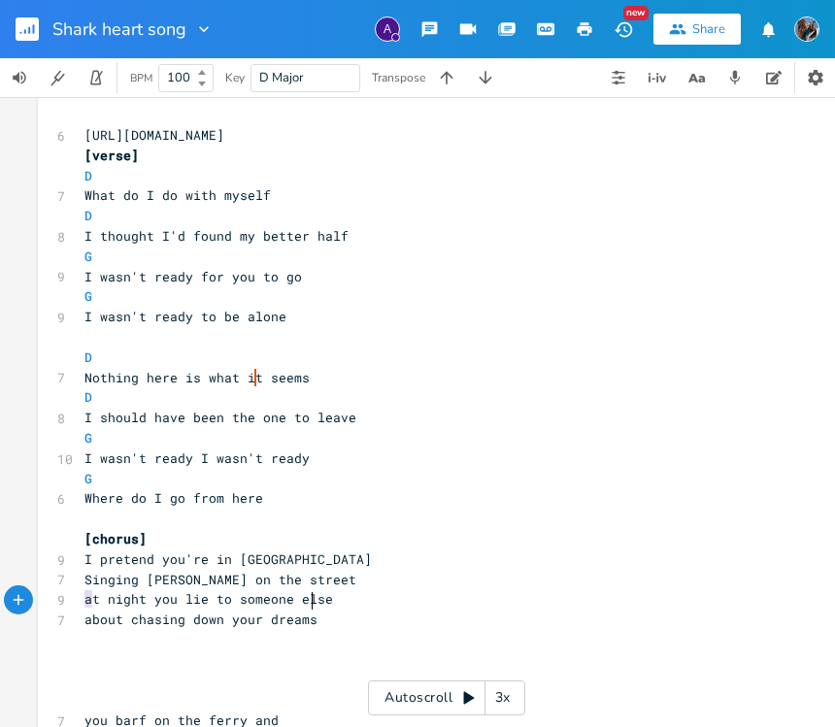
drag, startPoint x: 307, startPoint y: 602, endPoint x: 386, endPoint y: 604, distance: 78.7
click at [314, 610] on pre "about chasing down your dreams" at bounding box center [431, 620] width 701 height 20
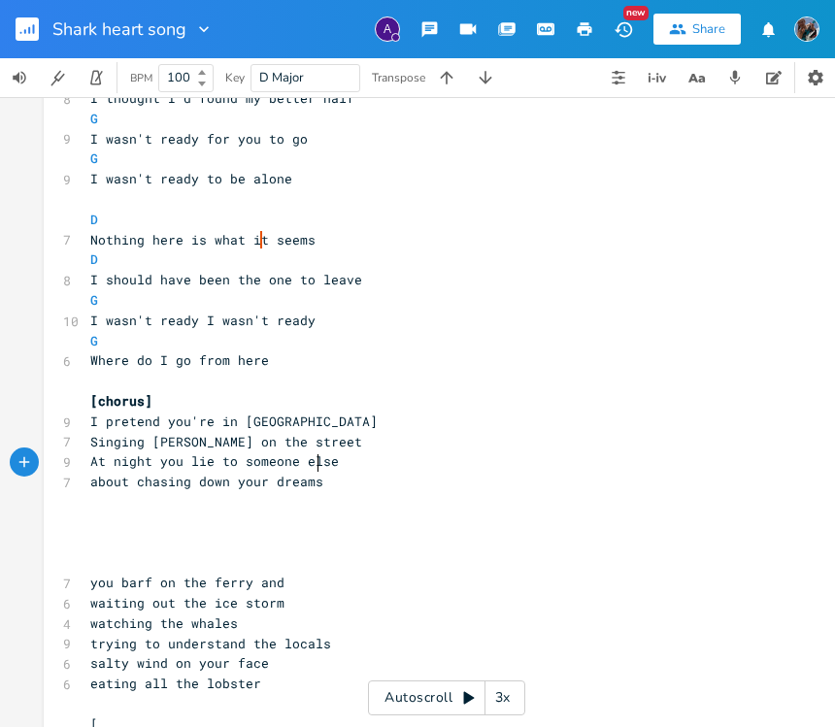
scroll to position [151, 0]
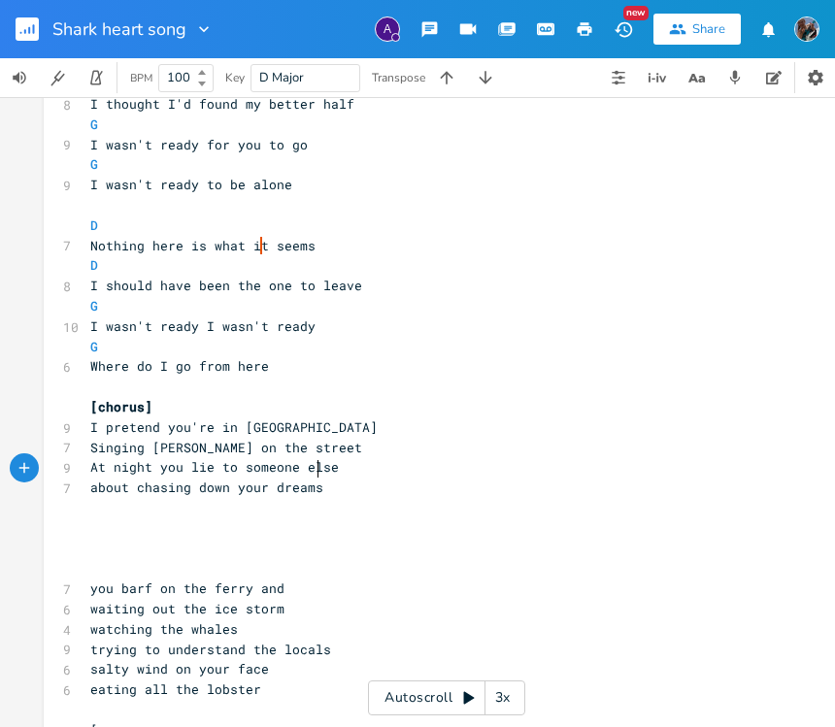
click at [91, 479] on span "about chasing down your dreams" at bounding box center [206, 487] width 233 height 17
type textarea "A"
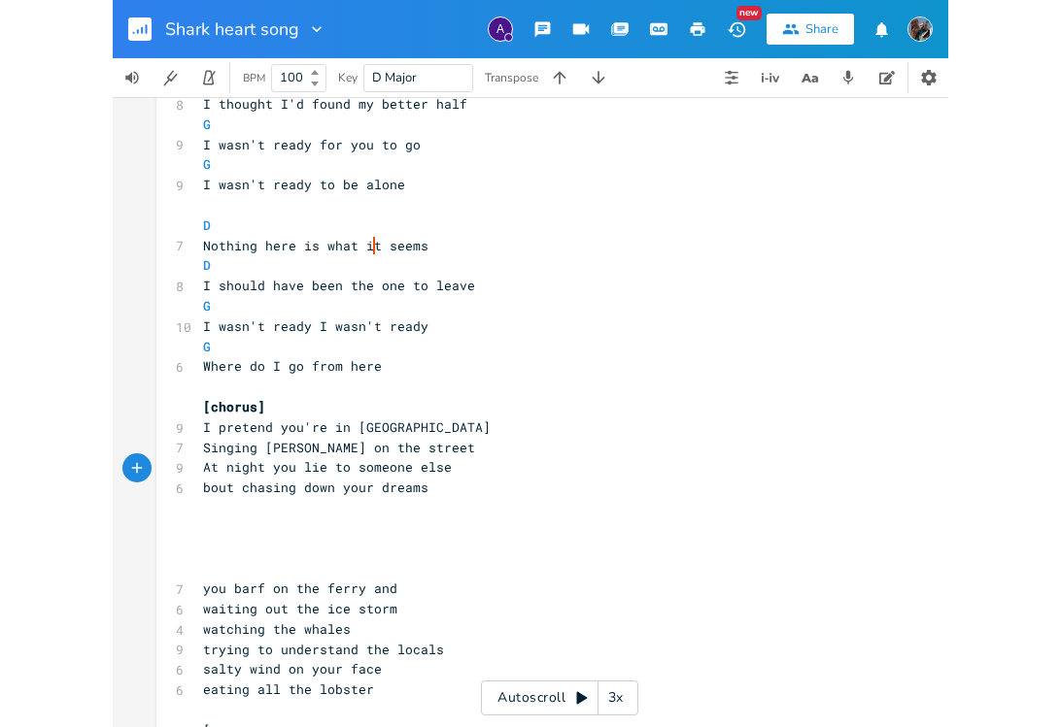
scroll to position [0, 7]
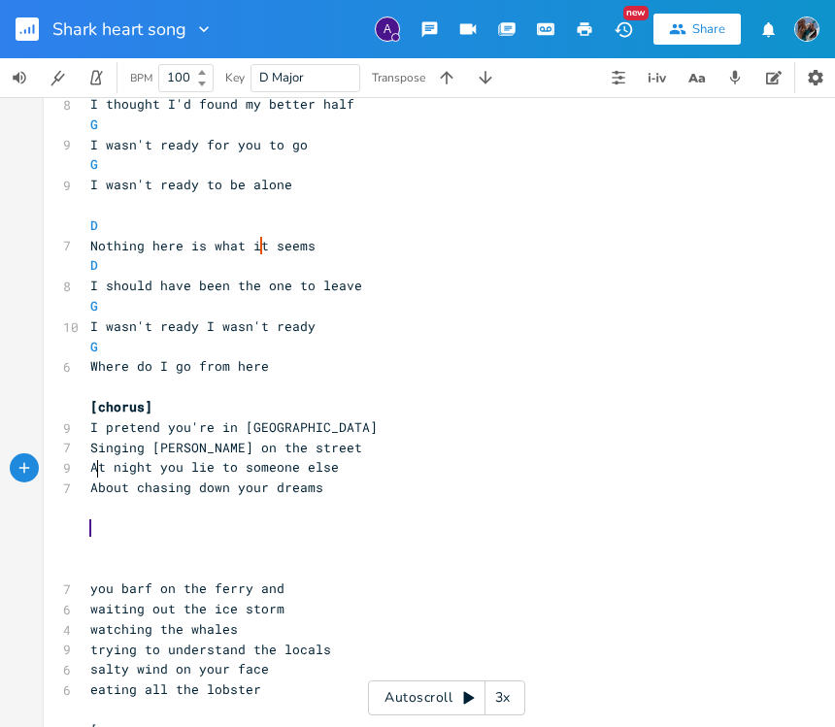
click at [622, 498] on pre "​" at bounding box center [436, 508] width 701 height 20
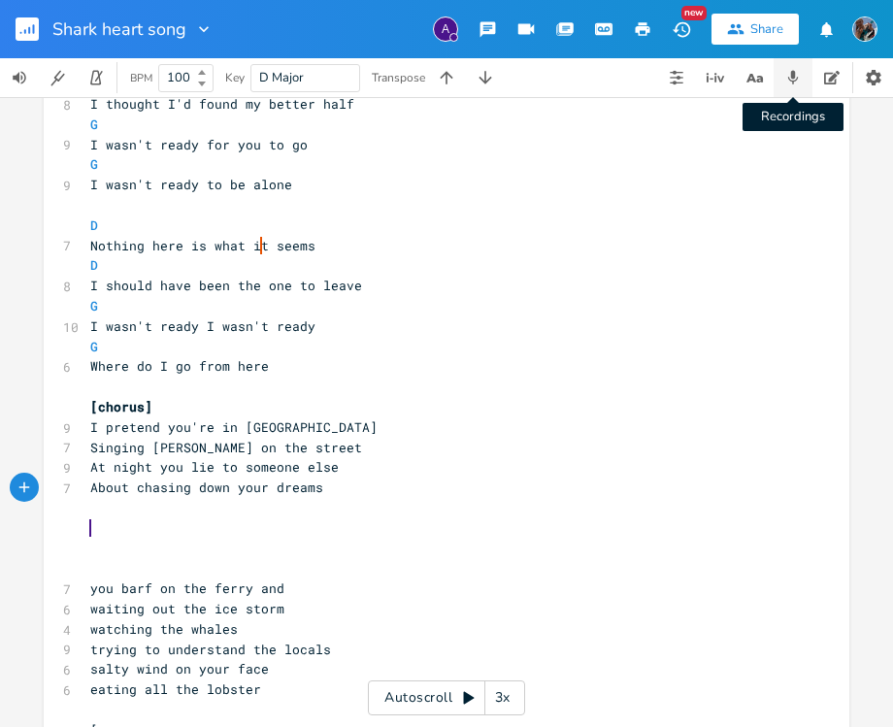
click at [797, 76] on icon "button" at bounding box center [793, 77] width 17 height 17
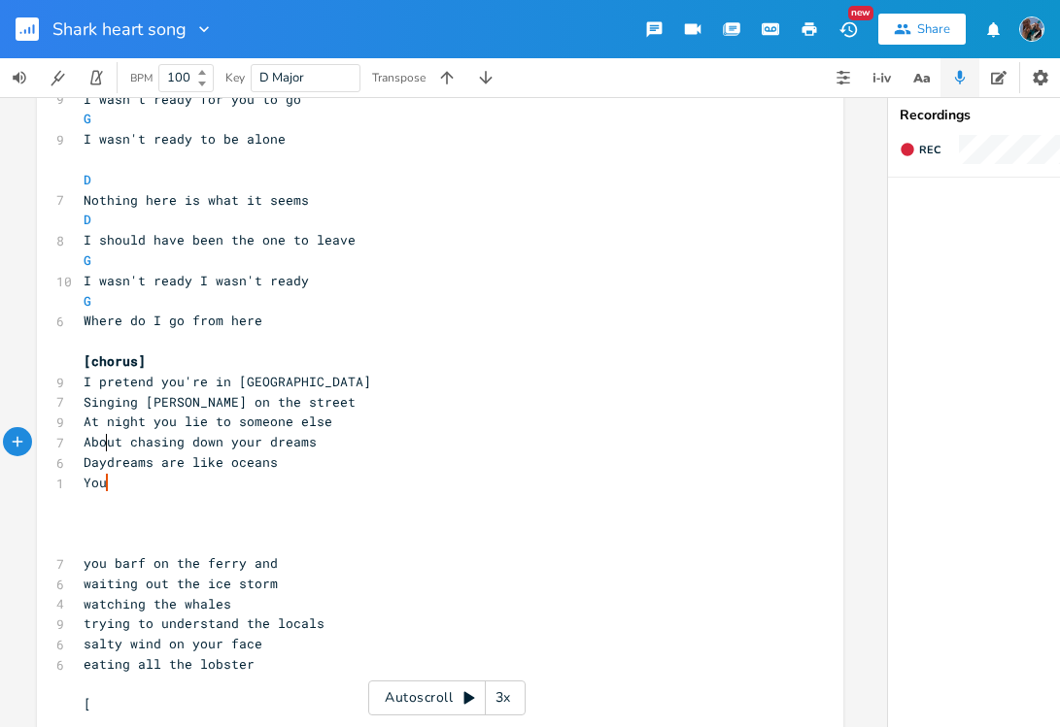
scroll to position [0, 0]
type textarea "Day"
drag, startPoint x: 101, startPoint y: 443, endPoint x: 69, endPoint y: 444, distance: 32.1
type textarea "like"
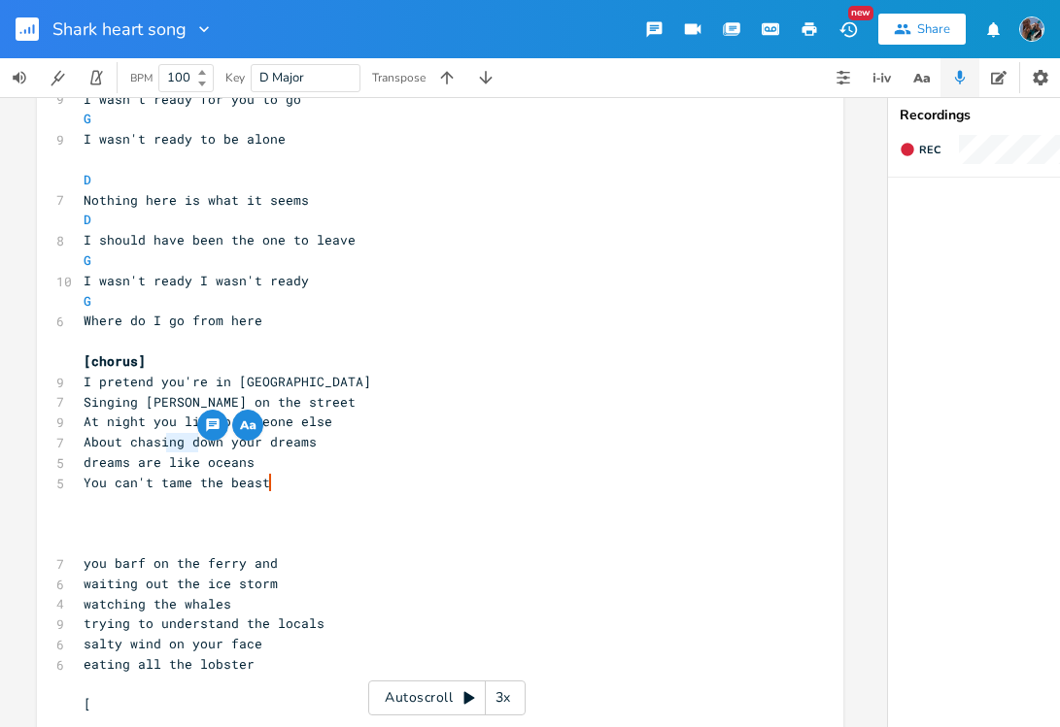
drag, startPoint x: 191, startPoint y: 445, endPoint x: 162, endPoint y: 443, distance: 29.2
click at [162, 454] on span "dreams are like oceans" at bounding box center [169, 462] width 171 height 17
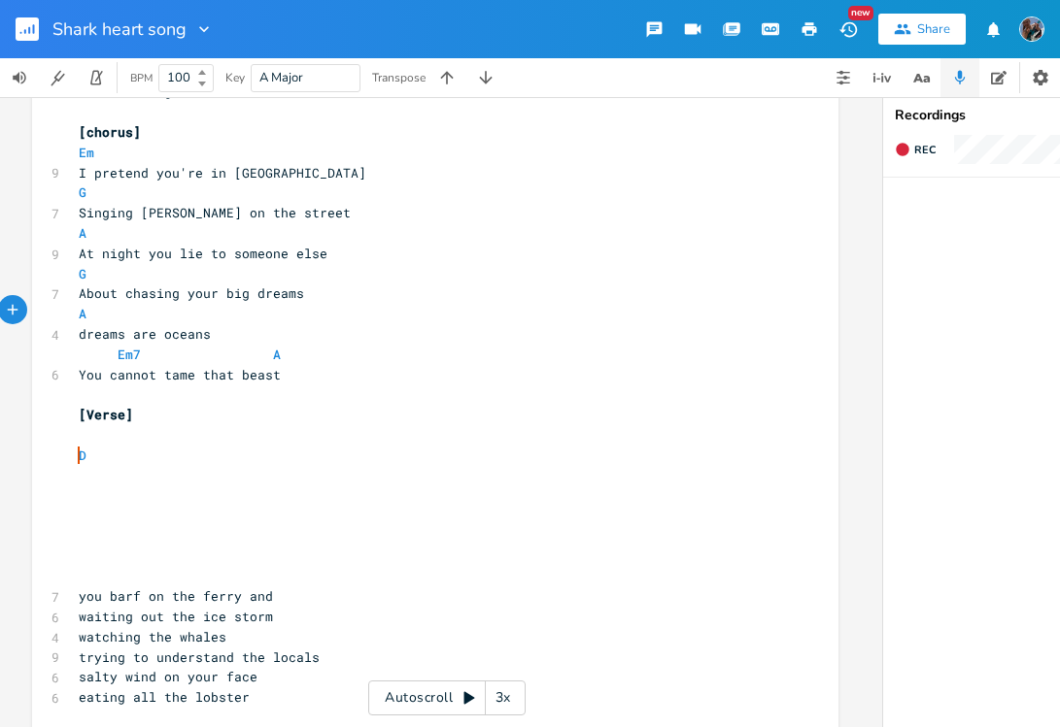
scroll to position [0, 15]
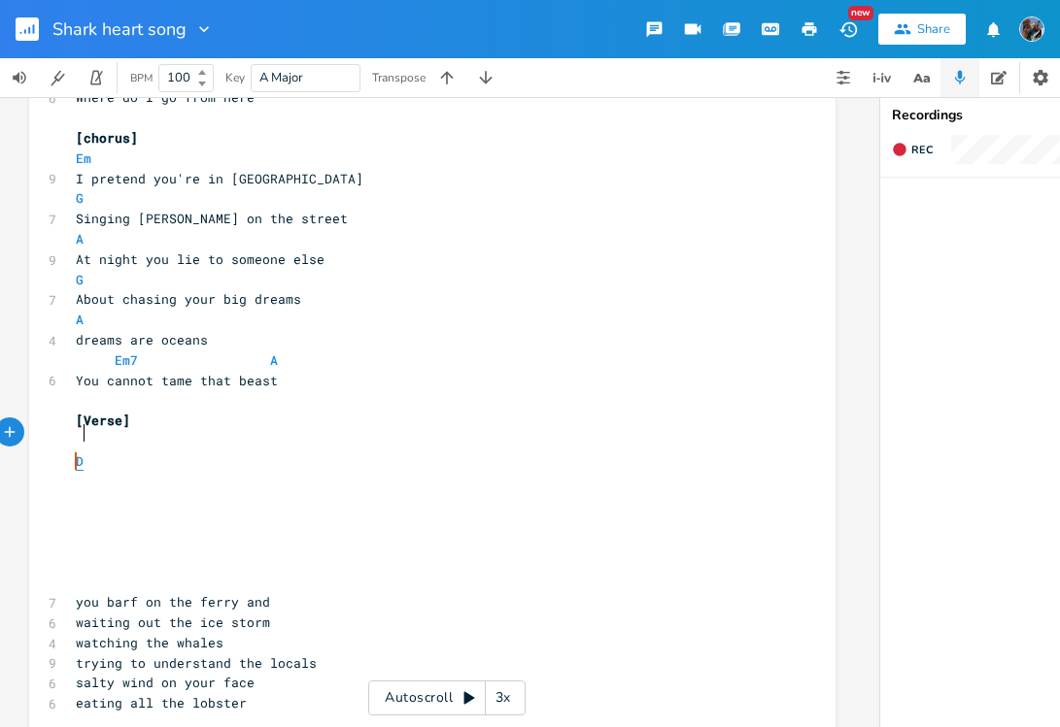
type textarea "D"
drag, startPoint x: 91, startPoint y: 424, endPoint x: 53, endPoint y: 431, distance: 38.5
click at [53, 431] on div "D x 6 [URL][DOMAIN_NAME] [verse] D 7 What do I do with myself D 8 I thought I'd…" at bounding box center [432, 709] width 806 height 2041
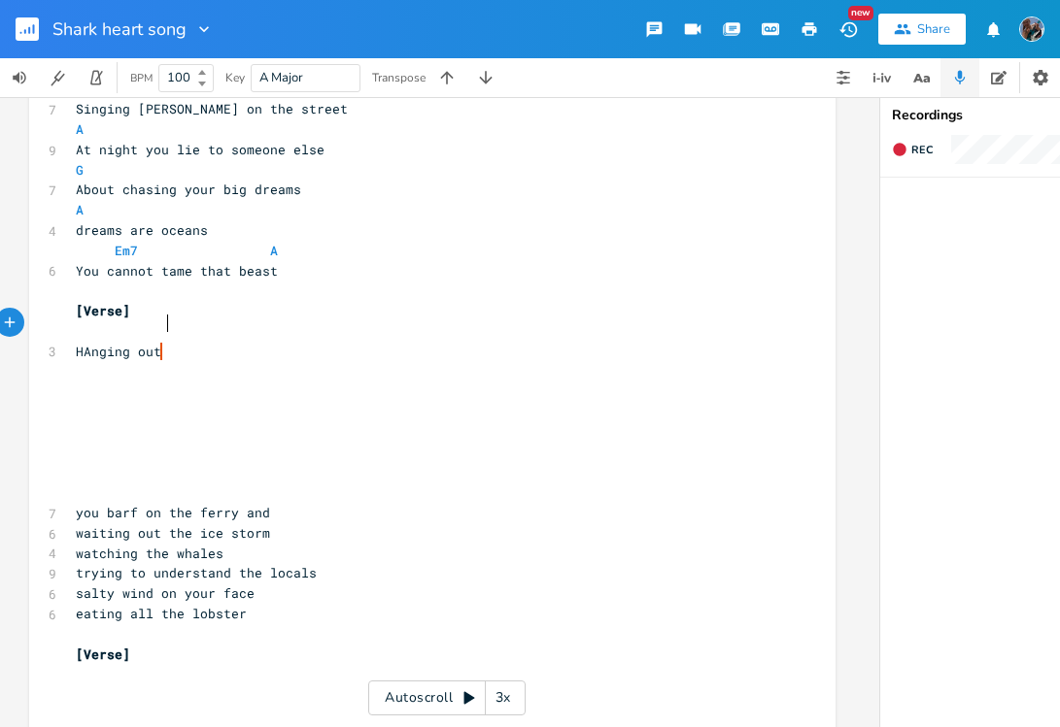
scroll to position [0, 63]
type textarea "HAnging out ith frinds"
click at [161, 343] on span "HAnging out ith frinds" at bounding box center [161, 351] width 171 height 17
type textarea "w"
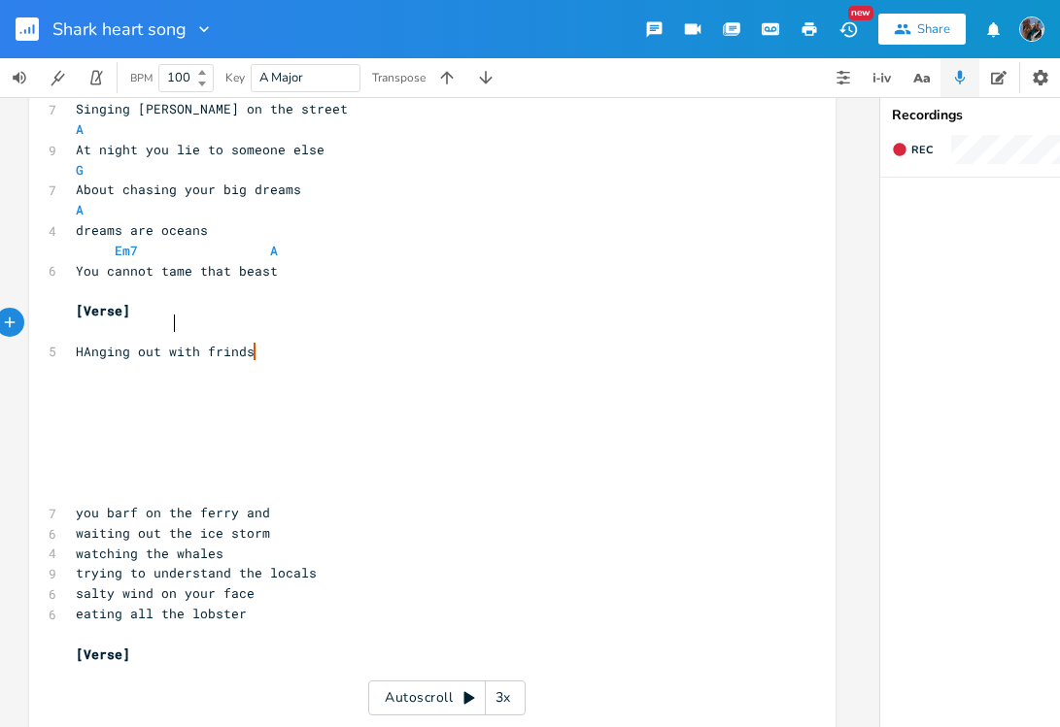
scroll to position [0, 9]
click at [258, 342] on pre "HAnging out with frinds" at bounding box center [422, 352] width 701 height 20
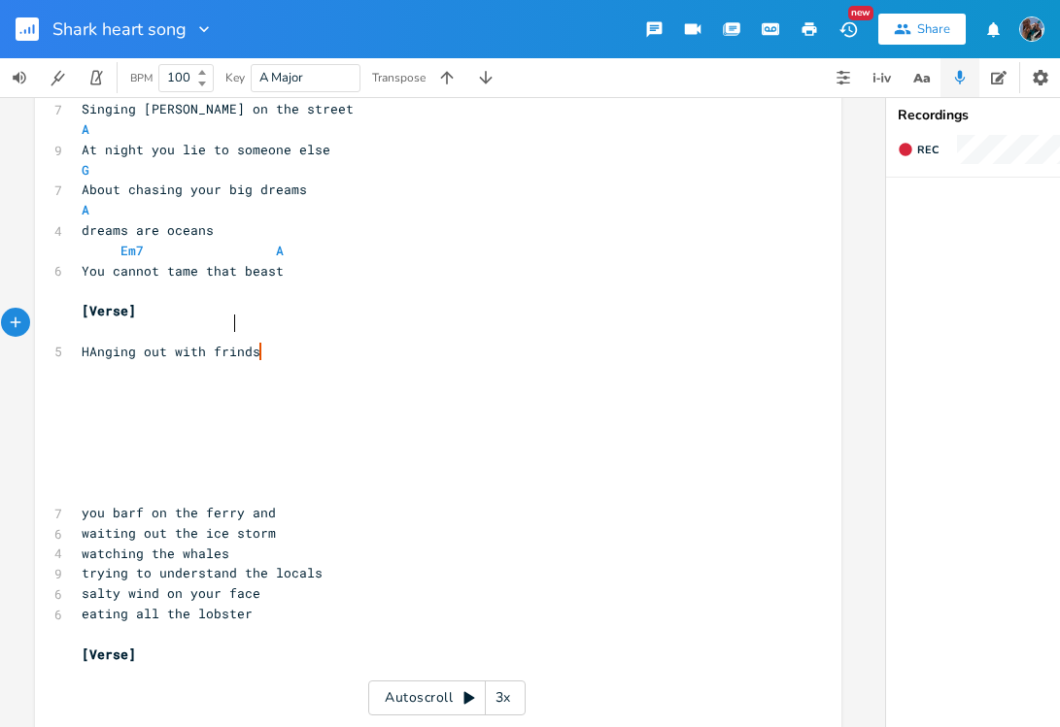
click at [224, 343] on span "HAnging out with frinds" at bounding box center [171, 351] width 179 height 17
type textarea "e"
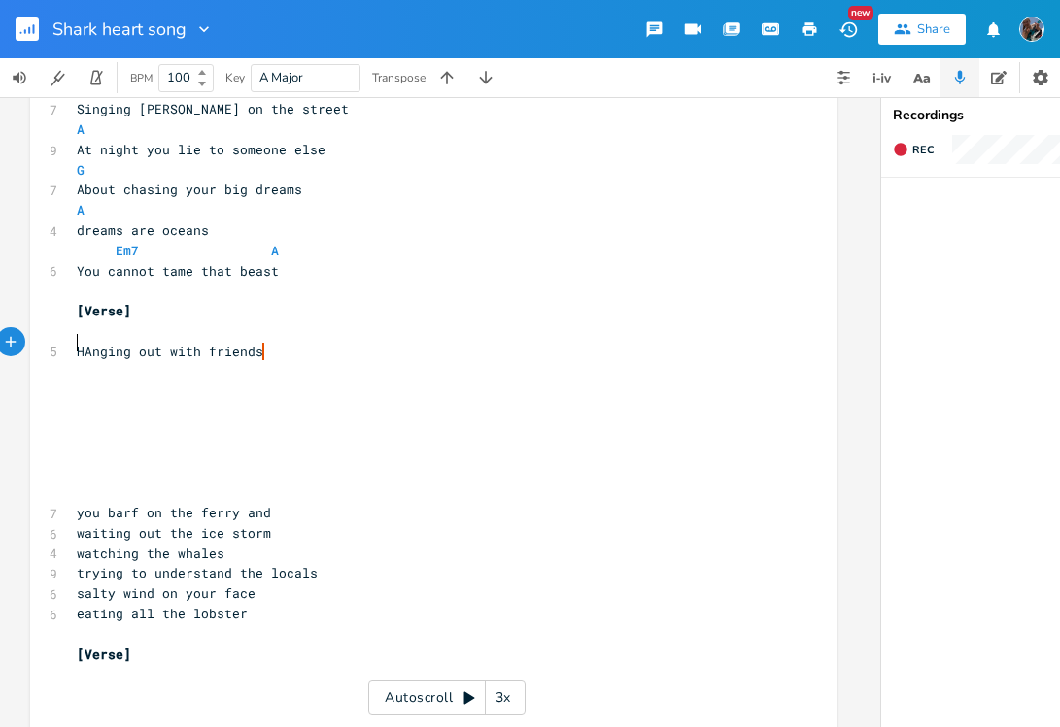
scroll to position [0, 17]
click at [71, 361] on pre "​" at bounding box center [419, 371] width 701 height 20
type textarea "good food"
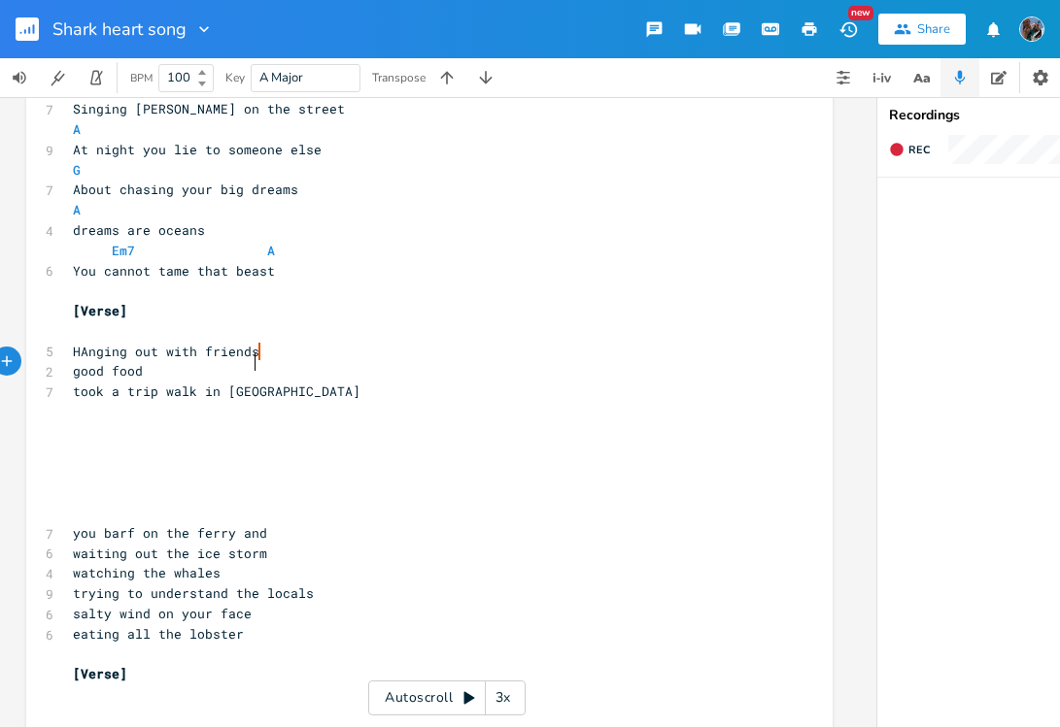
scroll to position [0, 118]
type textarea "took a trip walk in nature"
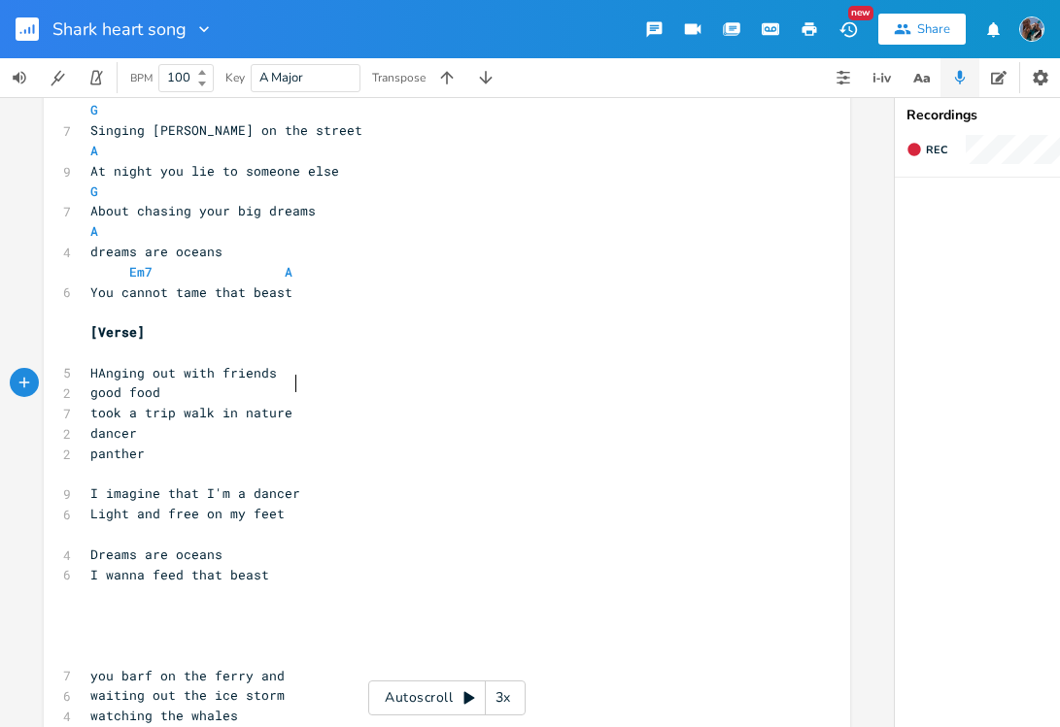
scroll to position [505, 0]
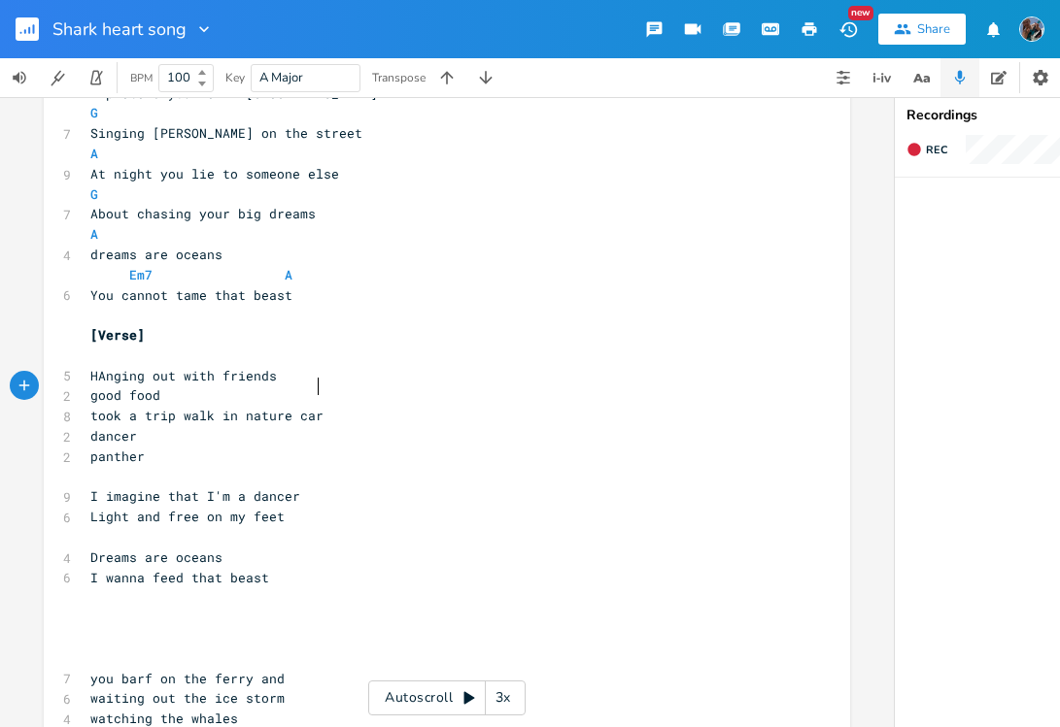
type textarea "care"
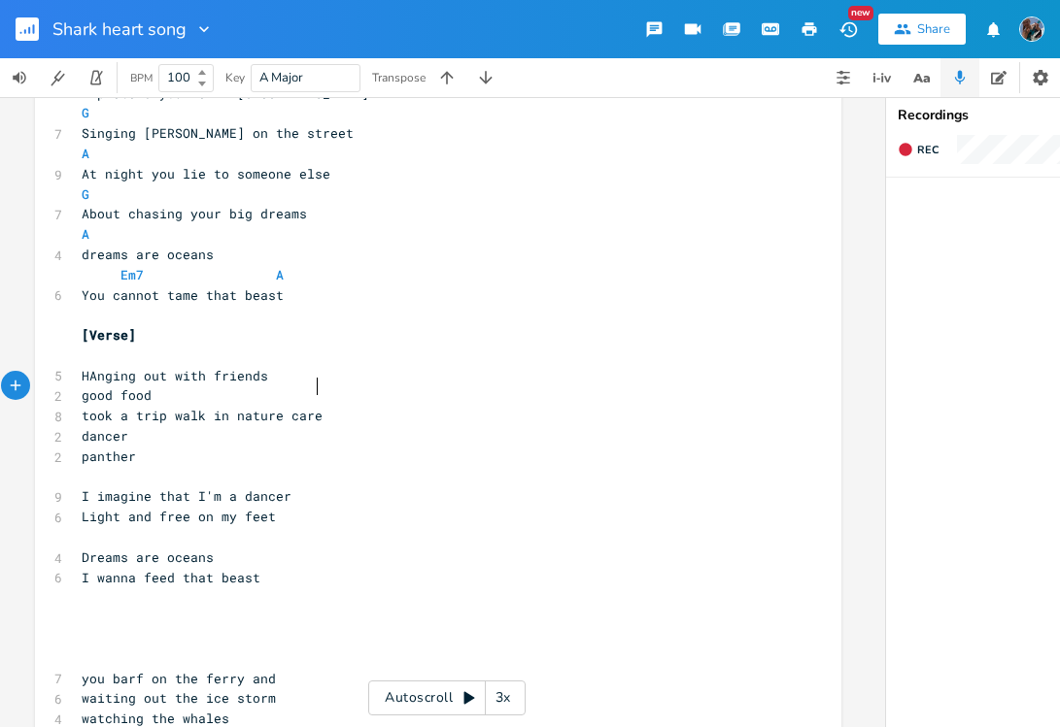
scroll to position [0, 14]
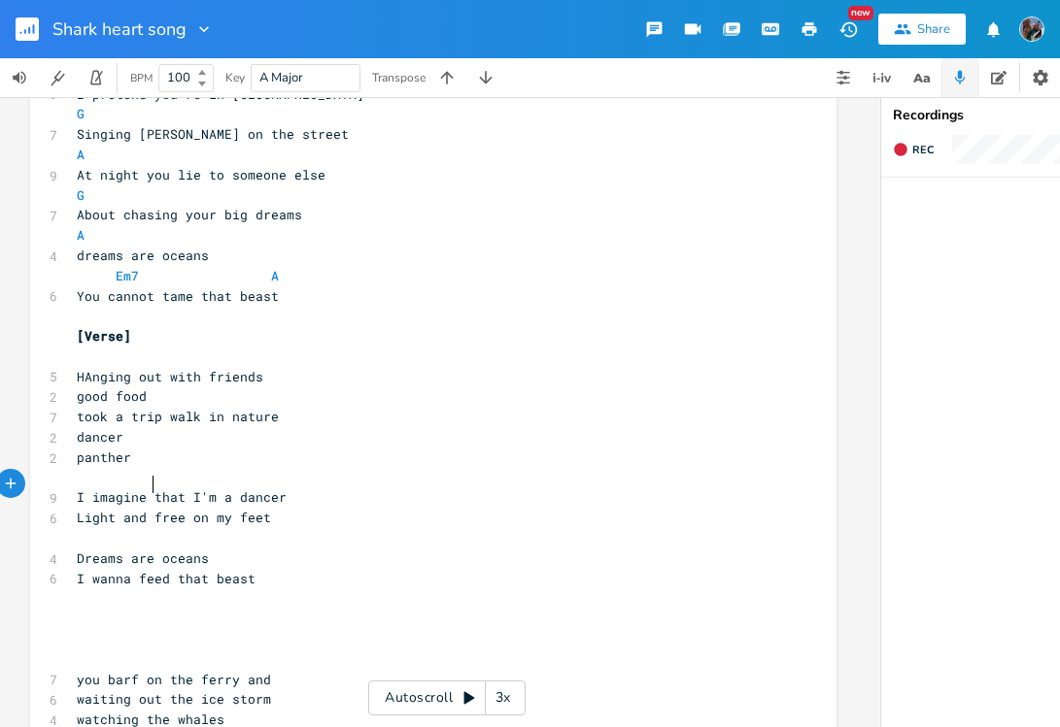
drag, startPoint x: 148, startPoint y: 485, endPoint x: 161, endPoint y: 487, distance: 13.7
click at [148, 509] on span "Light and free on my feet" at bounding box center [174, 517] width 194 height 17
type textarea "care"
click at [300, 508] on pre "Light and carefree on my feet" at bounding box center [423, 518] width 701 height 20
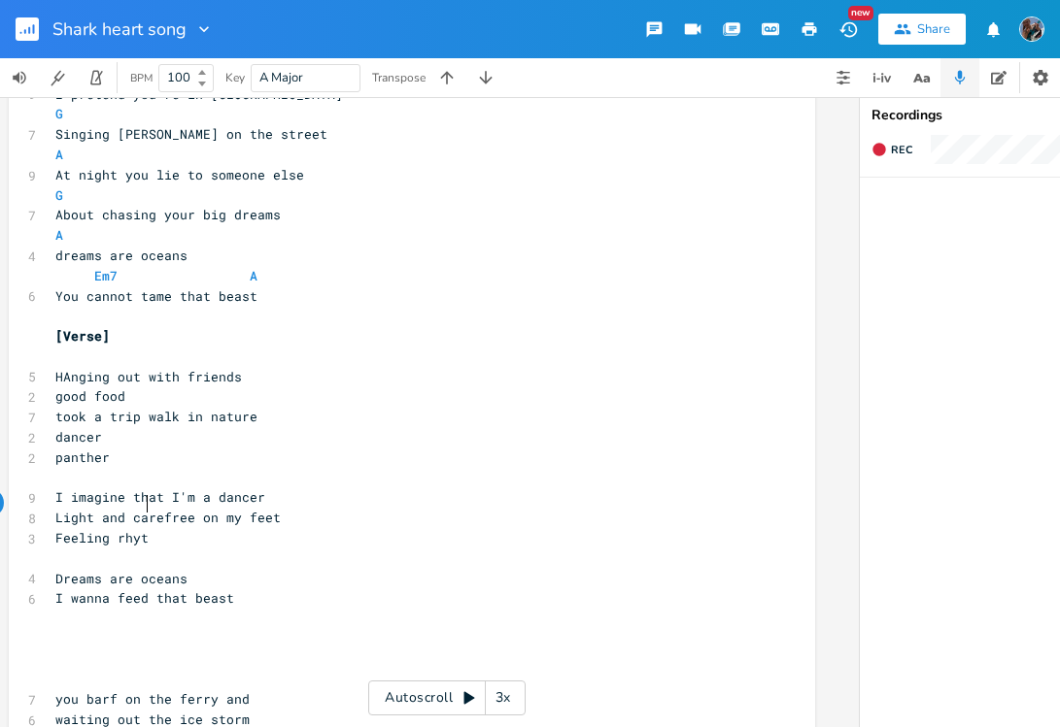
scroll to position [0, 63]
type textarea "Feeling rhythm in my boaes"
type textarea "nes"
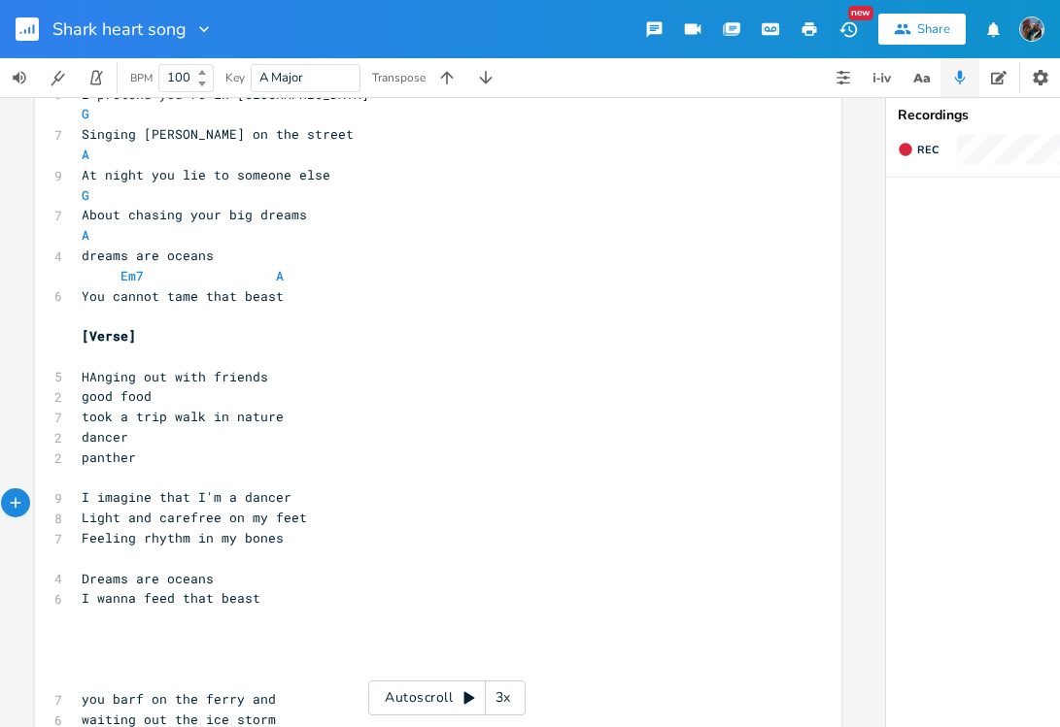
scroll to position [0, 6]
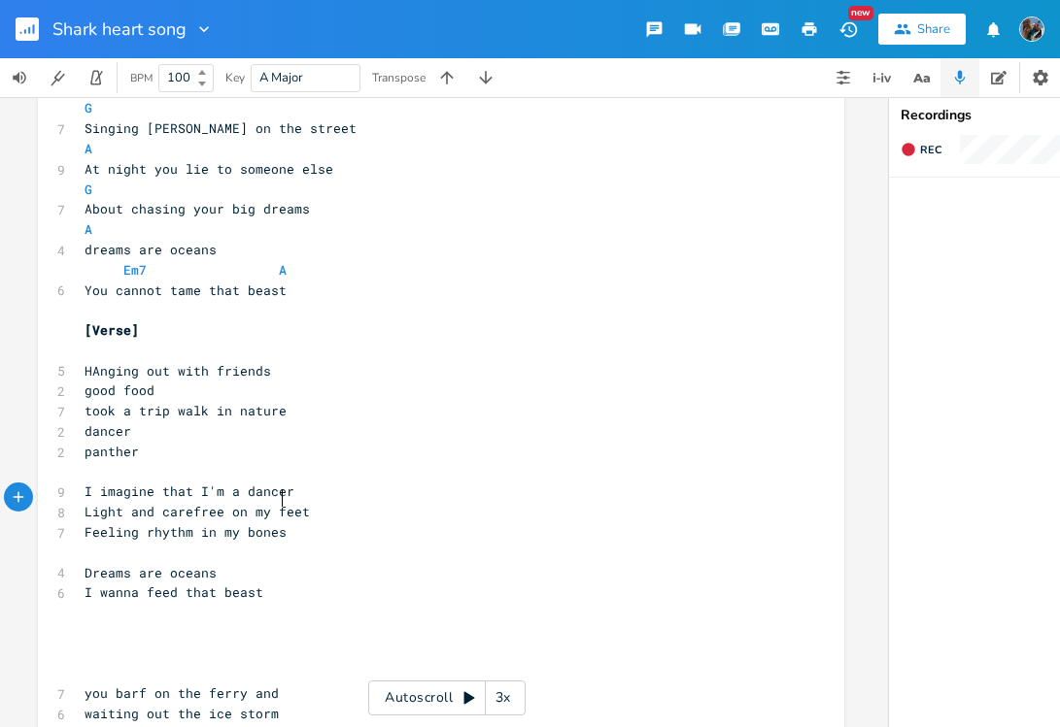
click at [140, 523] on span "Feeling rhythm in my bones" at bounding box center [185, 531] width 202 height 17
type textarea "the"
click at [224, 524] on span "Feeling the rhythm in my bones" at bounding box center [200, 532] width 233 height 17
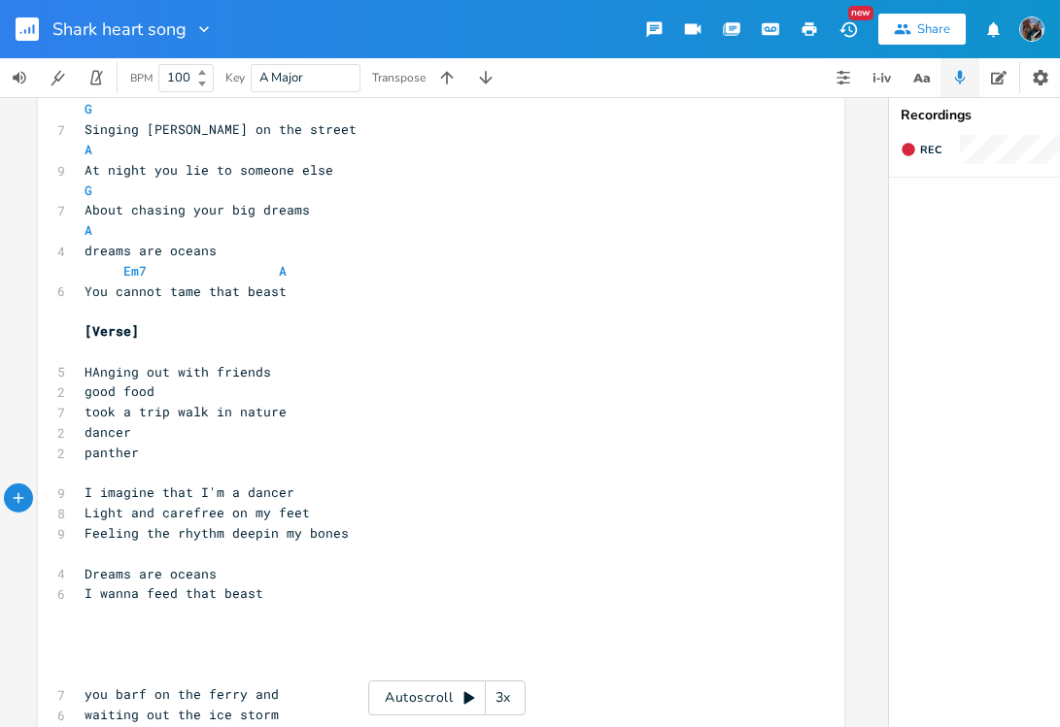
type textarea "deep"
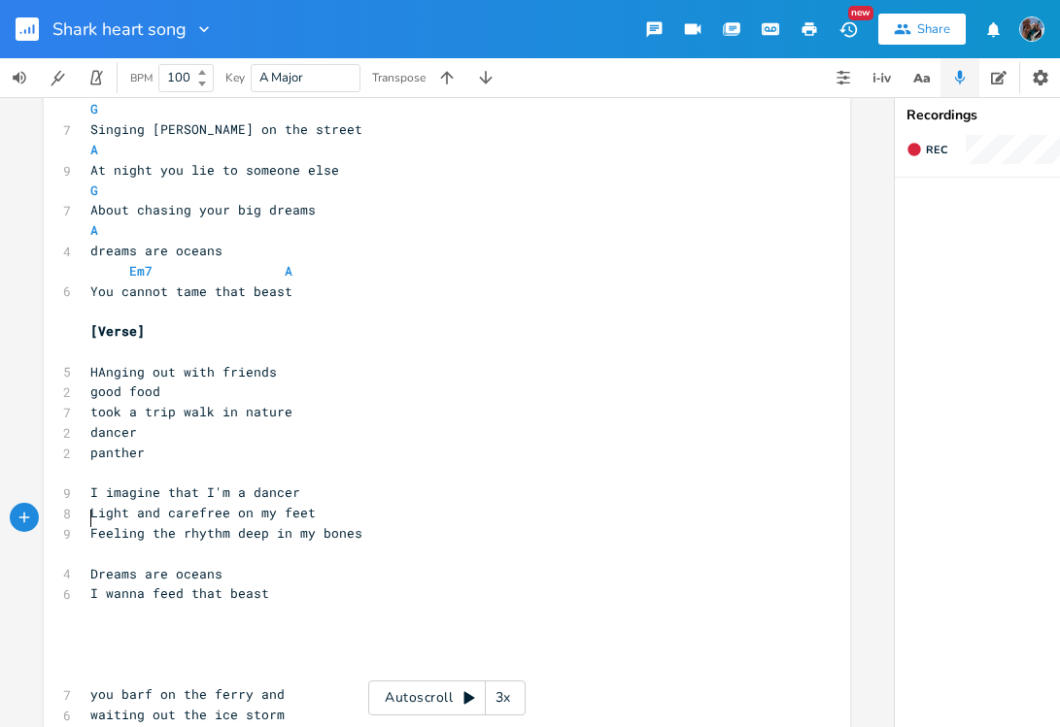
drag, startPoint x: 86, startPoint y: 517, endPoint x: 157, endPoint y: 516, distance: 70.9
click at [87, 544] on pre "​" at bounding box center [436, 554] width 701 height 20
type textarea "thew arch the sway the leap"
click at [116, 545] on span "thew arch the sway the leap" at bounding box center [195, 553] width 210 height 17
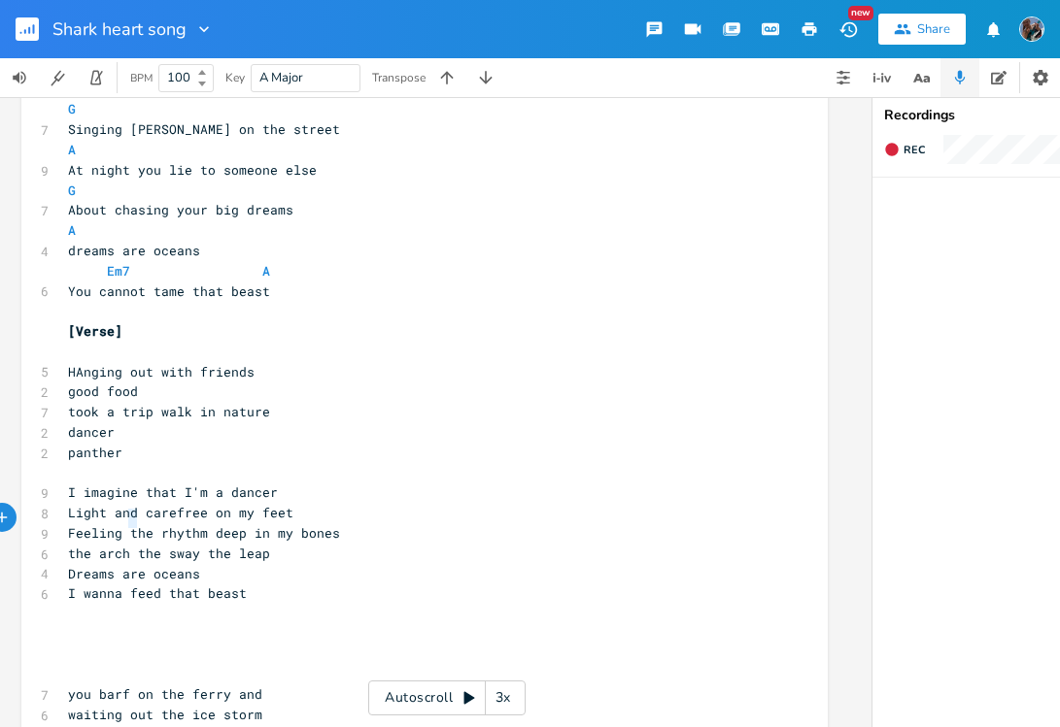
click at [135, 545] on span "the arch the sway the leap" at bounding box center [169, 553] width 202 height 17
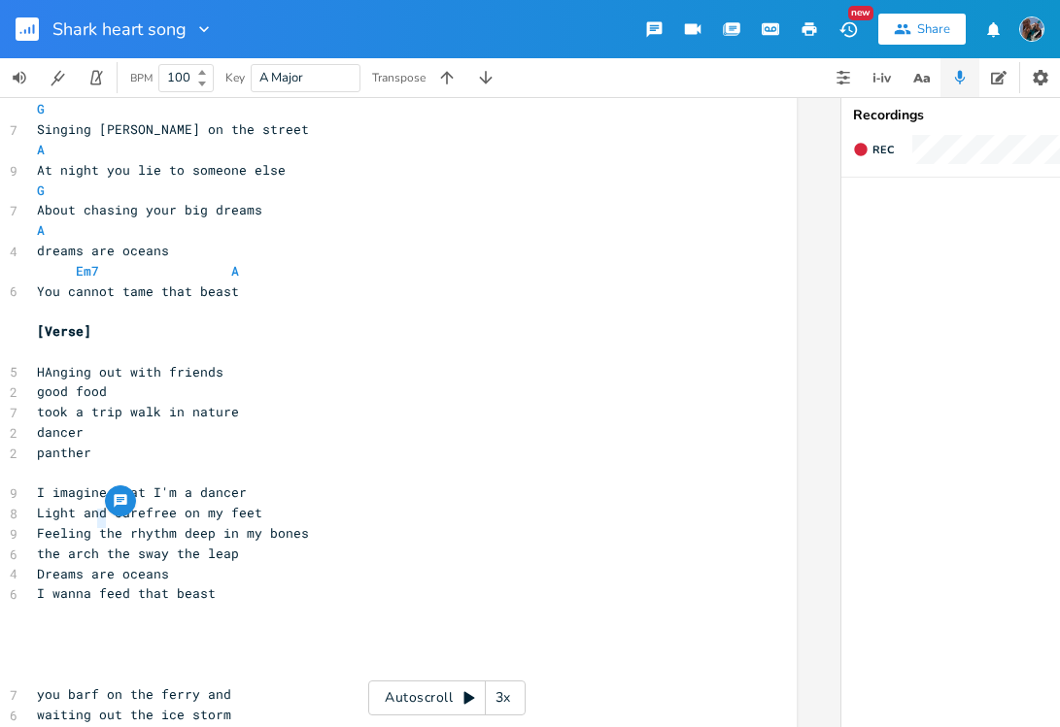
scroll to position [0, 51]
click at [87, 545] on span "the arch the sway the leap" at bounding box center [141, 553] width 202 height 17
click at [94, 545] on span "the arch the sway the leap" at bounding box center [141, 553] width 202 height 17
type textarea ","
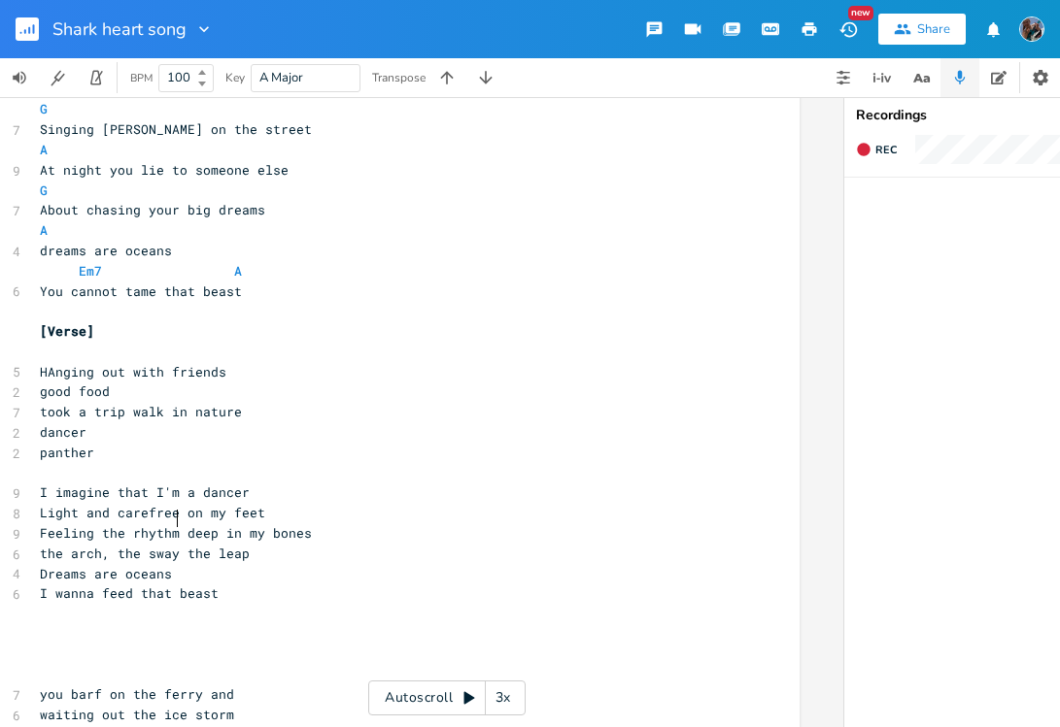
click at [169, 545] on span "the arch, the sway the leap" at bounding box center [145, 553] width 210 height 17
type textarea ","
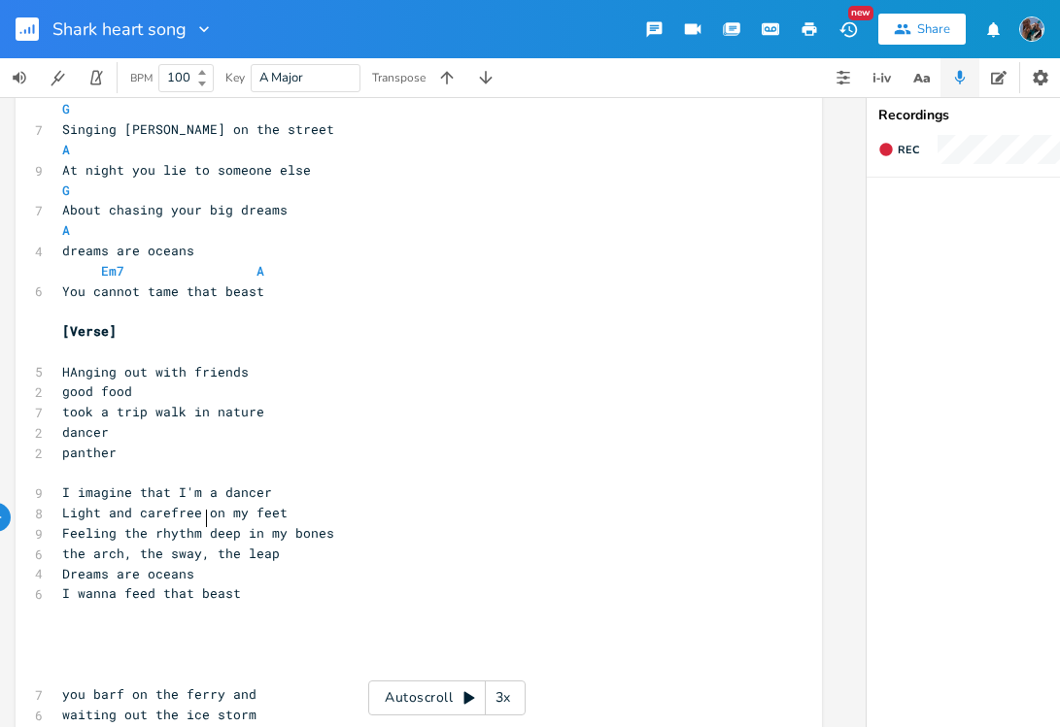
scroll to position [0, 0]
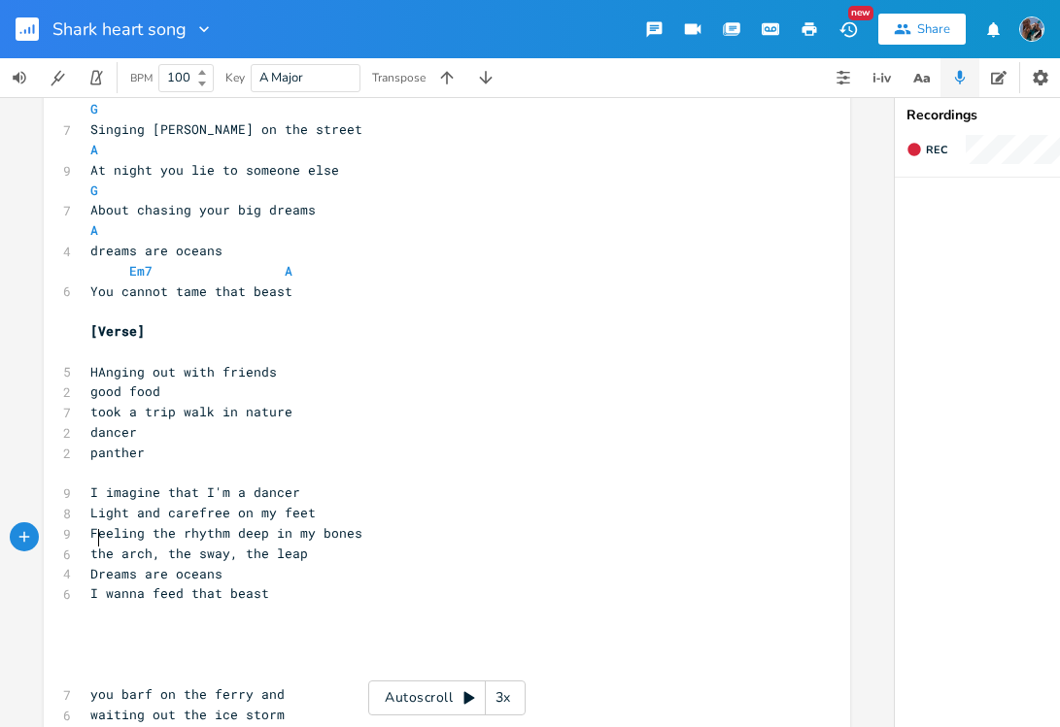
click at [90, 565] on span "Dreams are oceans" at bounding box center [156, 573] width 132 height 17
type textarea "My drea"
type textarea "d"
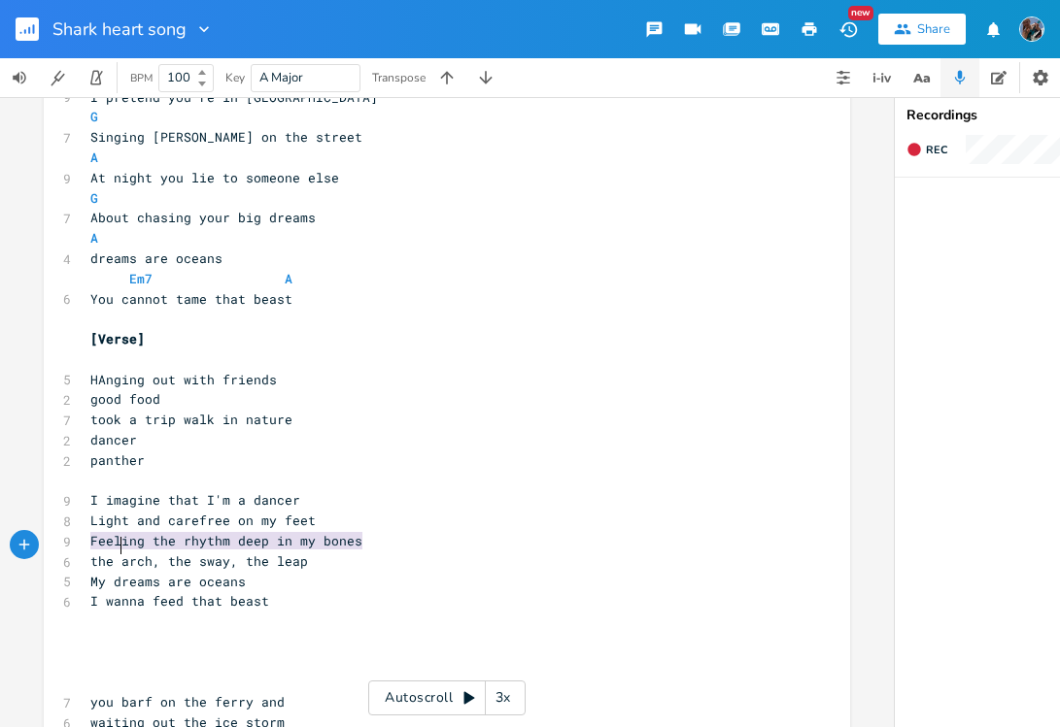
scroll to position [503, 0]
click at [137, 532] on span "Feeling the rhythm deep in my bones" at bounding box center [226, 540] width 272 height 17
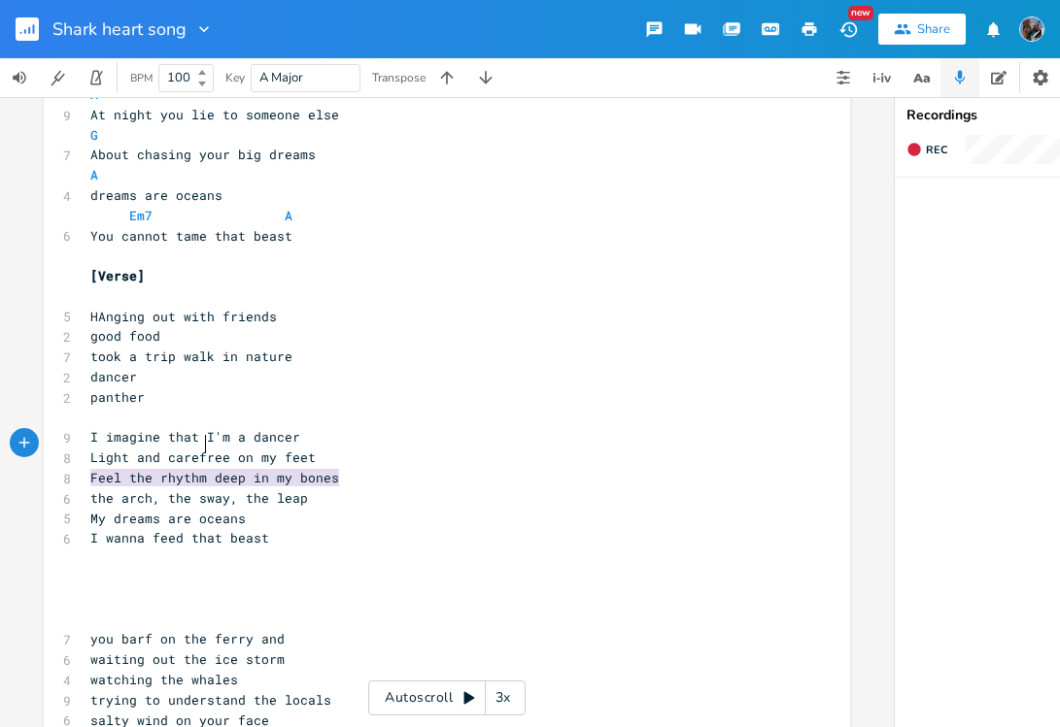
scroll to position [567, 0]
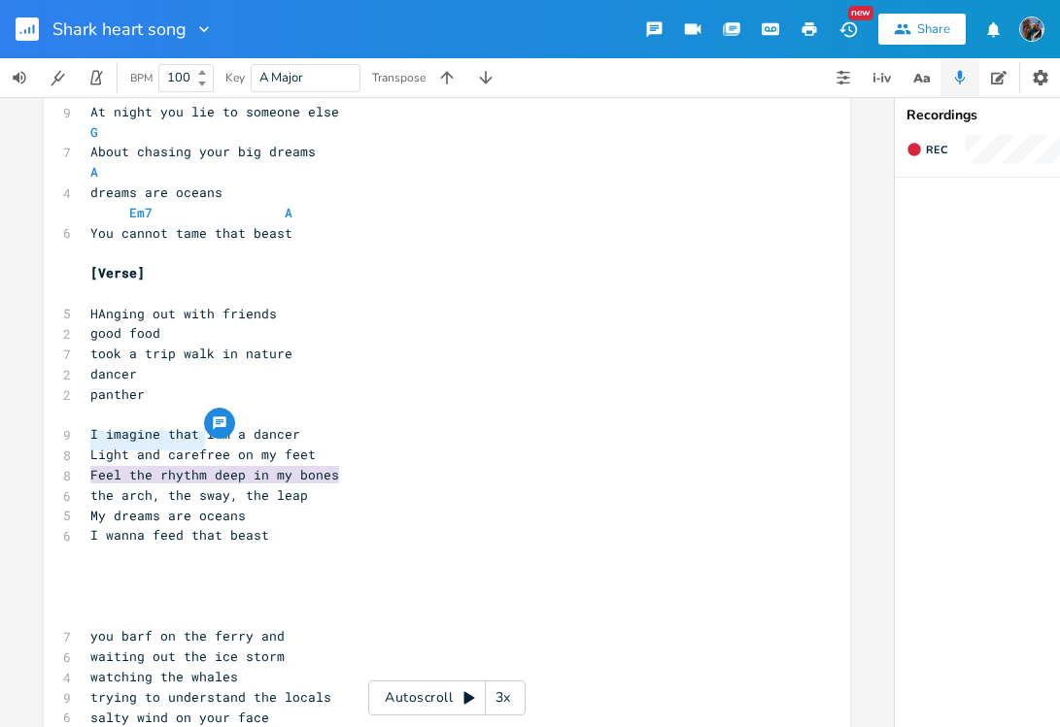
drag, startPoint x: 198, startPoint y: 450, endPoint x: 85, endPoint y: 443, distance: 112.9
click at [90, 466] on span "Feel the rhythm deep in my bones" at bounding box center [214, 474] width 249 height 17
type textarea "Rht"
type textarea "ythm sings"
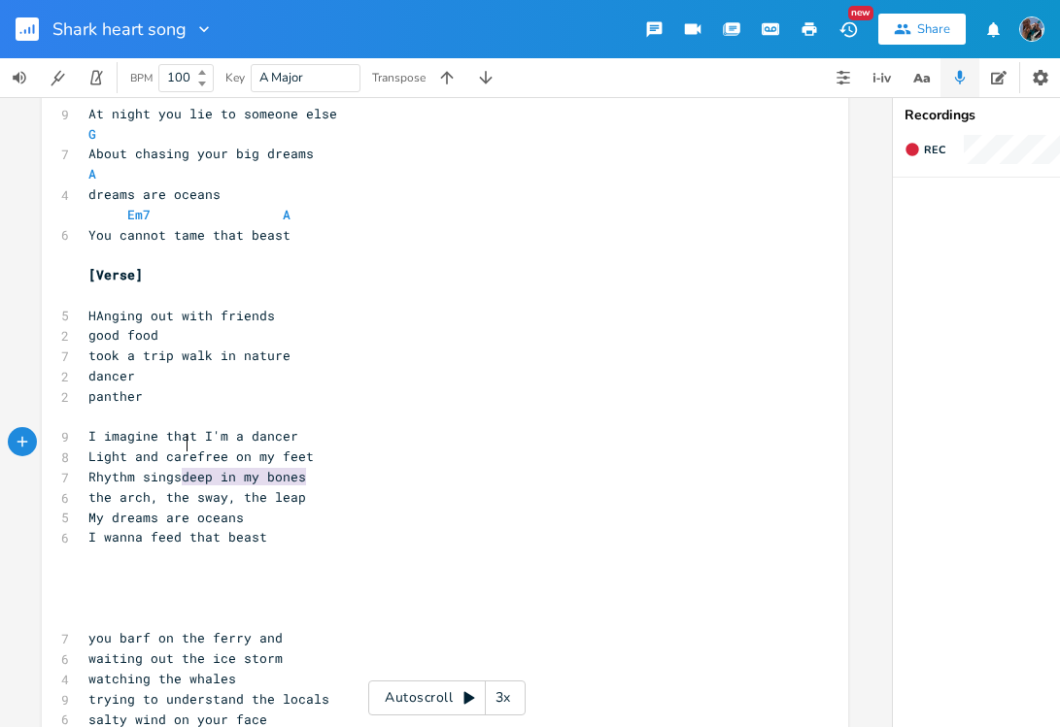
scroll to position [0, 0]
click at [188, 468] on span "deep in my bones" at bounding box center [246, 476] width 124 height 17
click at [341, 467] on pre "Rhythm sings deep in my bones" at bounding box center [435, 477] width 701 height 20
click at [275, 508] on pre "My dreams are oceans" at bounding box center [435, 518] width 701 height 20
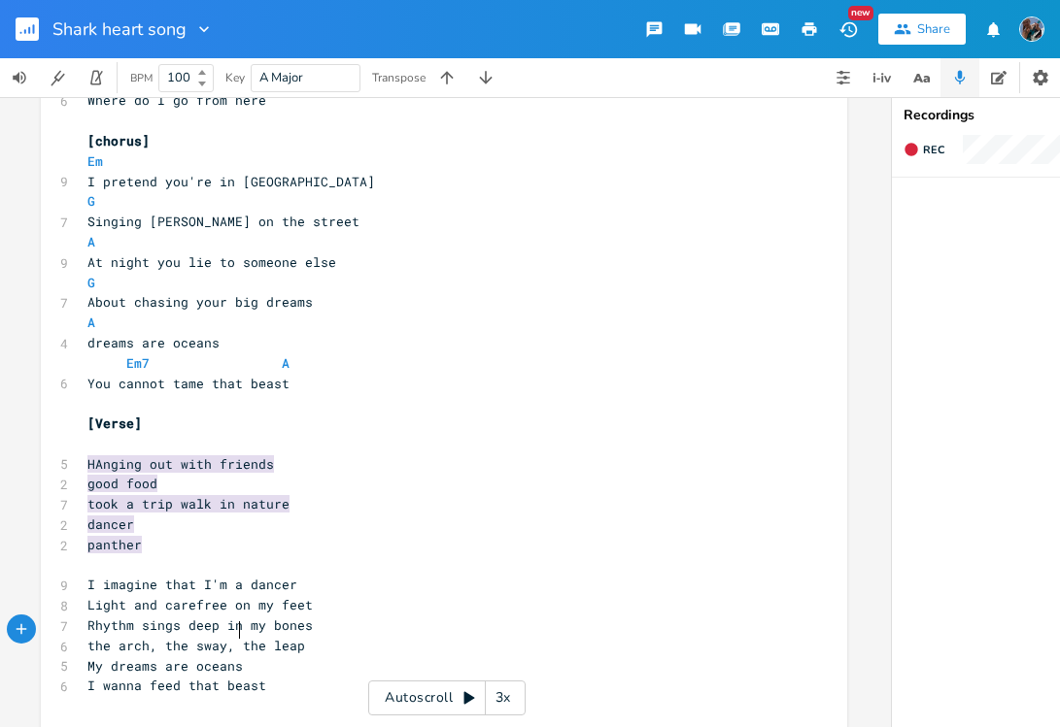
scroll to position [418, 0]
click at [84, 433] on pre "​" at bounding box center [434, 443] width 701 height 20
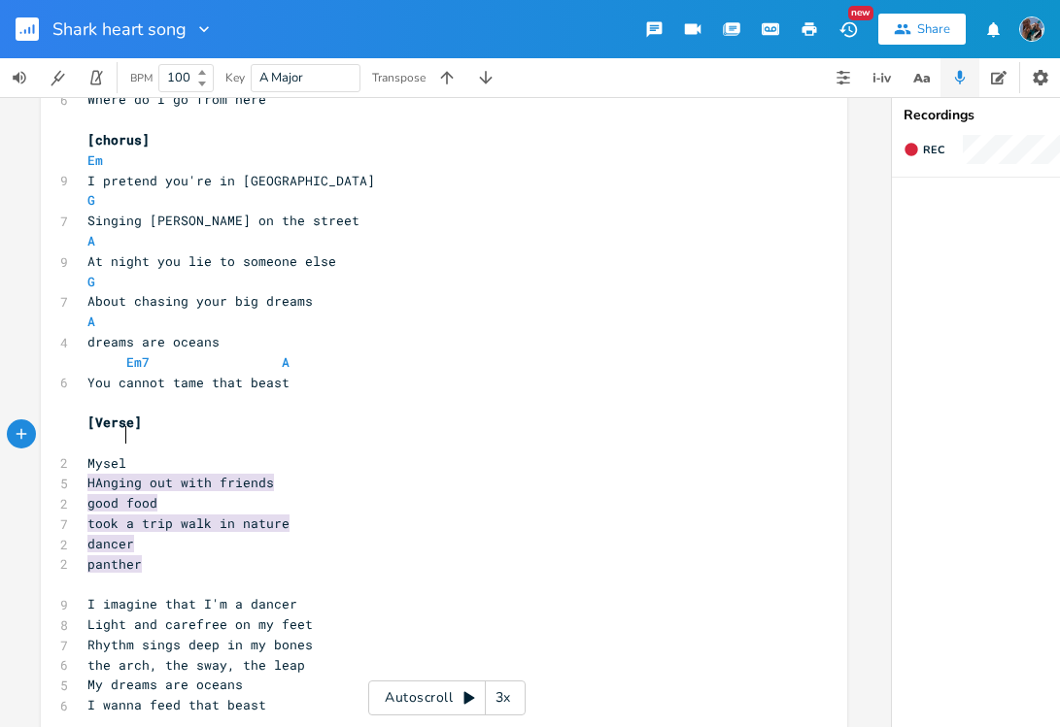
type textarea "Myself"
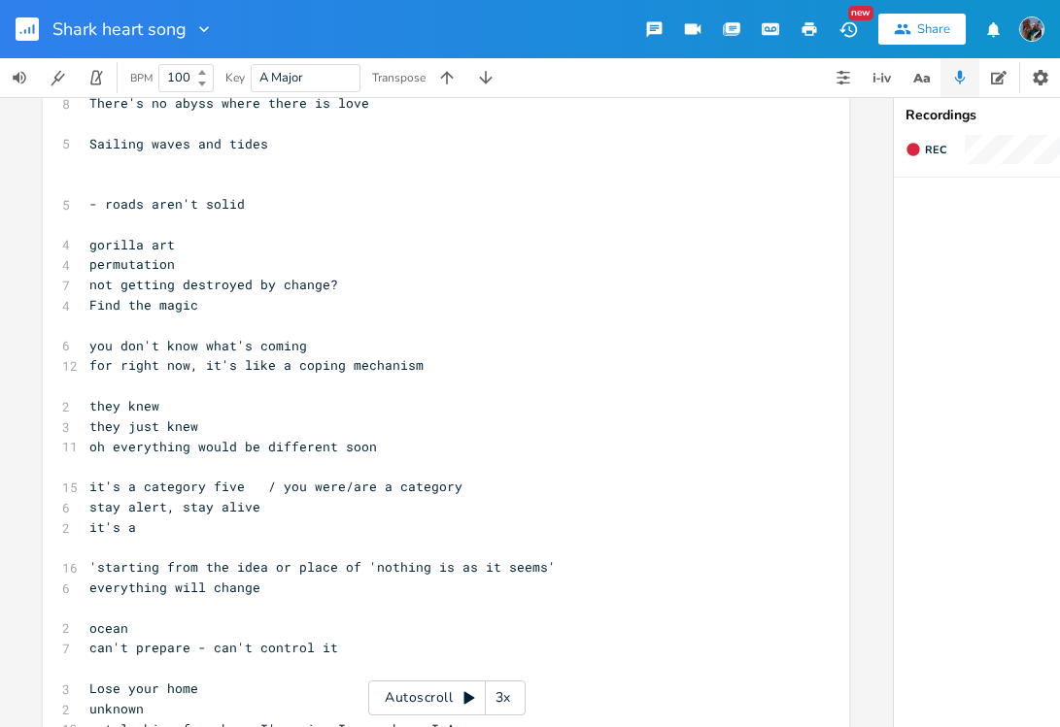
scroll to position [0, 0]
type textarea "see where I Am"
type textarea "not looking for where I'm going I see where I Am"
drag, startPoint x: 451, startPoint y: 650, endPoint x: 82, endPoint y: 655, distance: 369.1
click at [89, 721] on span "not looking for where I'm going I see where I Am" at bounding box center [275, 729] width 373 height 17
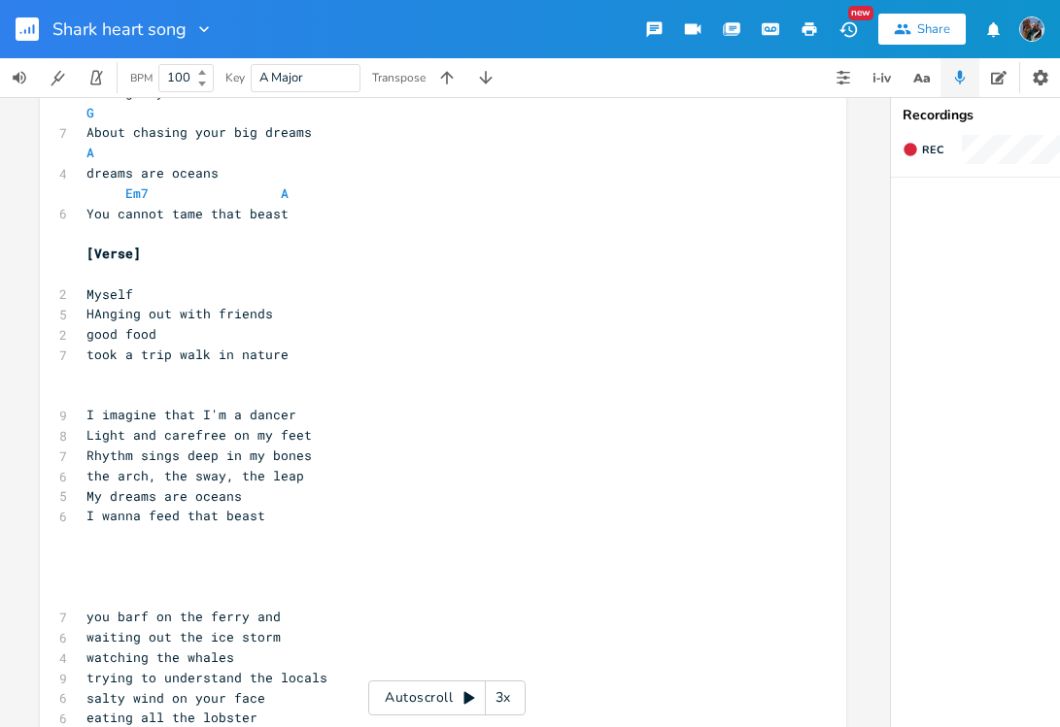
scroll to position [582, 0]
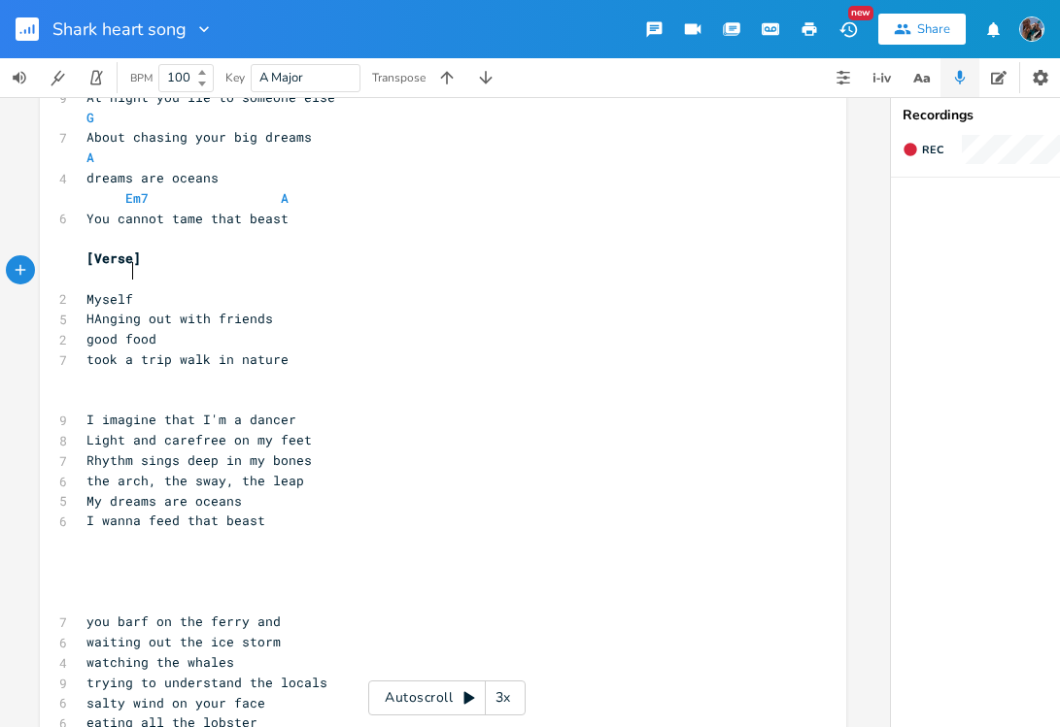
click at [139, 289] on pre "Myself" at bounding box center [433, 299] width 701 height 20
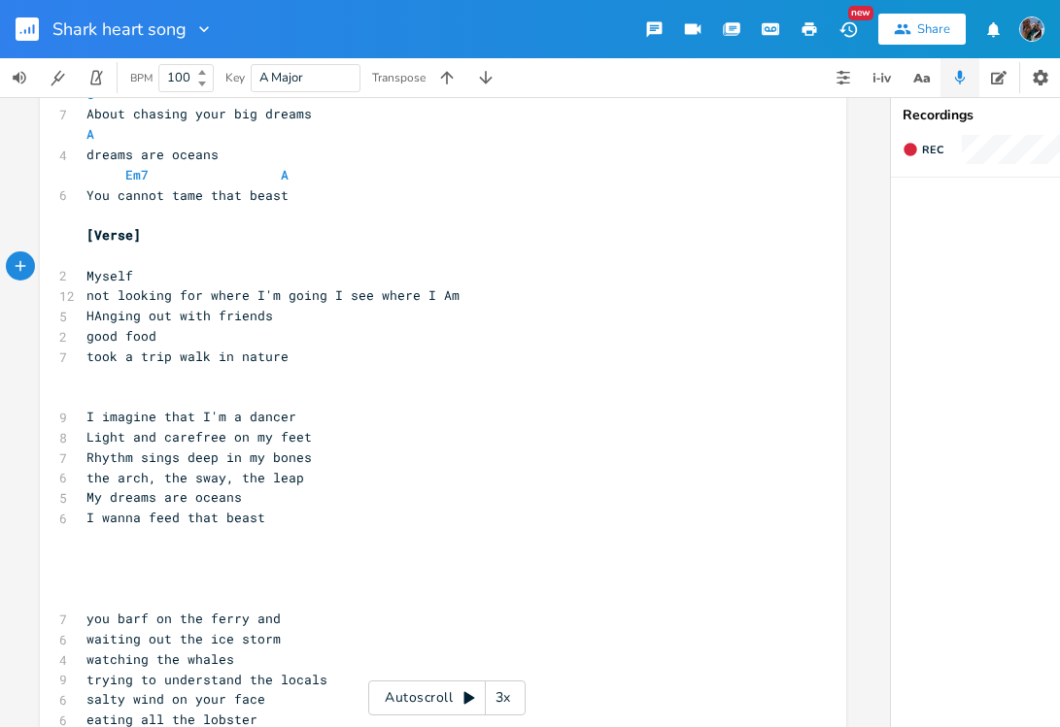
scroll to position [601, 0]
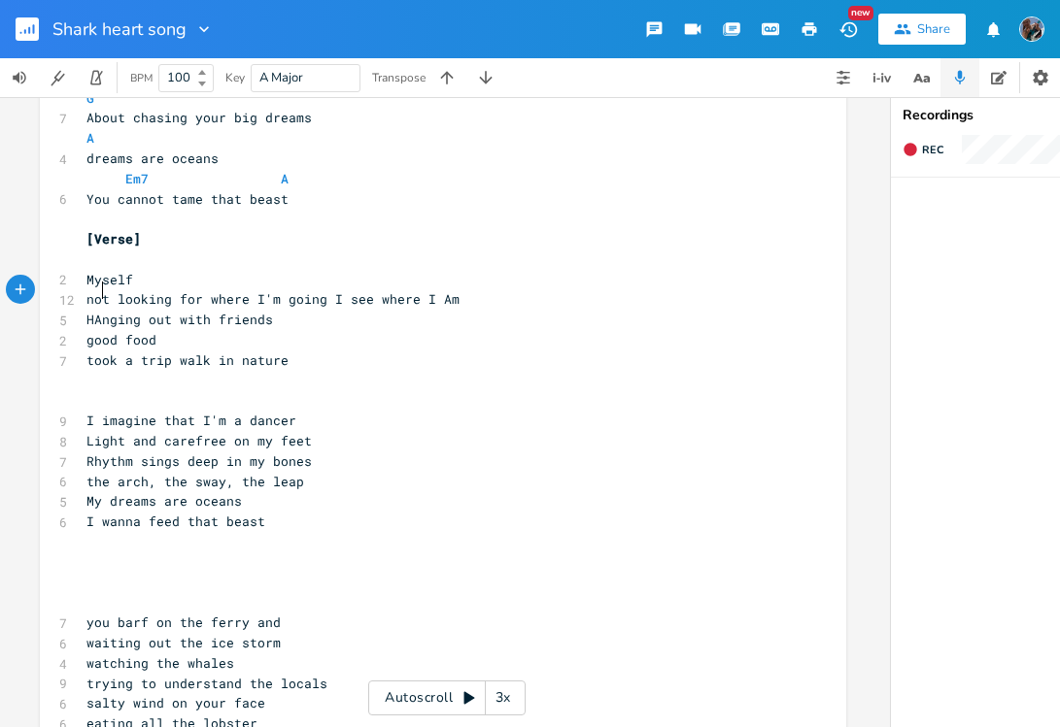
click at [95, 311] on span "HAnging out with friends" at bounding box center [179, 319] width 186 height 17
type textarea "a"
